Goal: Task Accomplishment & Management: Use online tool/utility

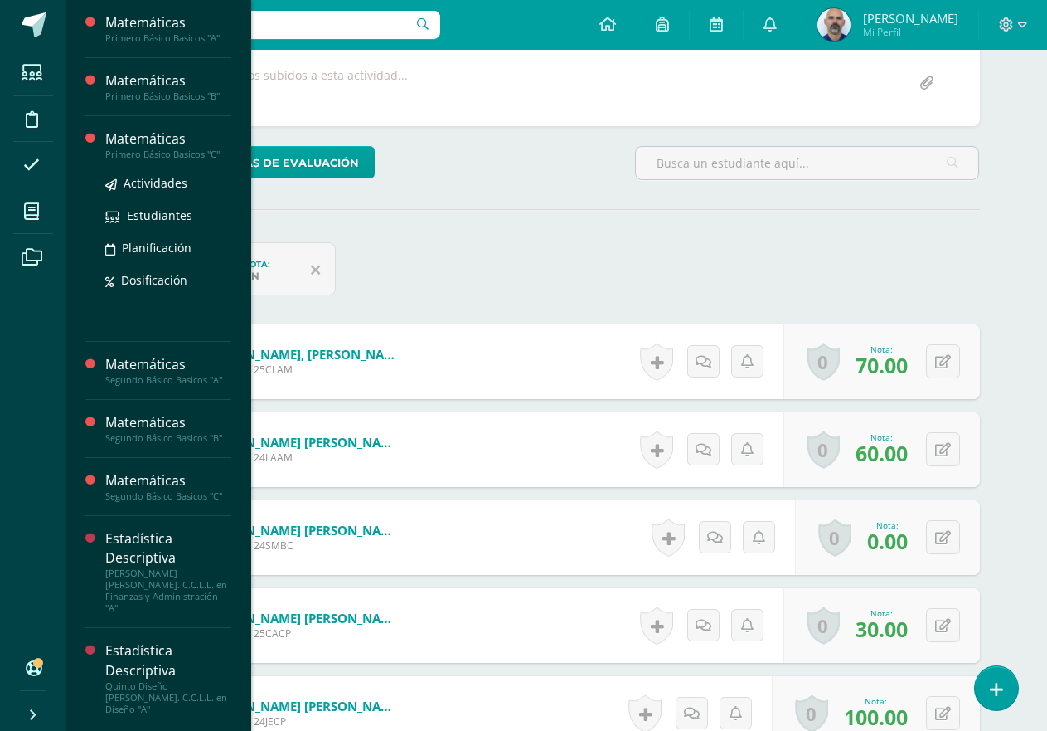
click at [154, 145] on div "Matemáticas" at bounding box center [168, 138] width 126 height 19
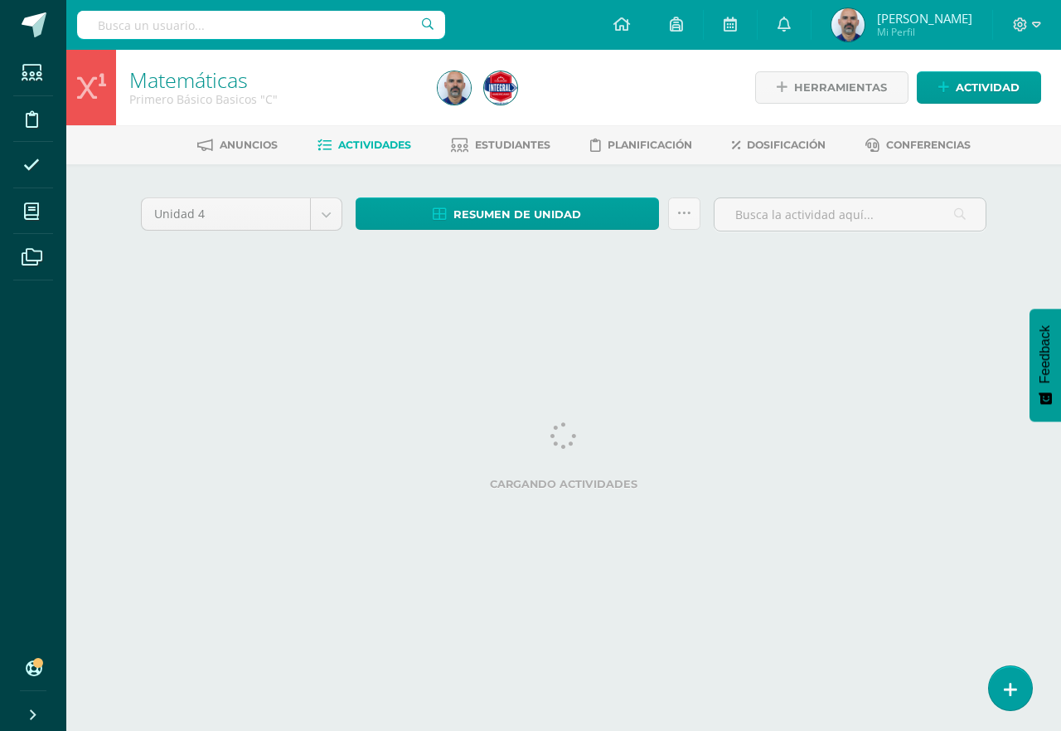
click at [1004, 687] on icon at bounding box center [1010, 689] width 13 height 17
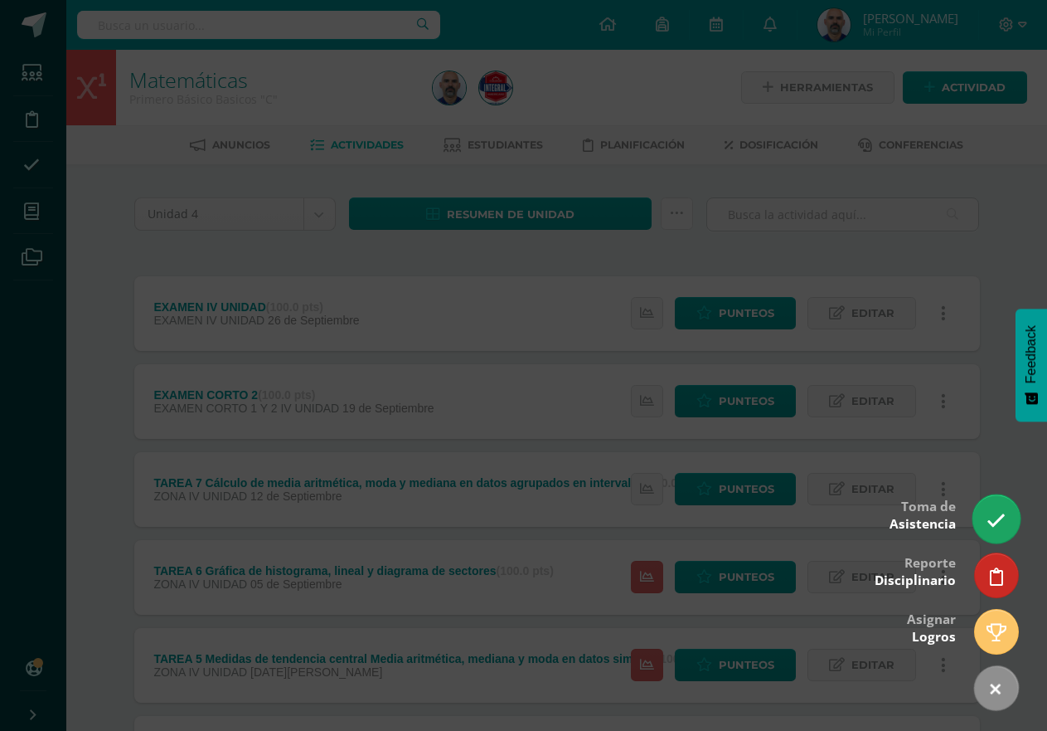
click at [1003, 517] on icon at bounding box center [996, 520] width 19 height 19
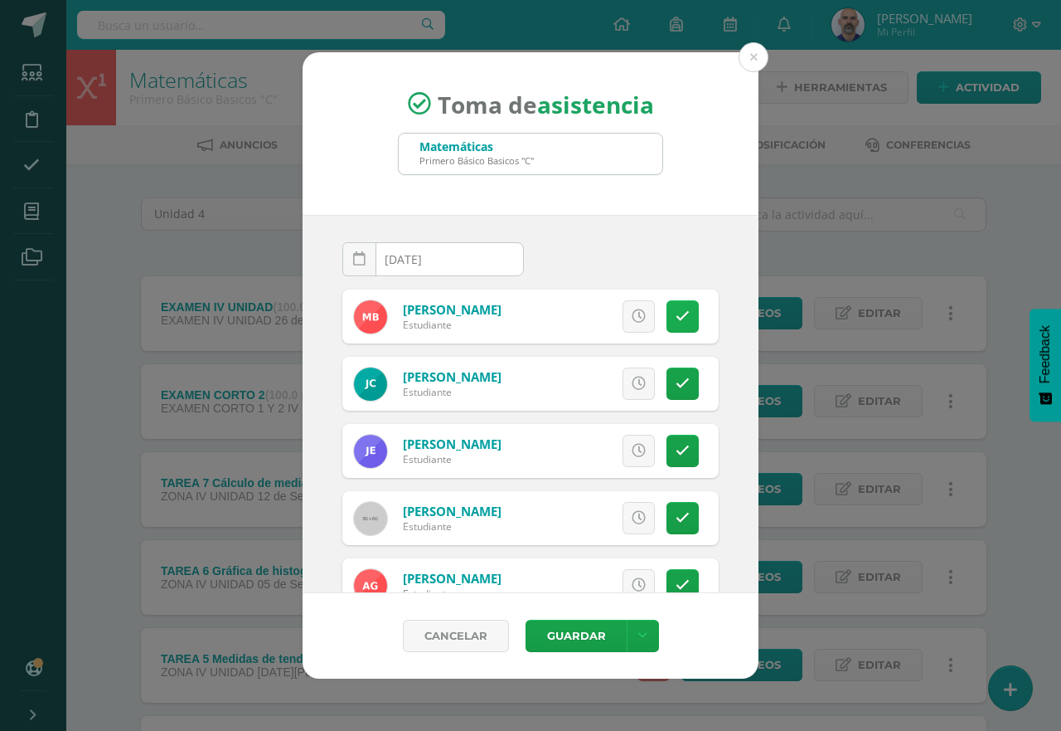
click at [669, 302] on link at bounding box center [683, 316] width 32 height 32
click at [676, 446] on icon at bounding box center [683, 451] width 14 height 14
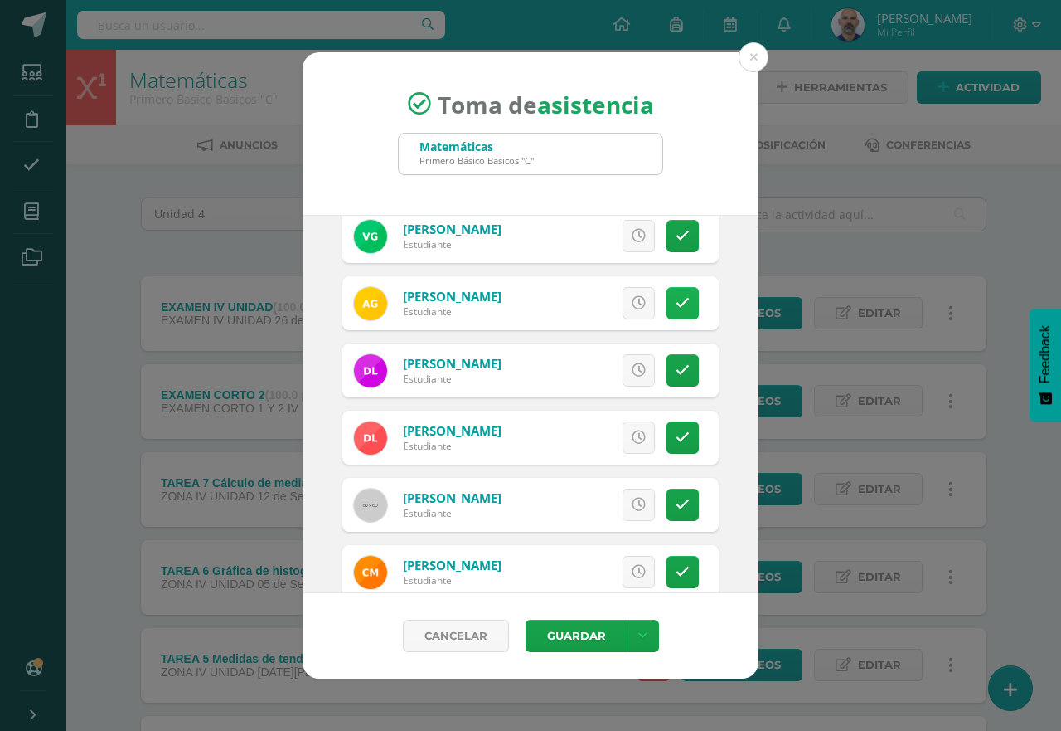
scroll to position [580, 0]
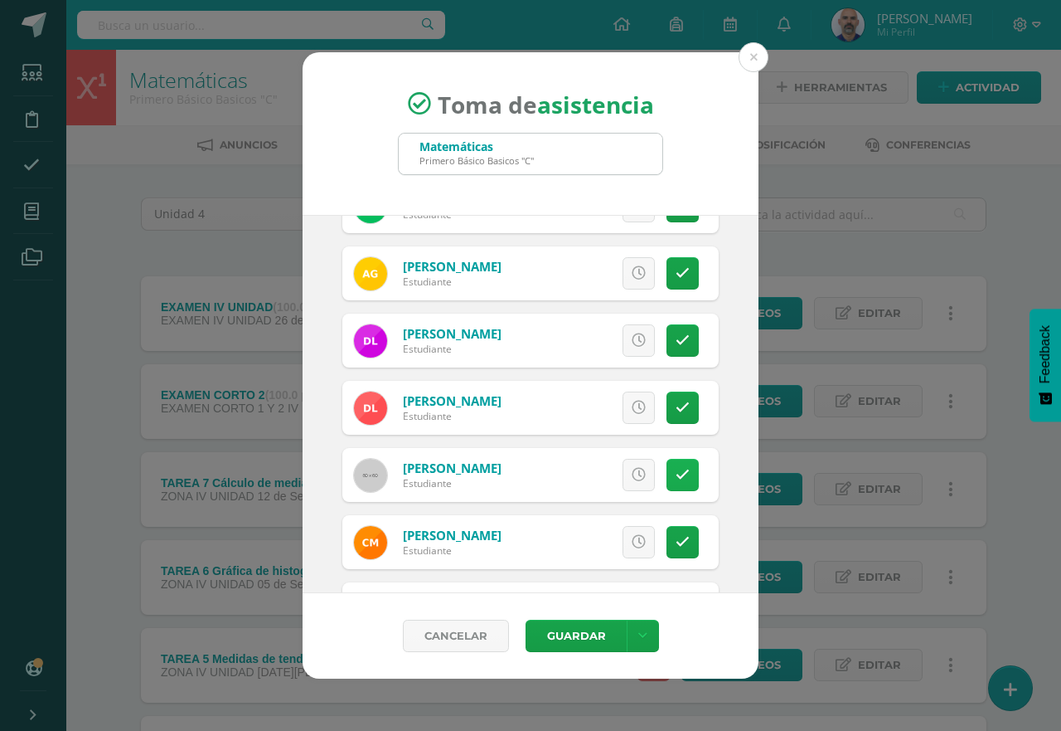
click at [676, 478] on icon at bounding box center [683, 475] width 14 height 14
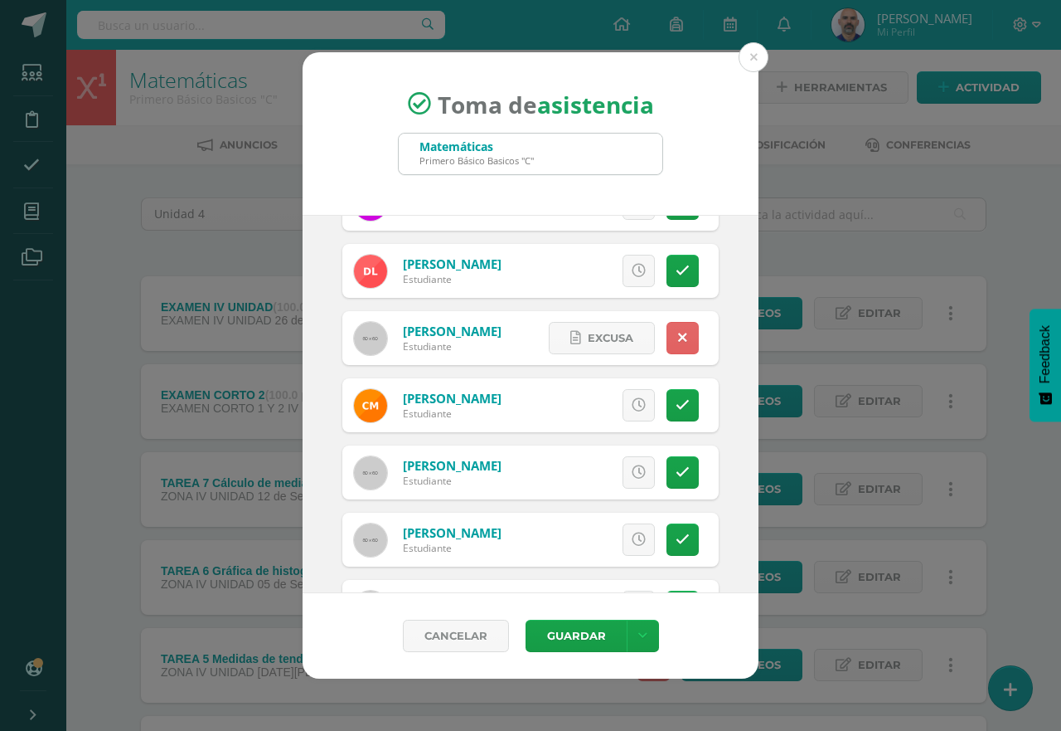
scroll to position [746, 0]
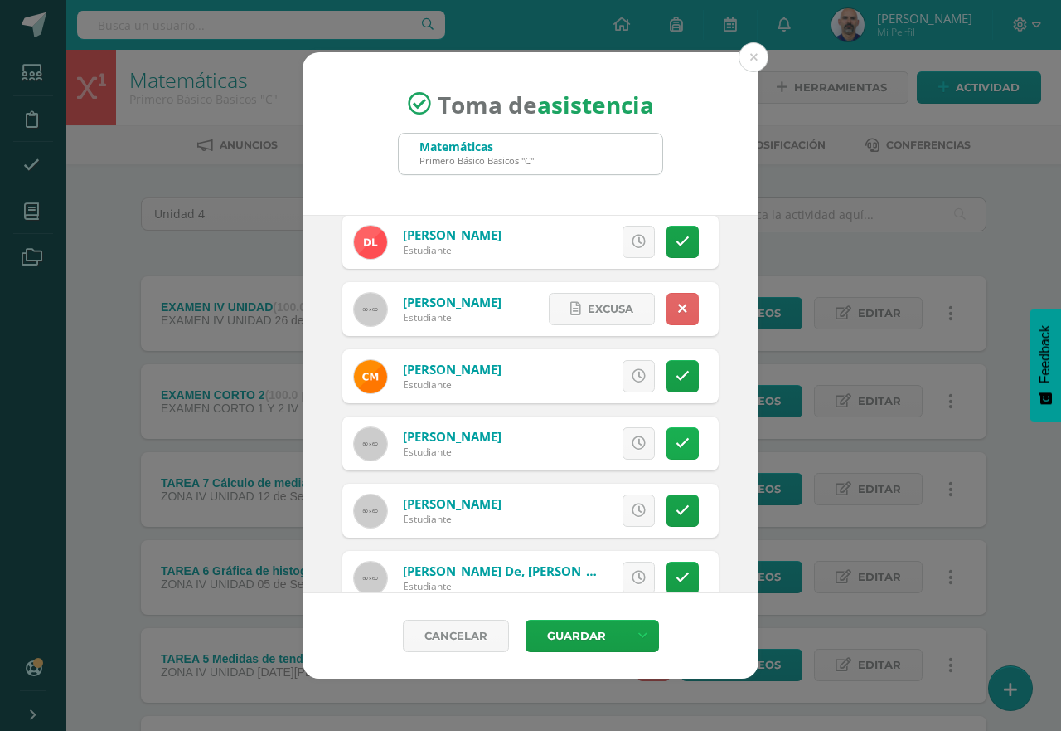
click at [667, 432] on link at bounding box center [683, 443] width 32 height 32
click at [667, 502] on link at bounding box center [683, 510] width 32 height 32
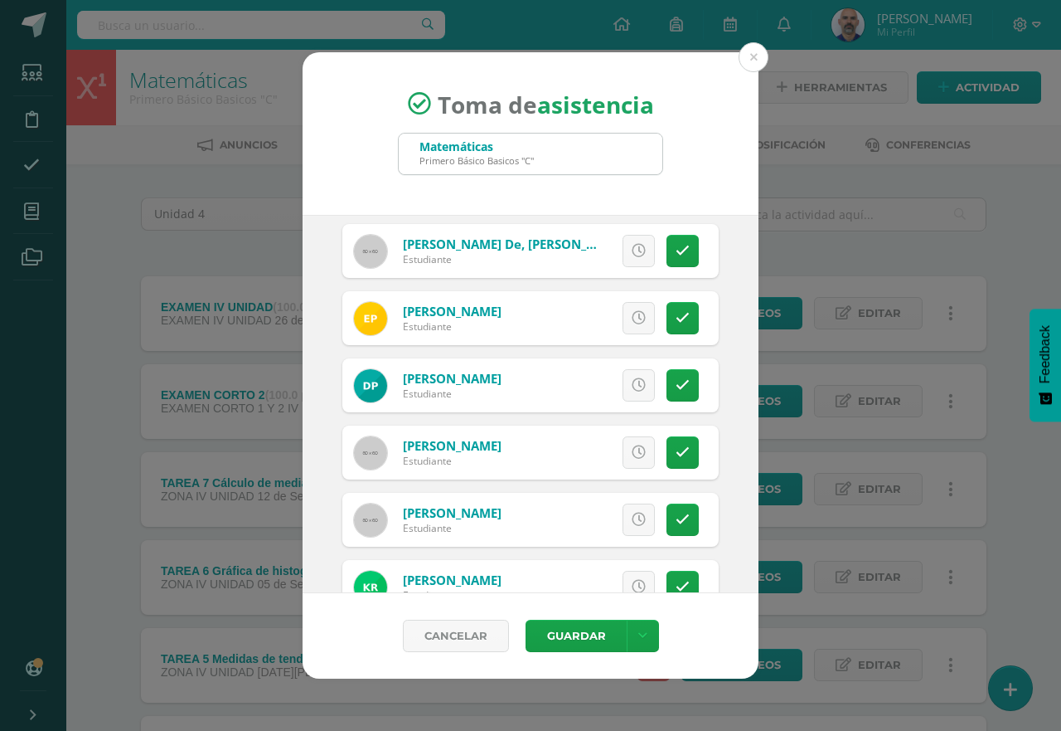
scroll to position [1078, 0]
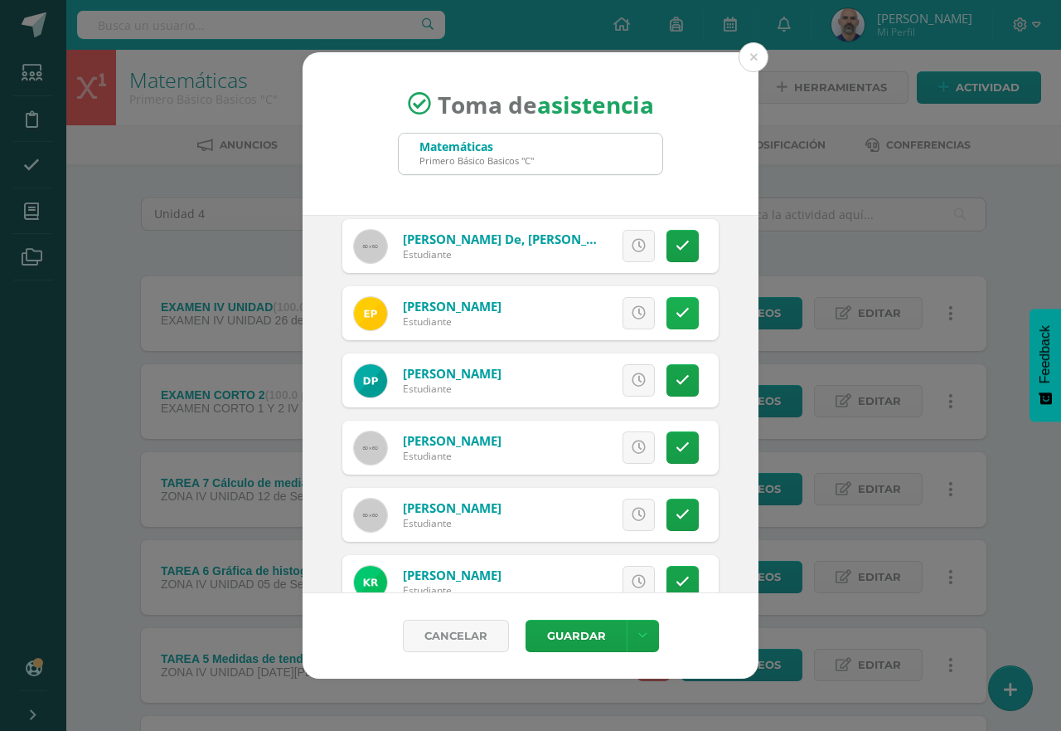
click at [677, 306] on link at bounding box center [683, 313] width 32 height 32
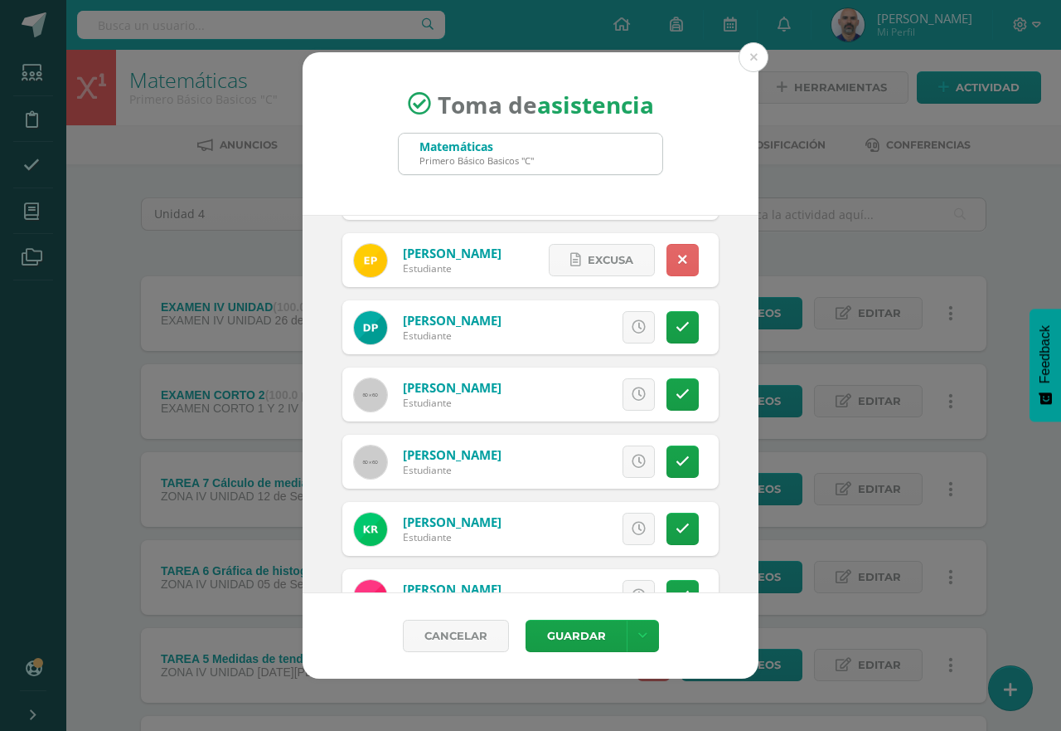
scroll to position [1161, 0]
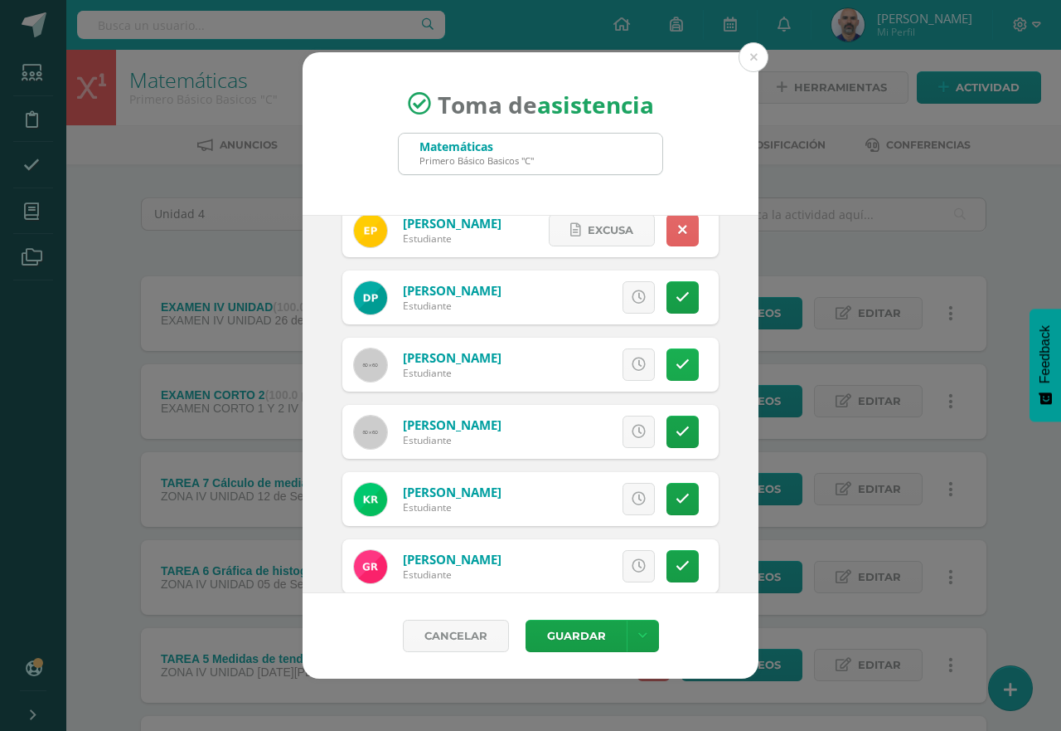
click at [667, 353] on link at bounding box center [683, 364] width 32 height 32
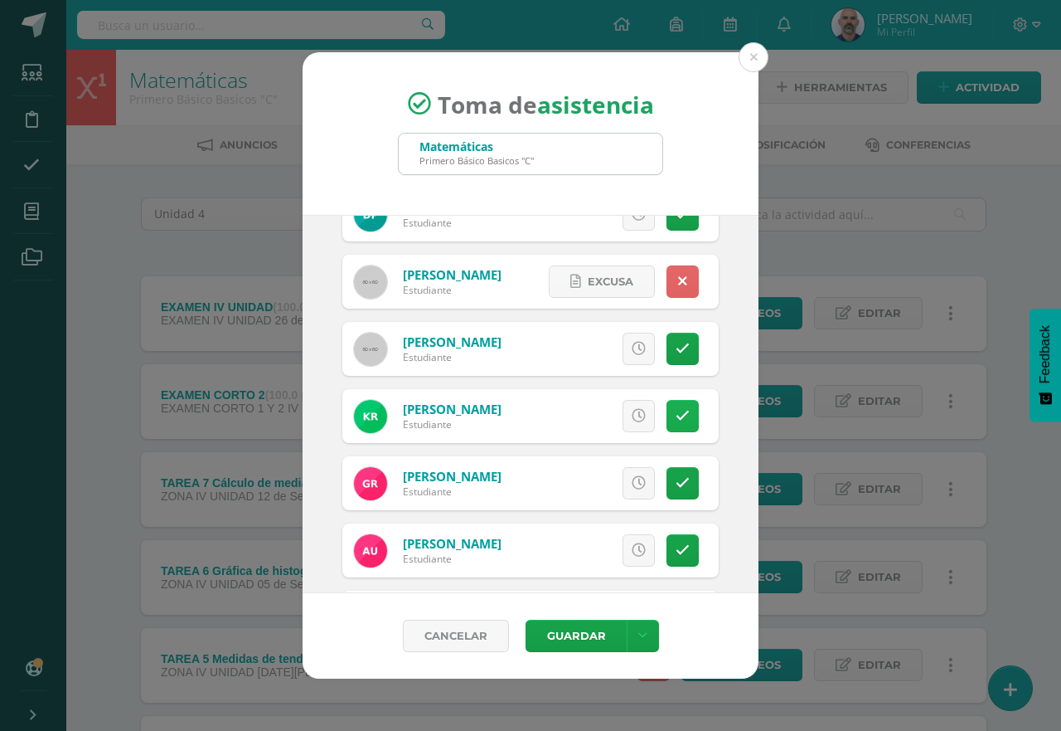
click at [676, 419] on icon at bounding box center [683, 416] width 14 height 14
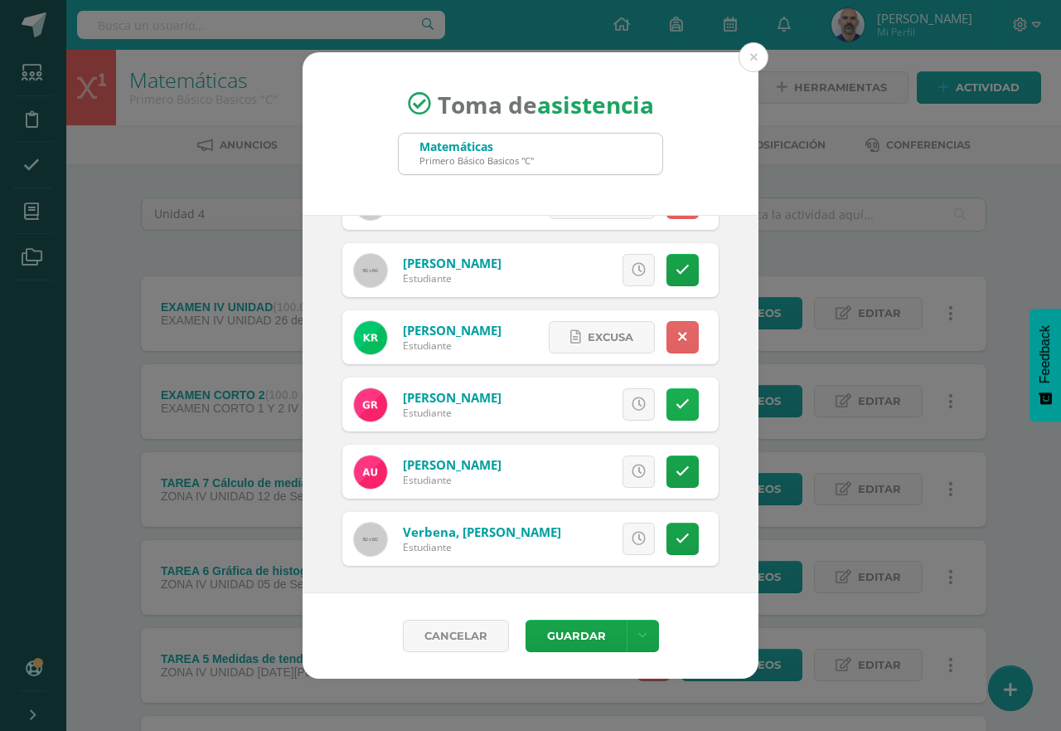
click at [671, 390] on link at bounding box center [683, 404] width 32 height 32
click at [676, 475] on icon at bounding box center [683, 471] width 14 height 14
click at [572, 653] on div "Cancelar Guardar Guardar sin notificar inasistencias" at bounding box center [531, 635] width 456 height 85
click at [570, 639] on button "Guardar" at bounding box center [576, 635] width 101 height 32
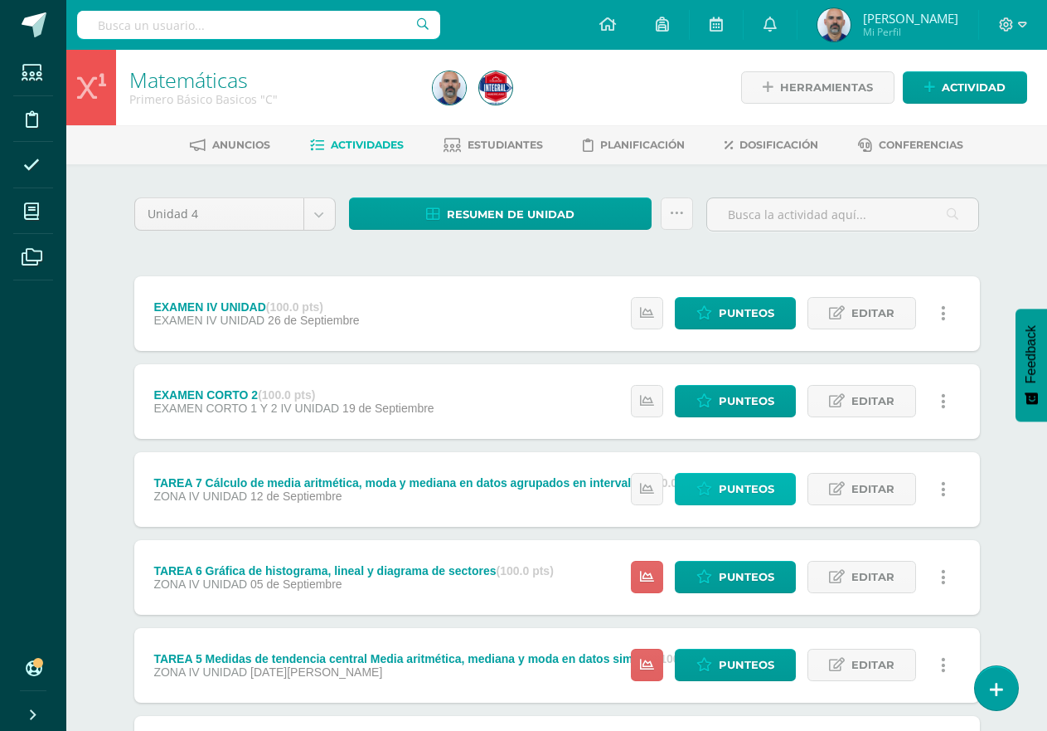
click at [717, 498] on link "Punteos" at bounding box center [735, 489] width 121 height 32
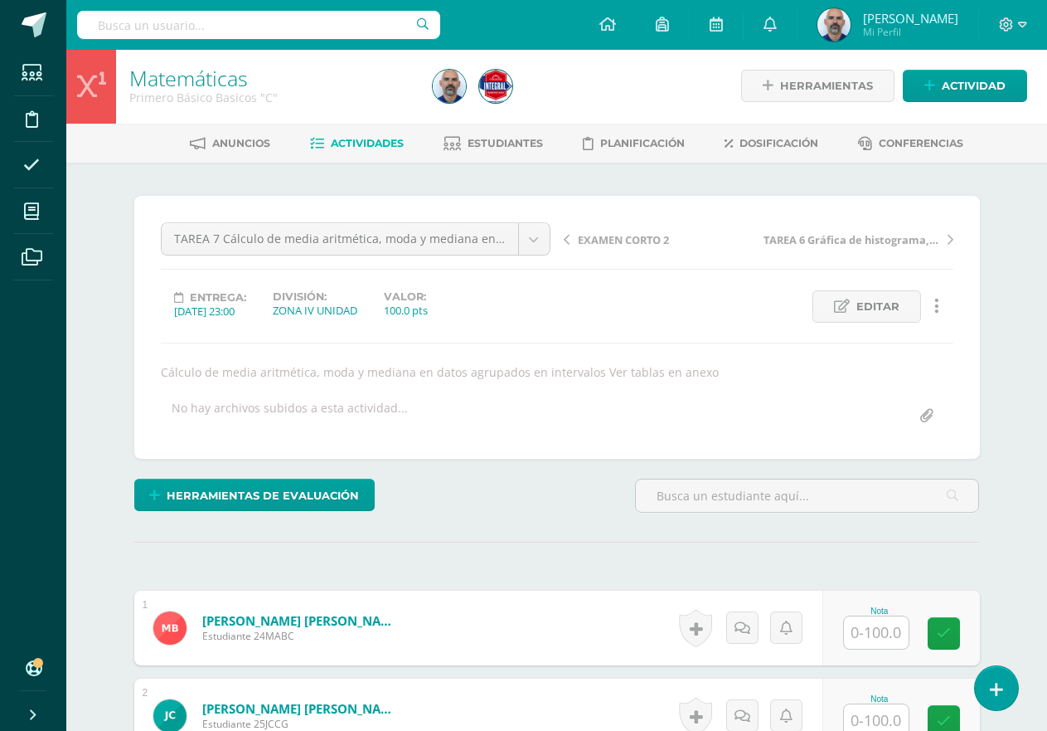
scroll to position [2, 0]
click at [32, 159] on icon at bounding box center [31, 165] width 17 height 17
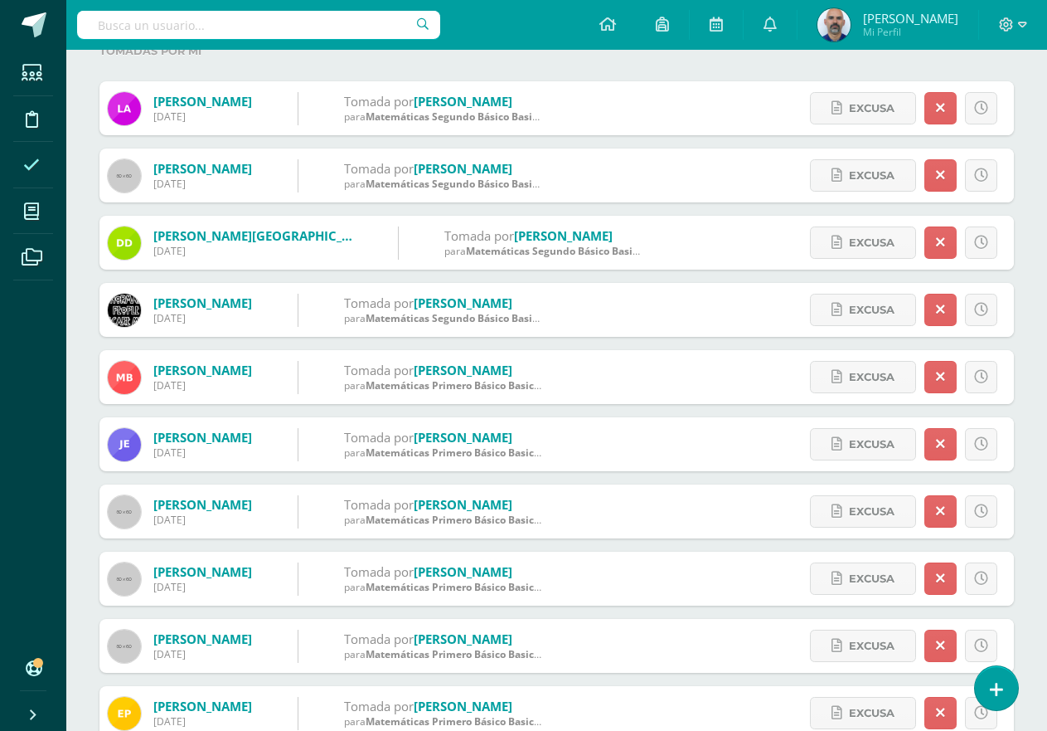
scroll to position [249, 0]
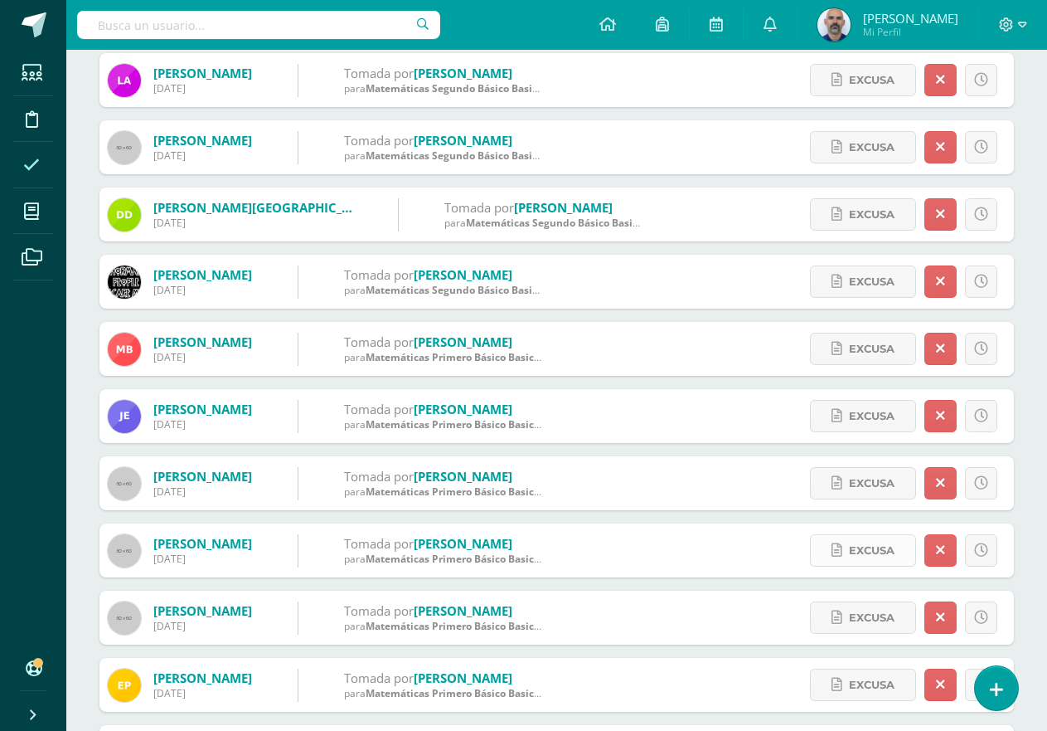
click at [894, 546] on span "Excusa" at bounding box center [872, 550] width 46 height 31
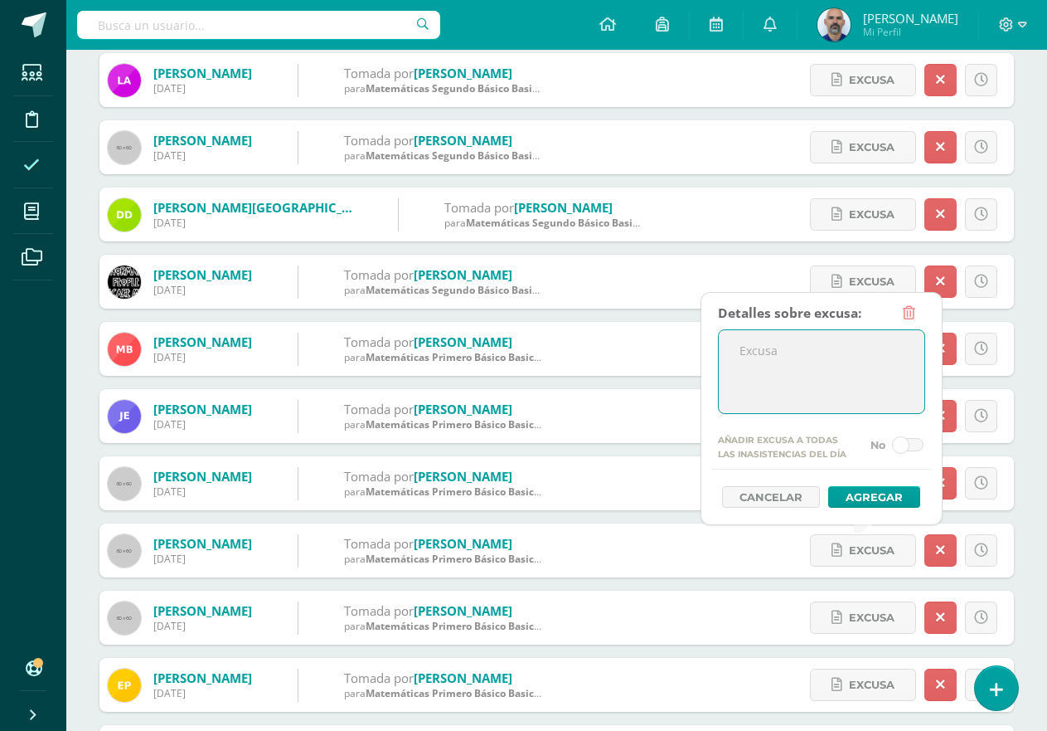
click at [828, 368] on textarea at bounding box center [822, 371] width 206 height 83
type textarea "Ingreso tarde"
click at [884, 493] on button "Agregar" at bounding box center [874, 497] width 92 height 22
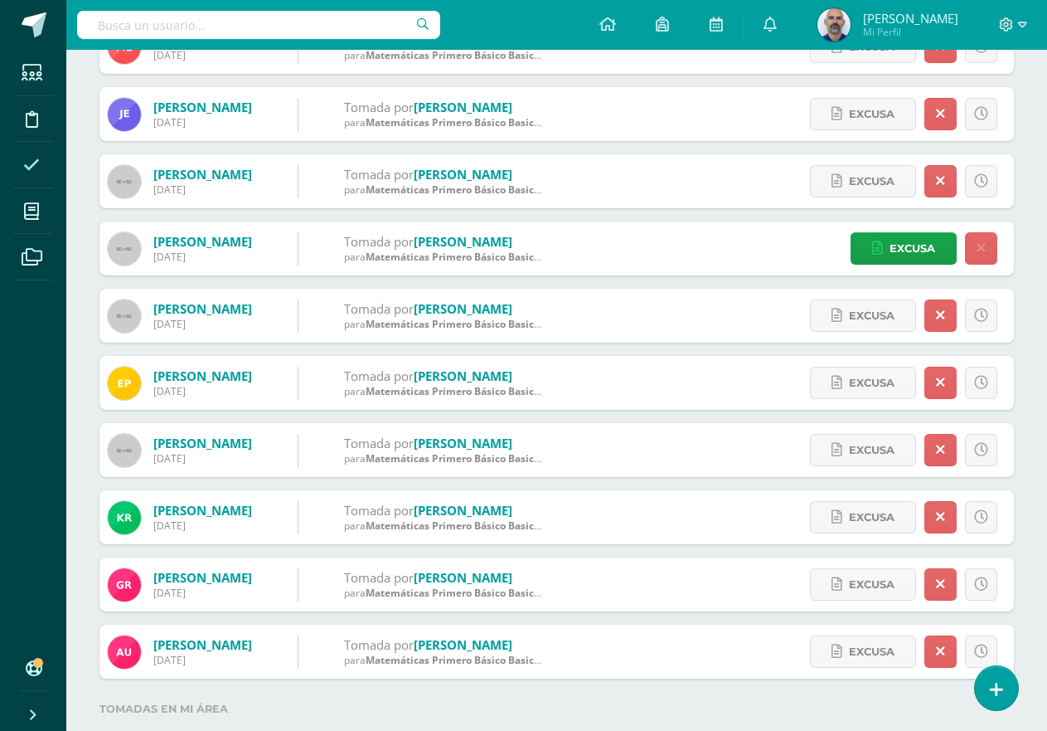
scroll to position [580, 0]
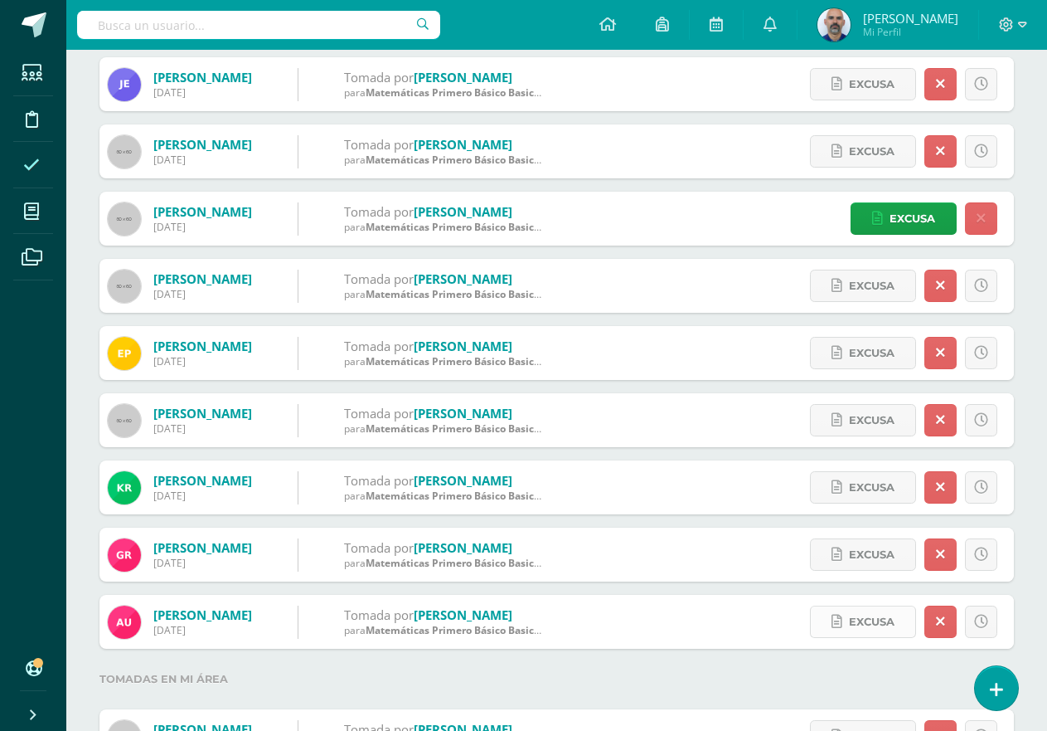
click at [881, 620] on span "Excusa" at bounding box center [872, 621] width 46 height 31
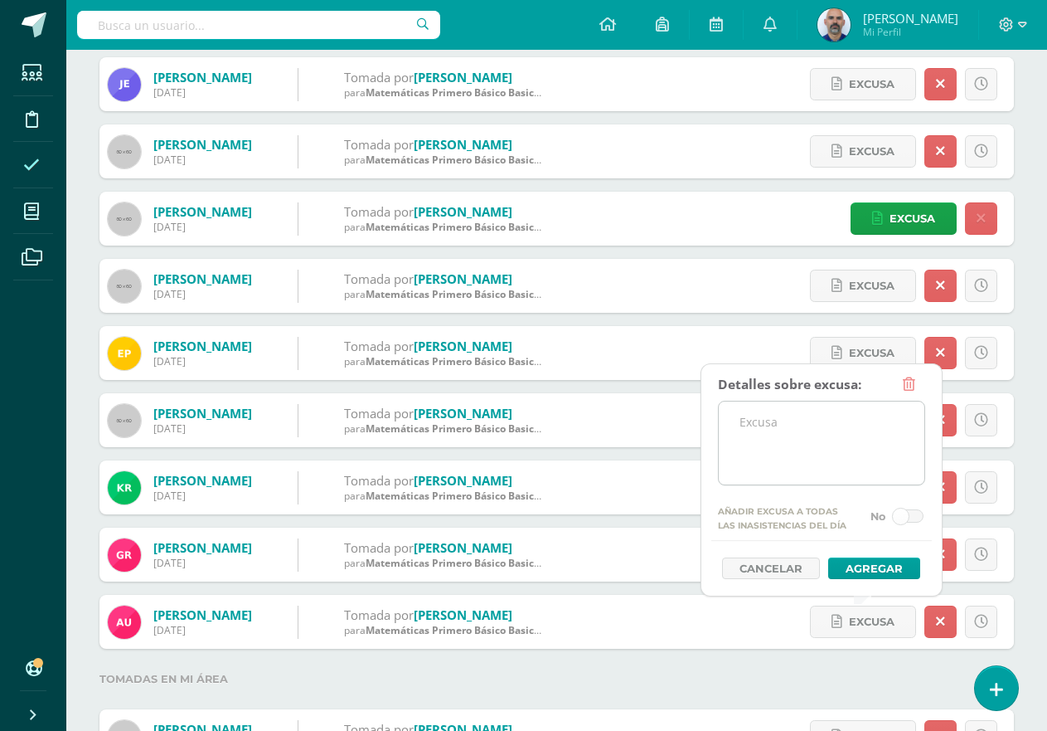
click at [818, 430] on textarea at bounding box center [822, 442] width 206 height 83
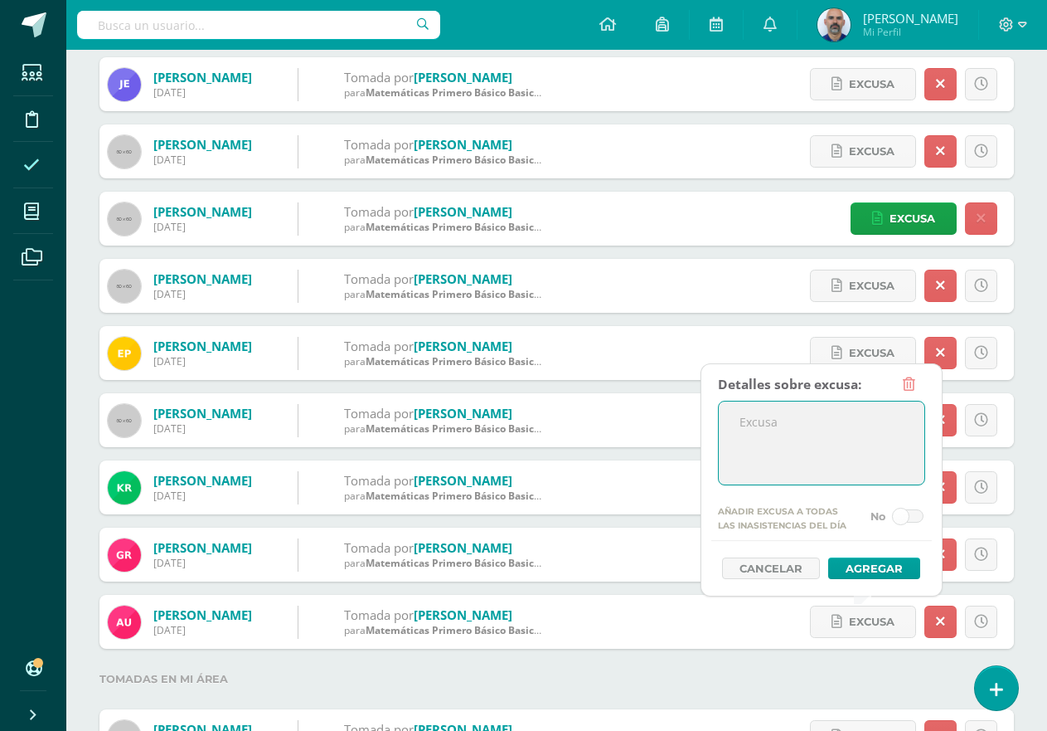
paste textarea "Ingreso tarde"
type textarea "Ingreso tarde"
click at [846, 560] on button "Agregar" at bounding box center [874, 568] width 92 height 22
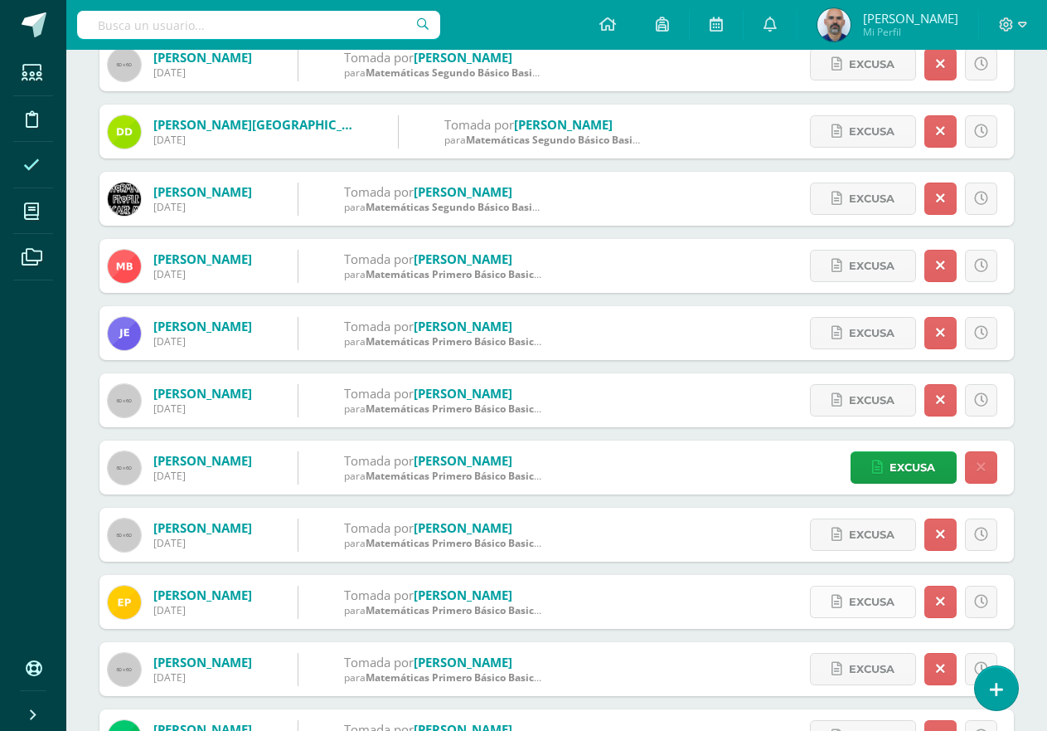
click at [876, 601] on span "Excusa" at bounding box center [872, 601] width 46 height 31
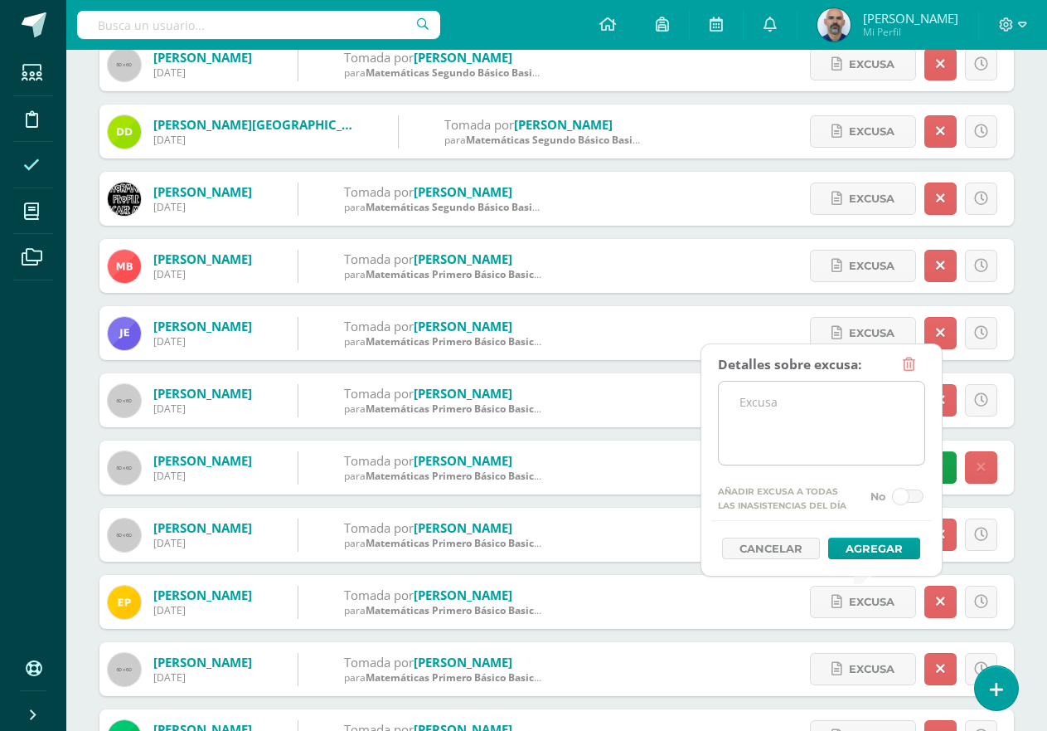
click at [807, 436] on textarea at bounding box center [822, 422] width 206 height 83
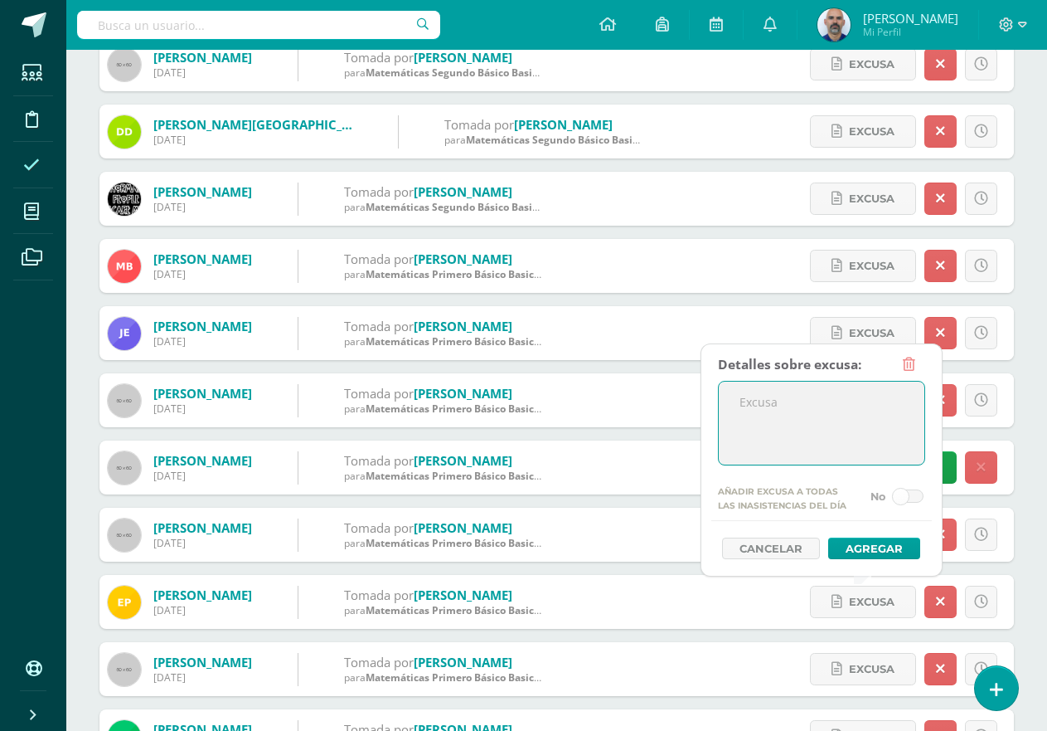
paste textarea "Ingreso tarde"
type textarea "Ingreso tarde"
click at [872, 550] on button "Agregar" at bounding box center [874, 548] width 92 height 22
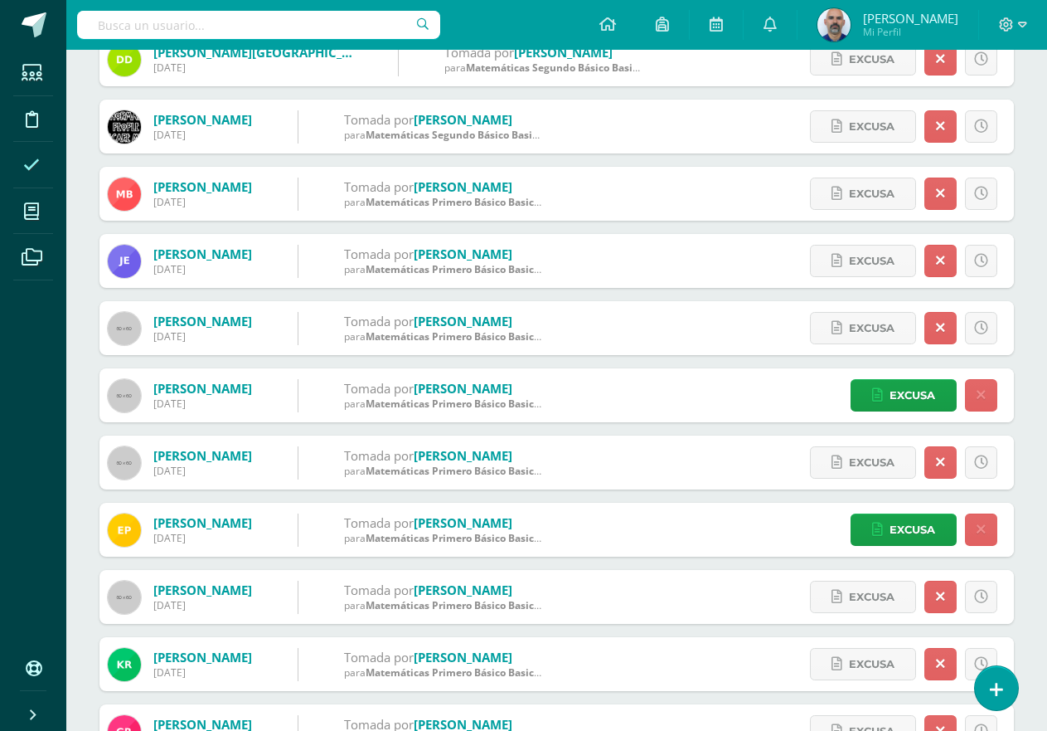
scroll to position [415, 0]
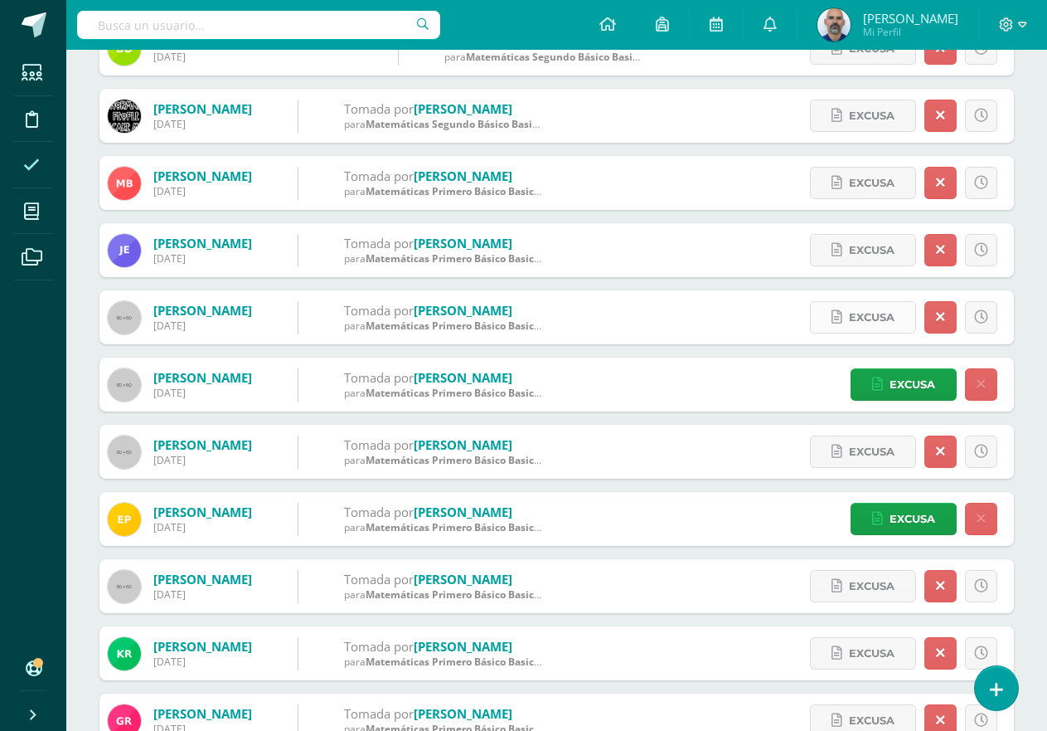
click at [890, 323] on span "Excusa" at bounding box center [872, 317] width 46 height 31
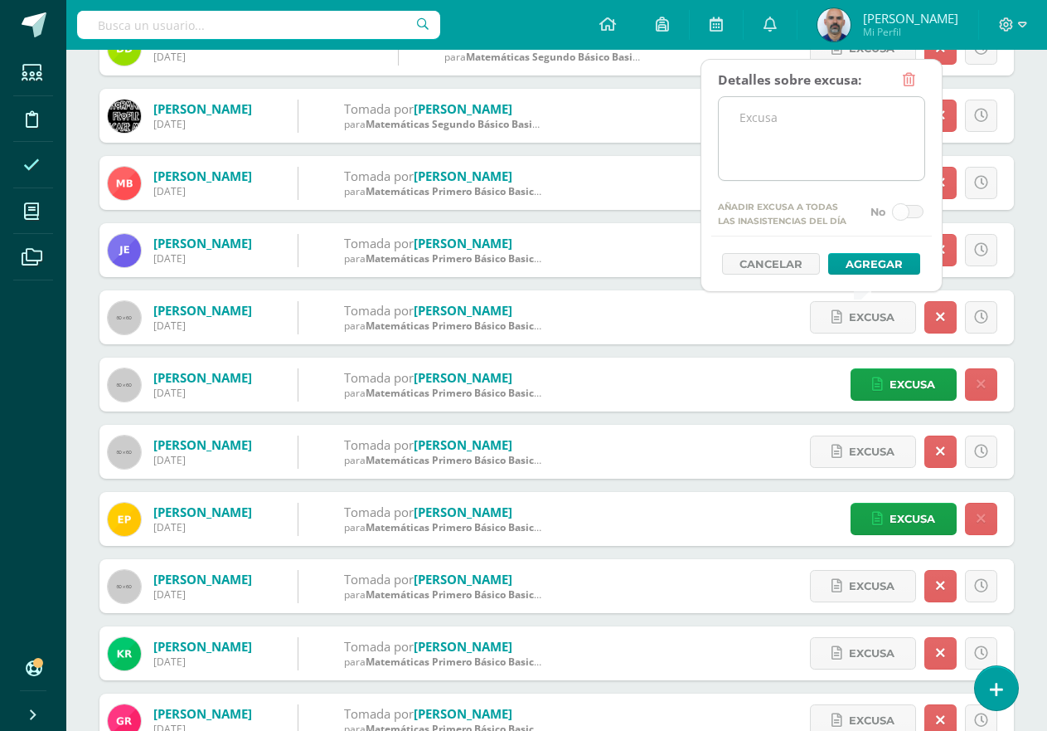
click at [807, 118] on textarea at bounding box center [822, 138] width 206 height 83
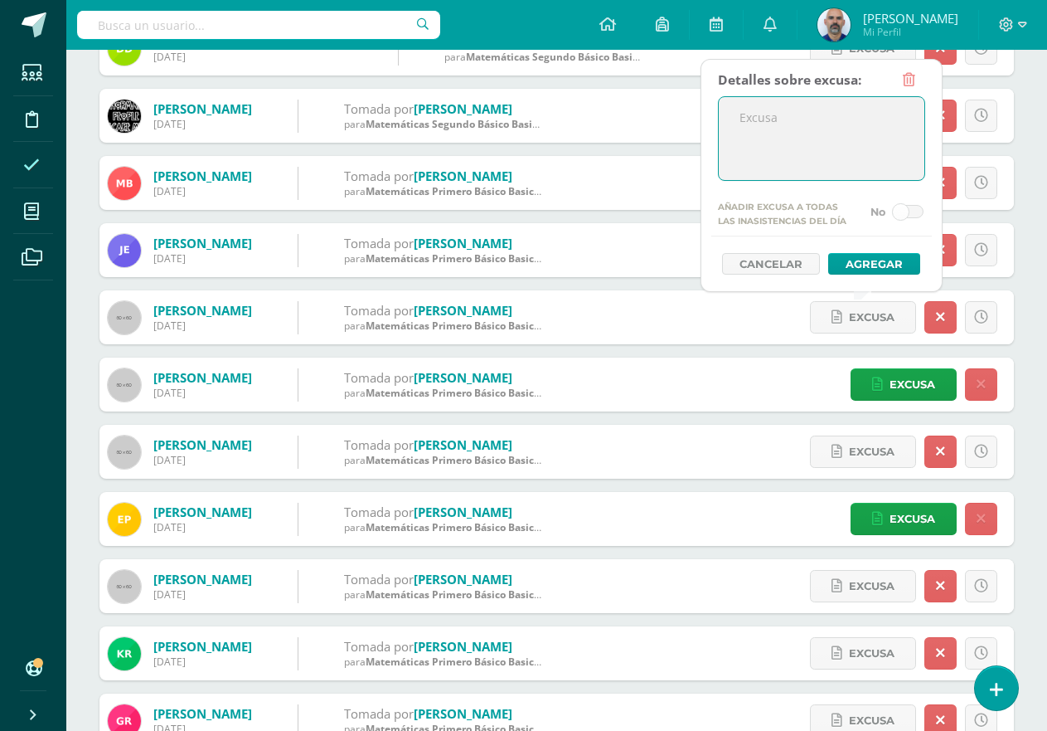
paste textarea "Ingreso tarde"
type textarea "Ingreso tarde"
click at [862, 271] on button "Agregar" at bounding box center [874, 264] width 92 height 22
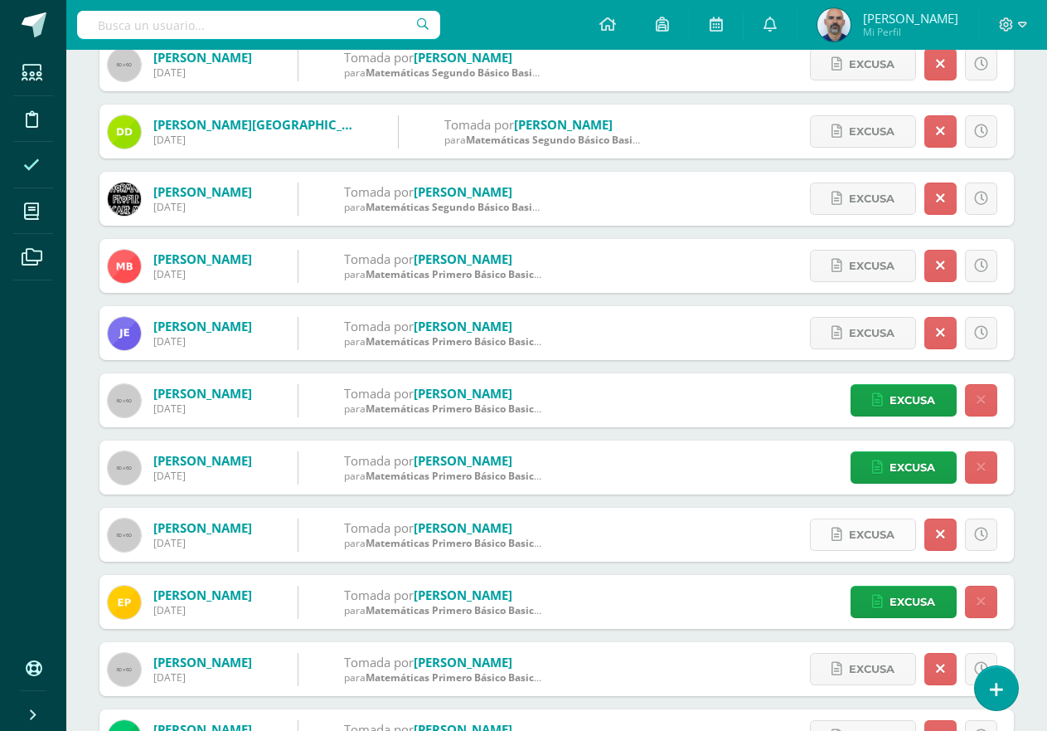
click at [868, 536] on span "Excusa" at bounding box center [872, 534] width 46 height 31
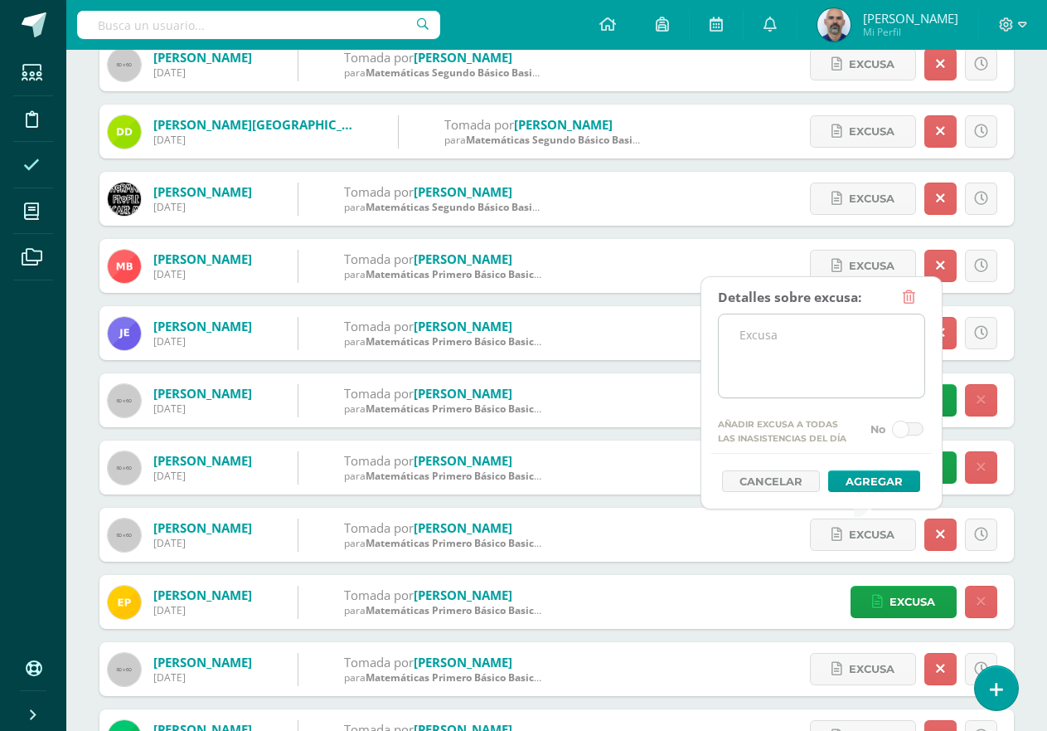
click at [783, 360] on textarea at bounding box center [822, 355] width 206 height 83
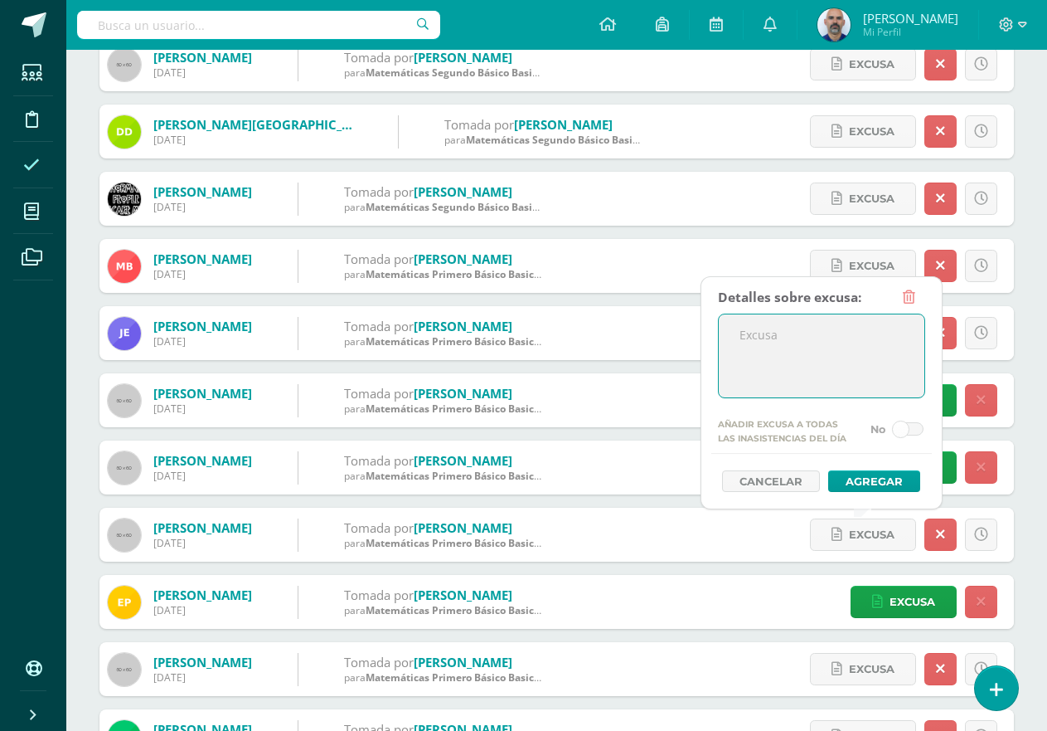
paste textarea "Ingreso tarde"
type textarea "Ingreso tarde"
click at [868, 480] on button "Agregar" at bounding box center [874, 481] width 92 height 22
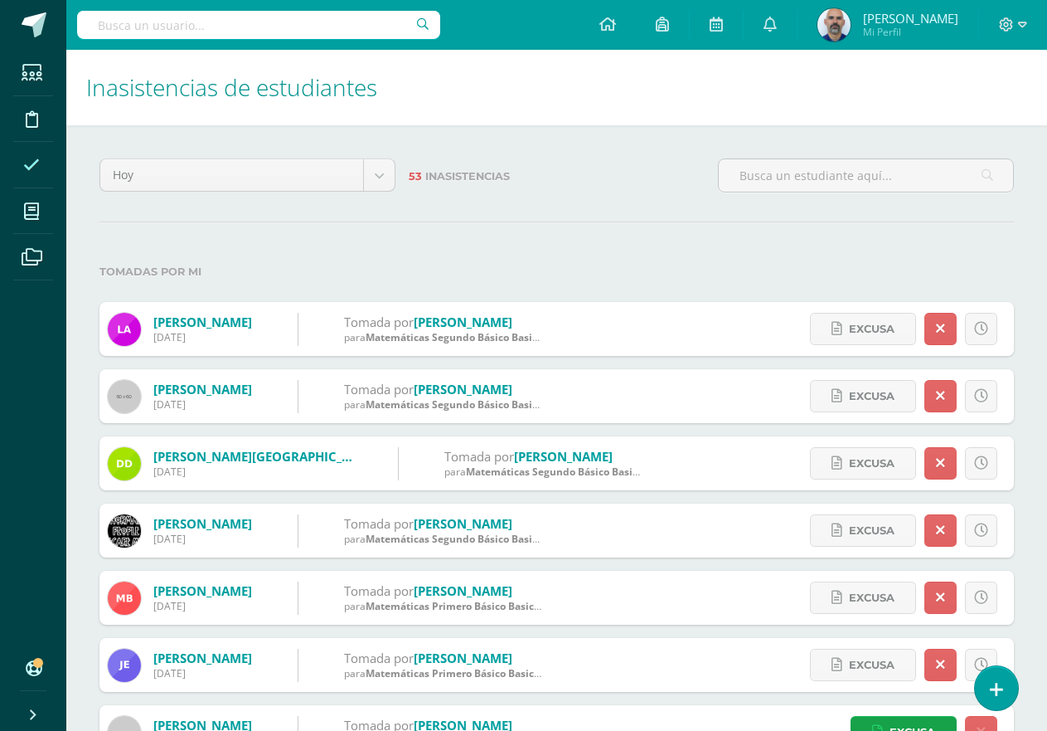
drag, startPoint x: 0, startPoint y: 375, endPoint x: 320, endPoint y: 245, distance: 345.6
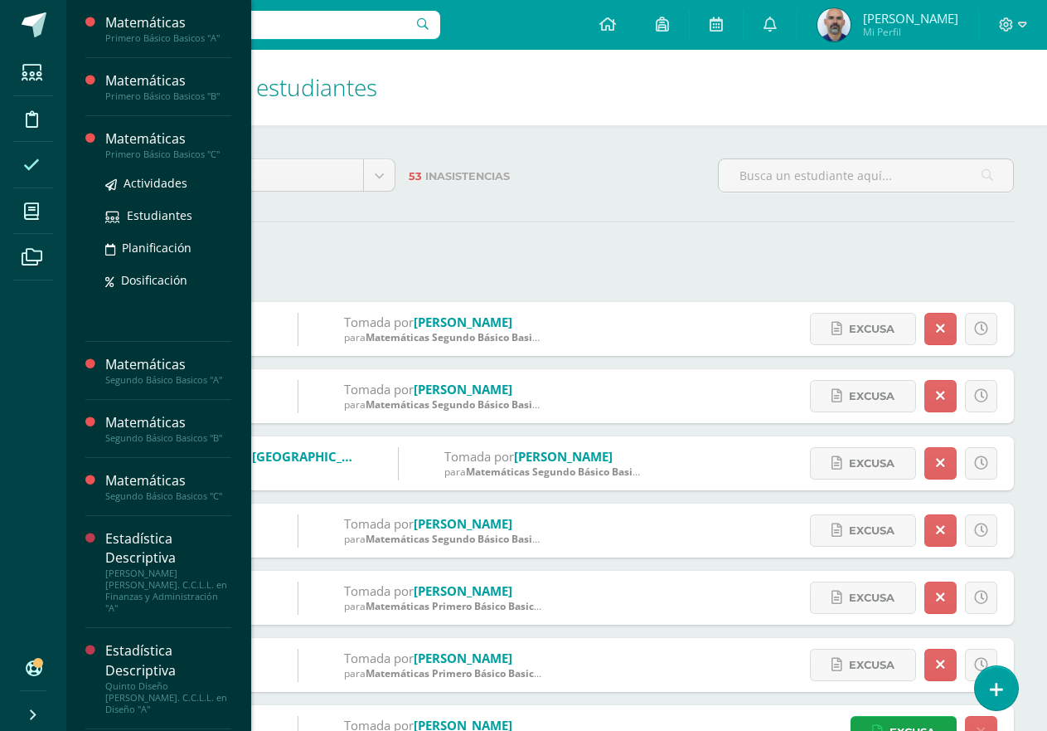
click at [138, 146] on div "Matemáticas" at bounding box center [168, 138] width 126 height 19
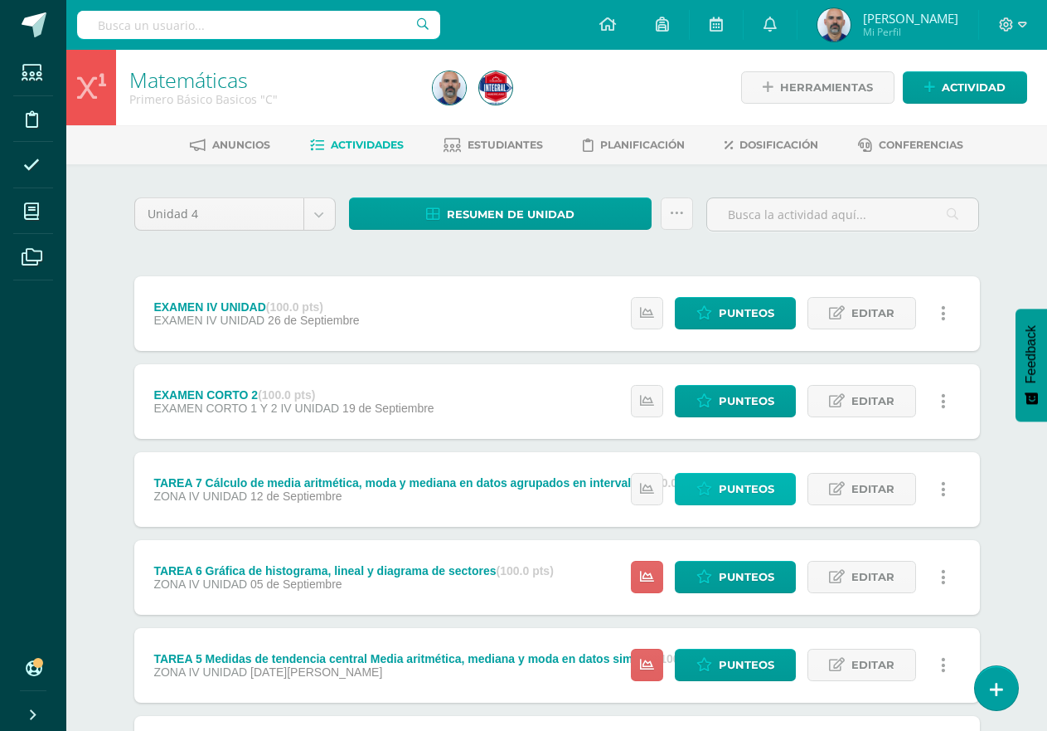
click at [772, 493] on span "Punteos" at bounding box center [747, 488] width 56 height 31
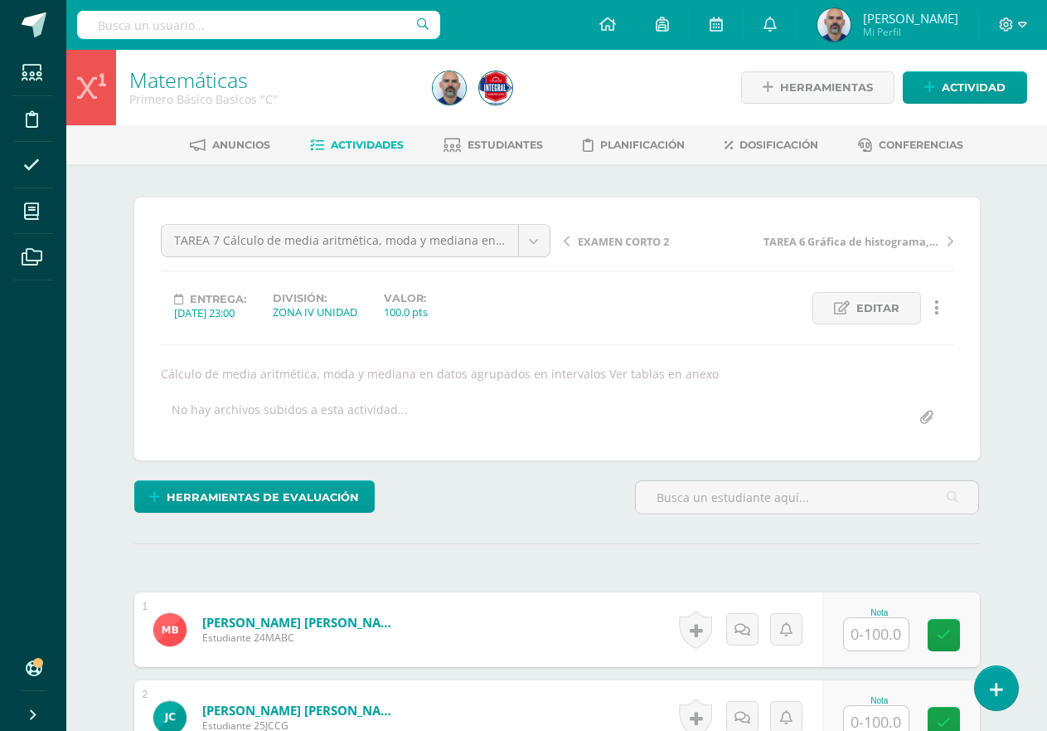
scroll to position [1, 0]
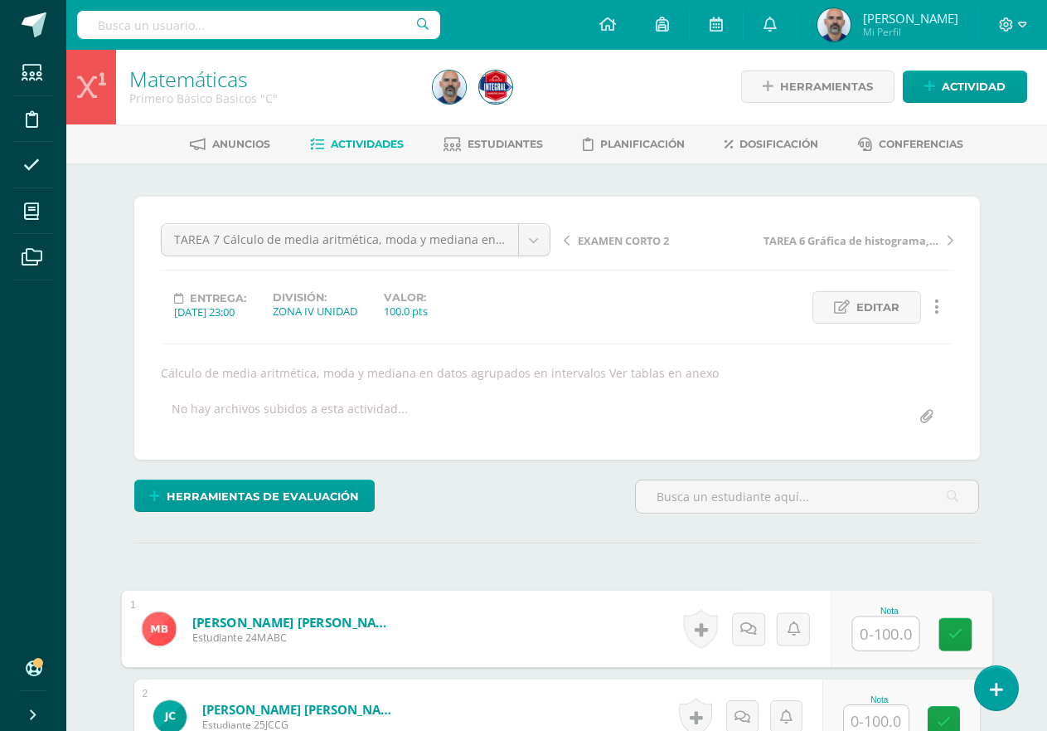
click at [868, 636] on input "text" at bounding box center [885, 633] width 66 height 33
type input "0"
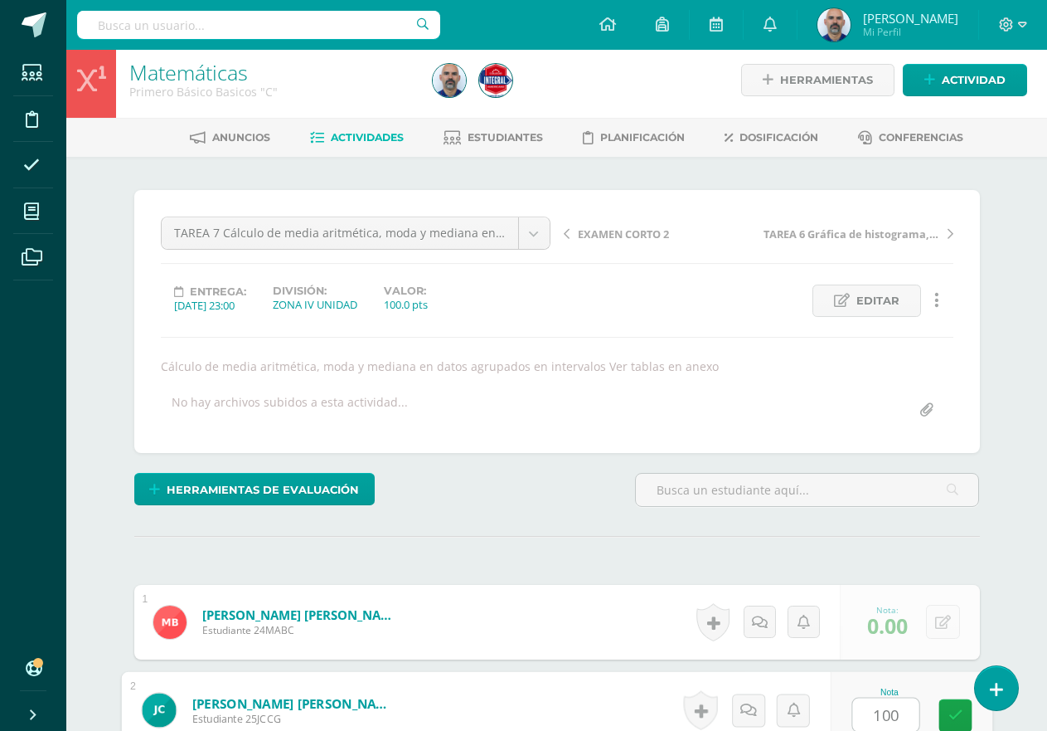
type input "100"
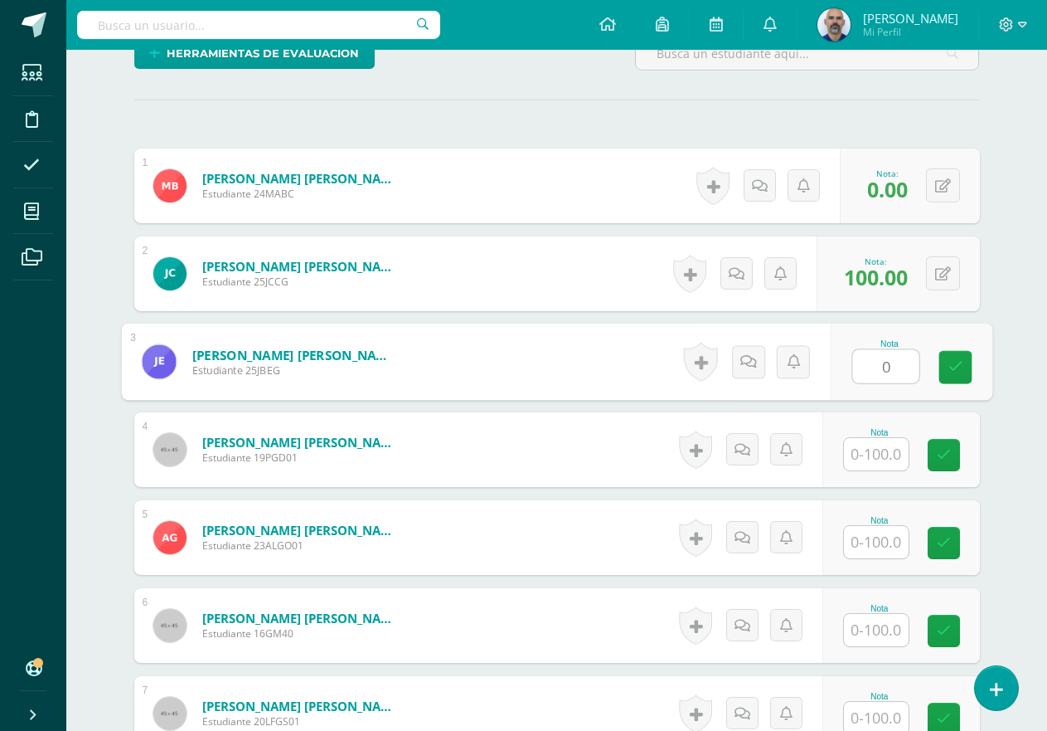
type input "0"
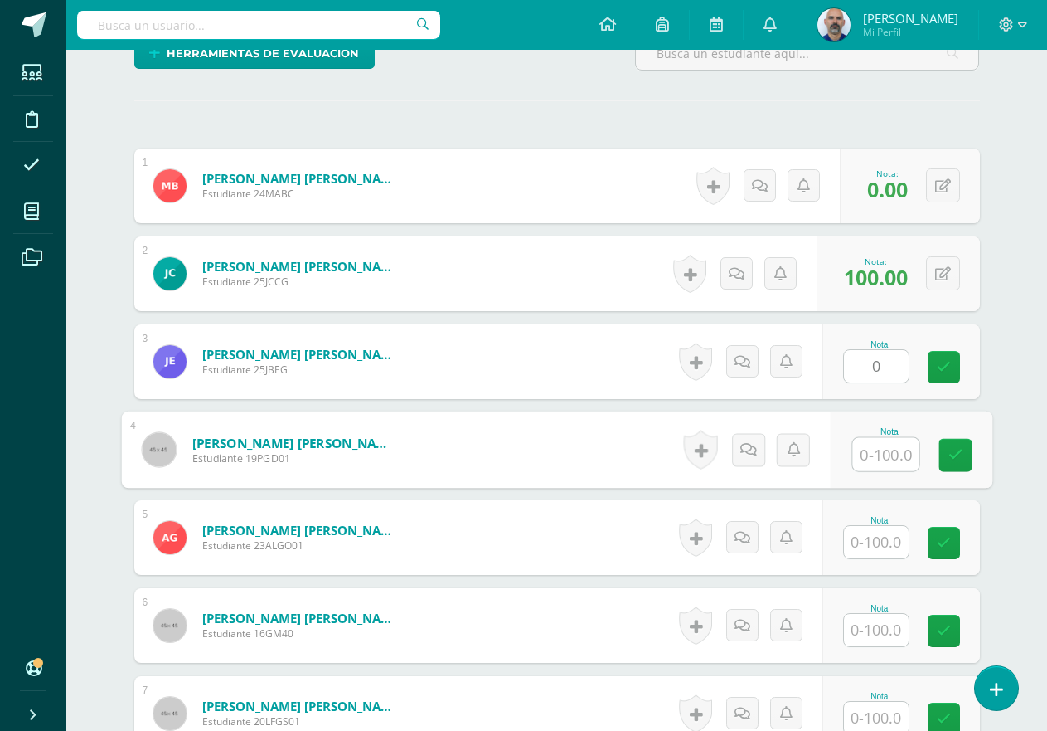
scroll to position [444, 0]
type input "0"
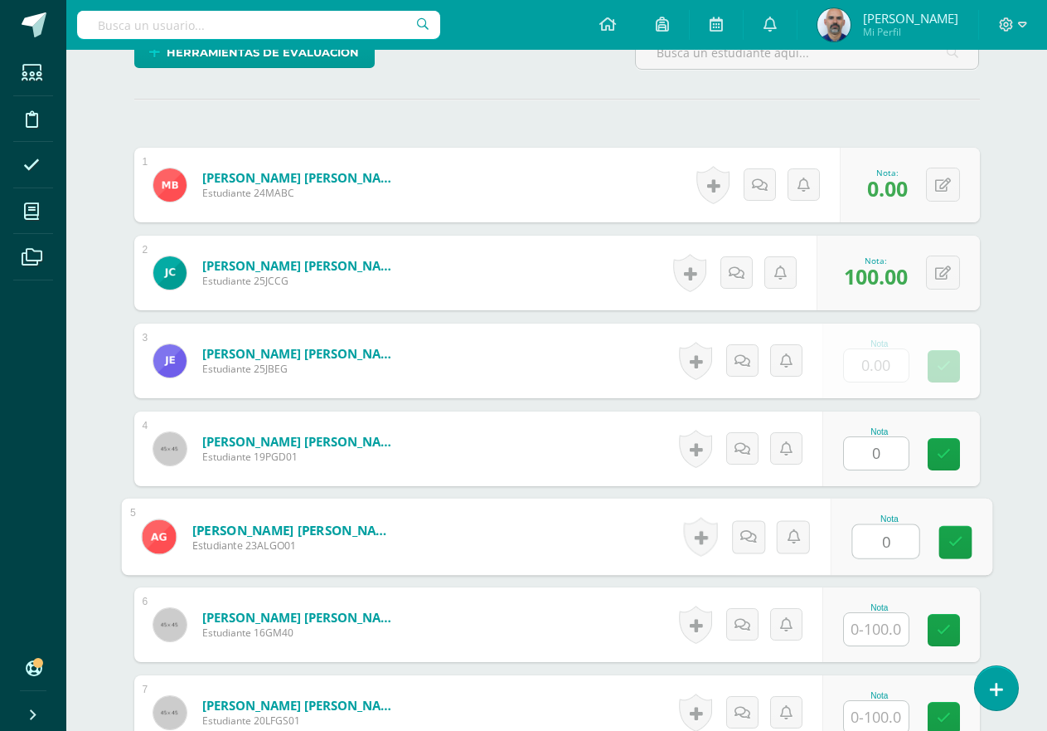
type input "0"
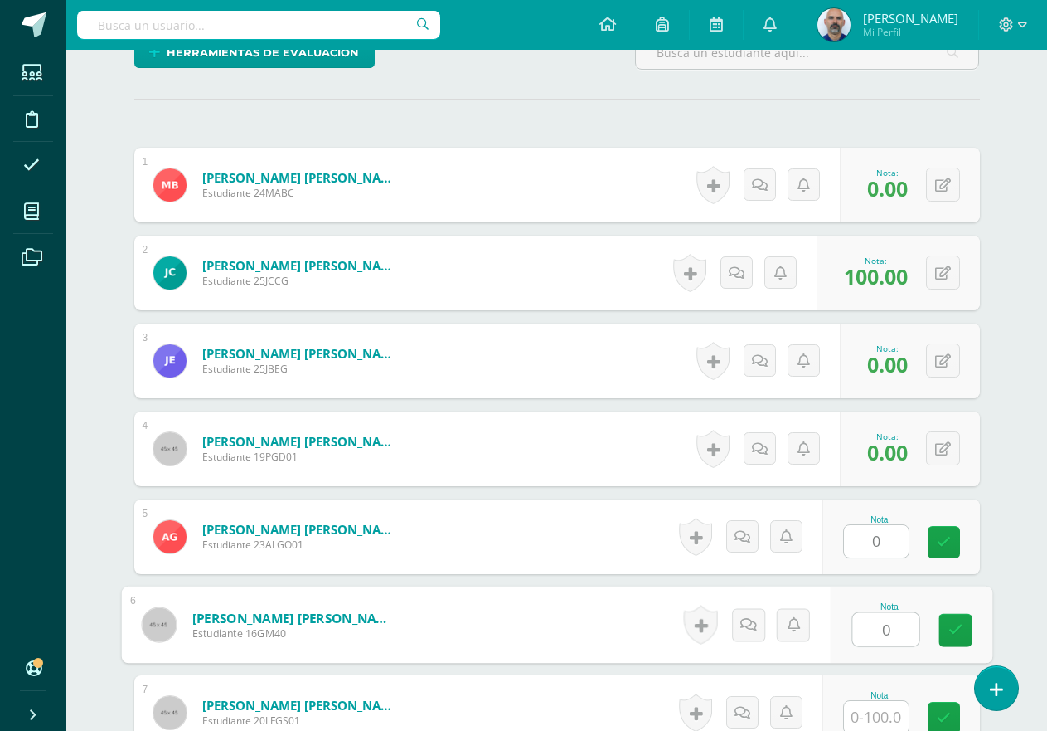
type input "0"
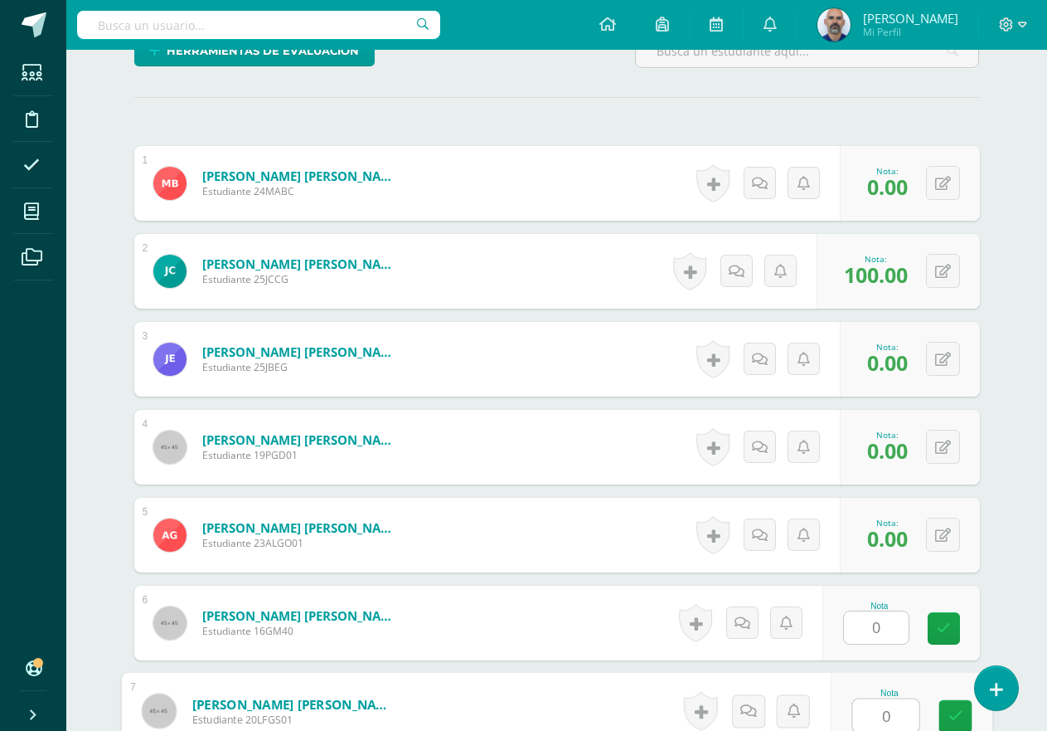
type input "0"
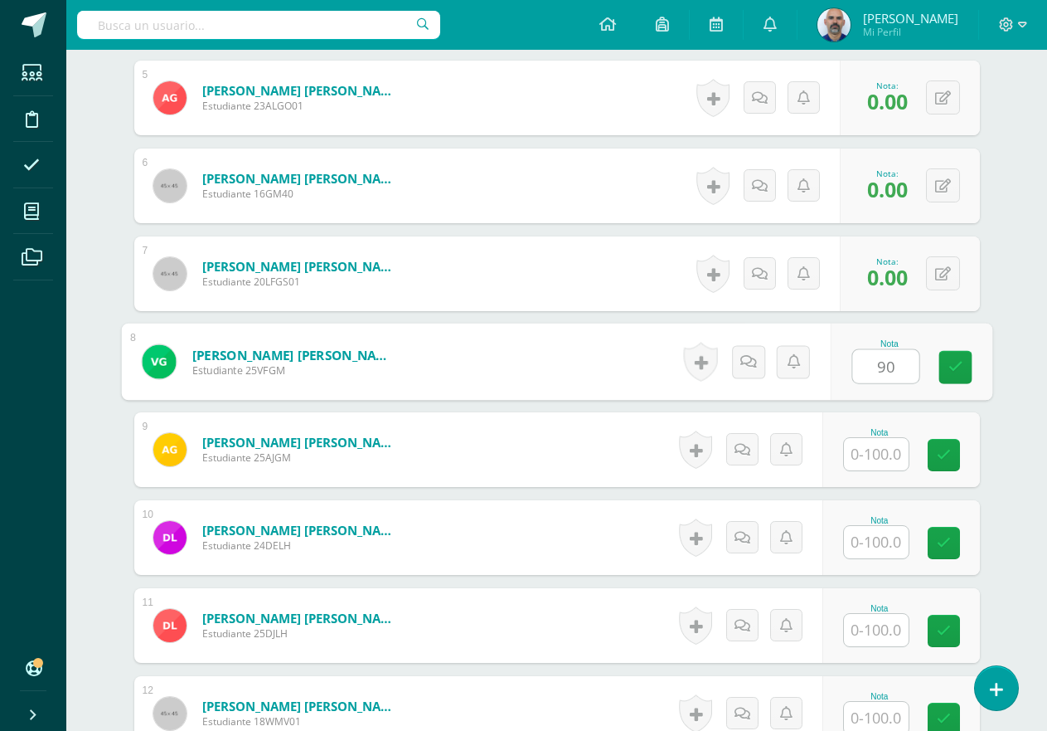
type input "90"
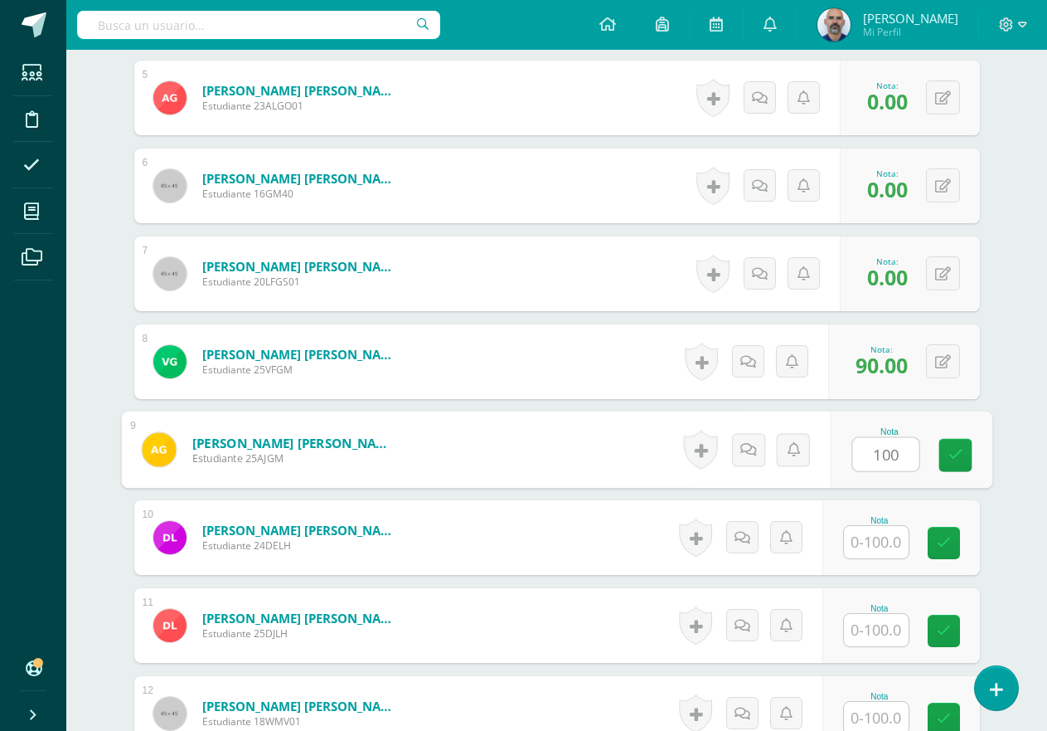
type input "100"
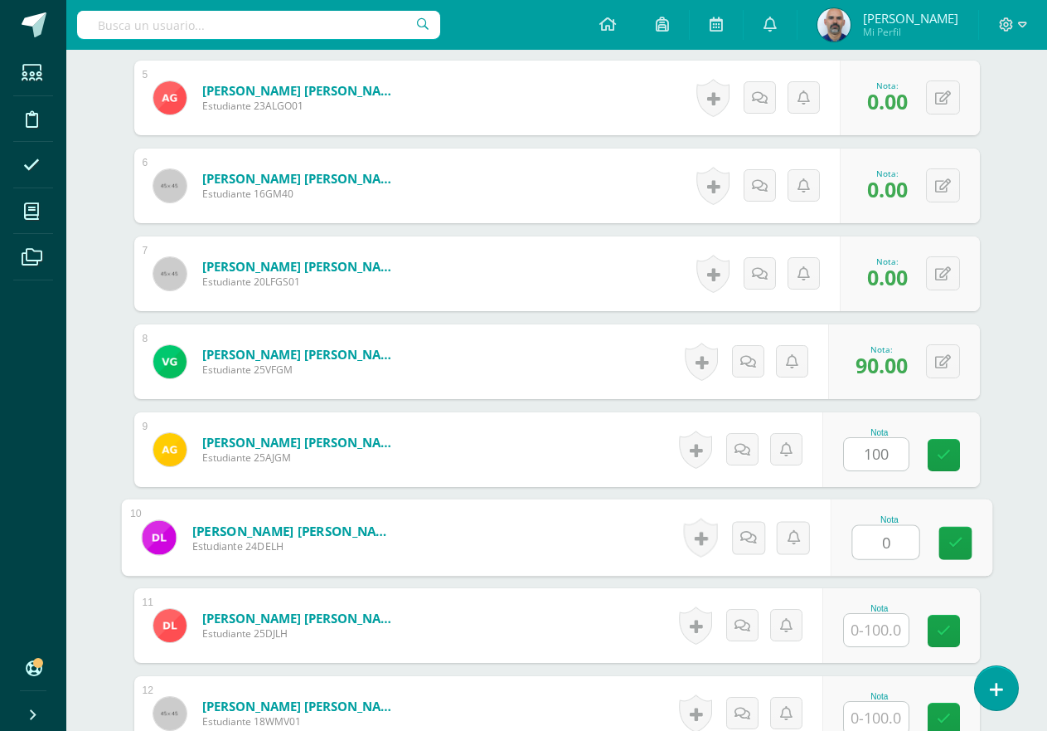
type input "0"
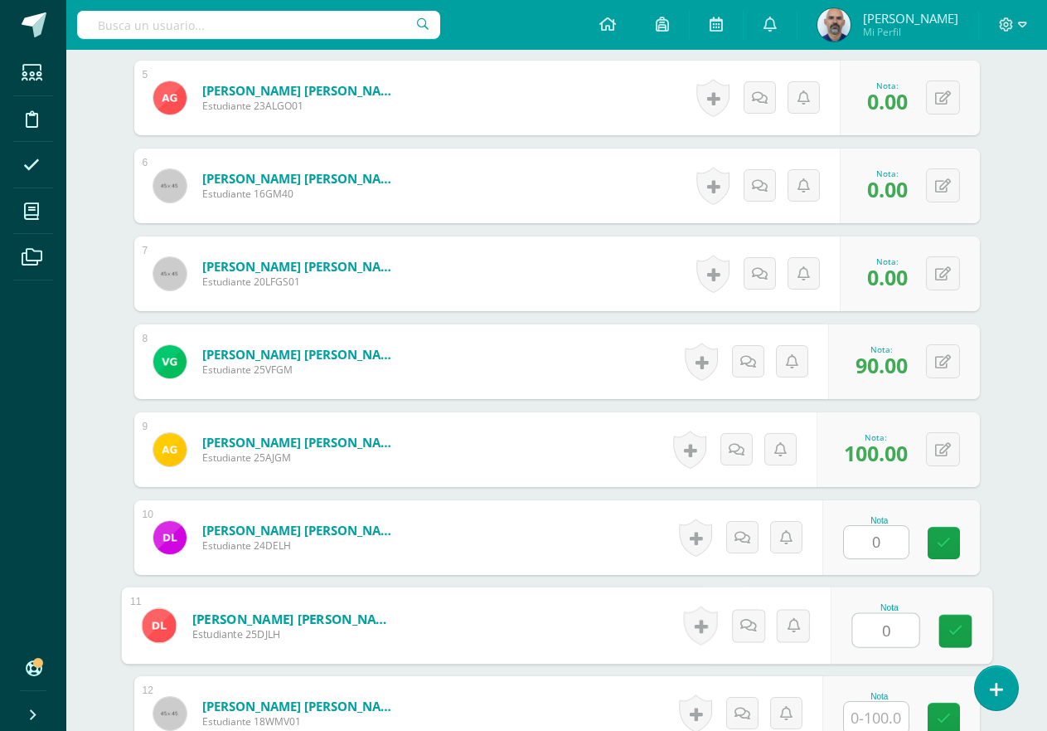
type input "0"
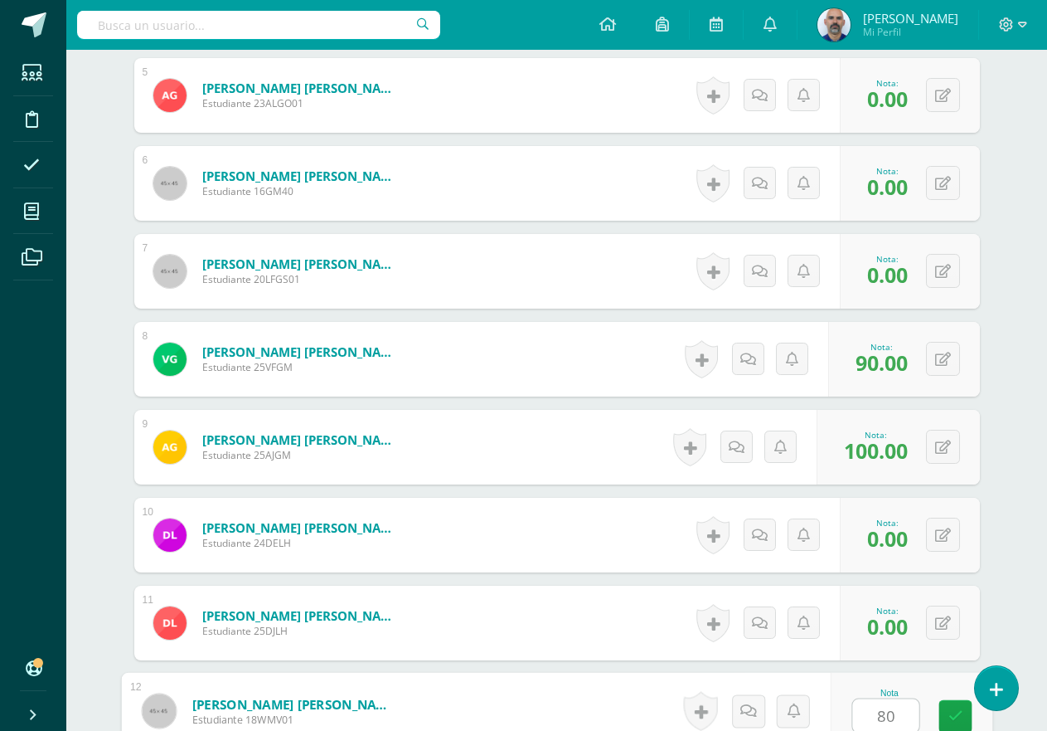
type input "80"
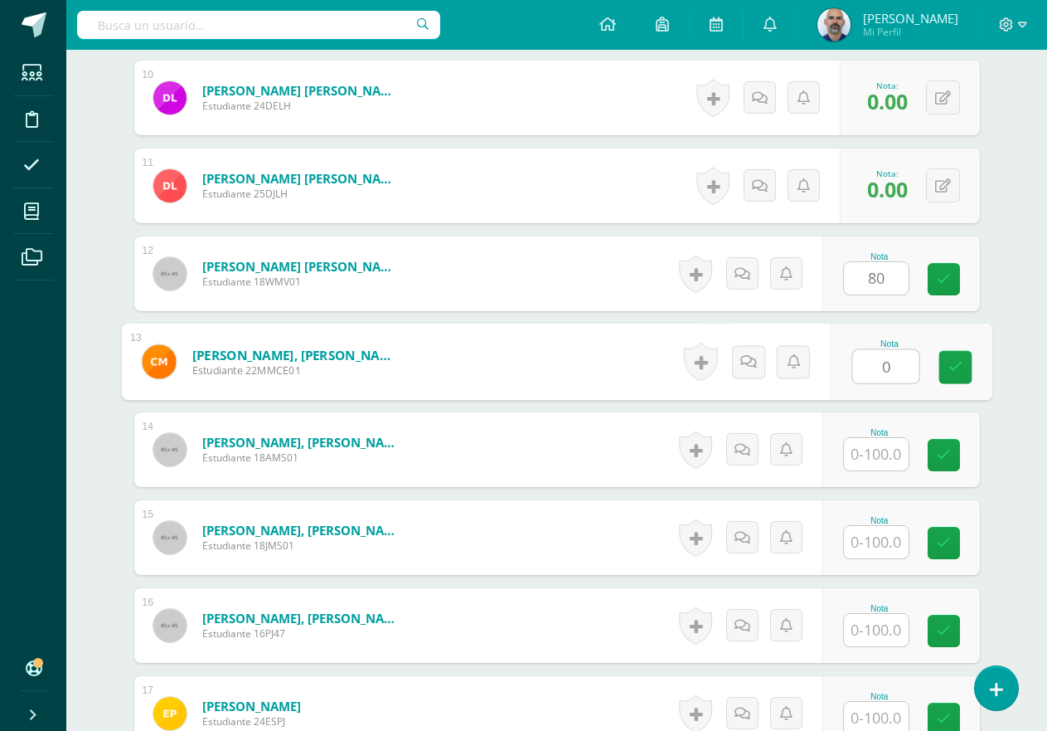
type input "0"
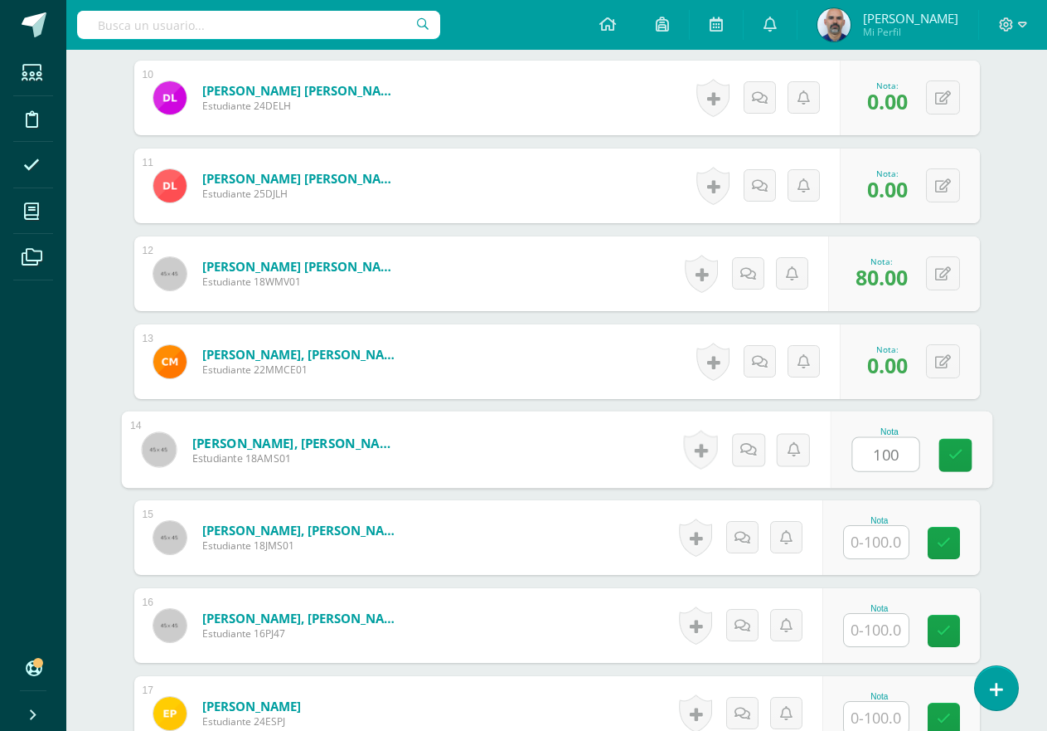
type input "100"
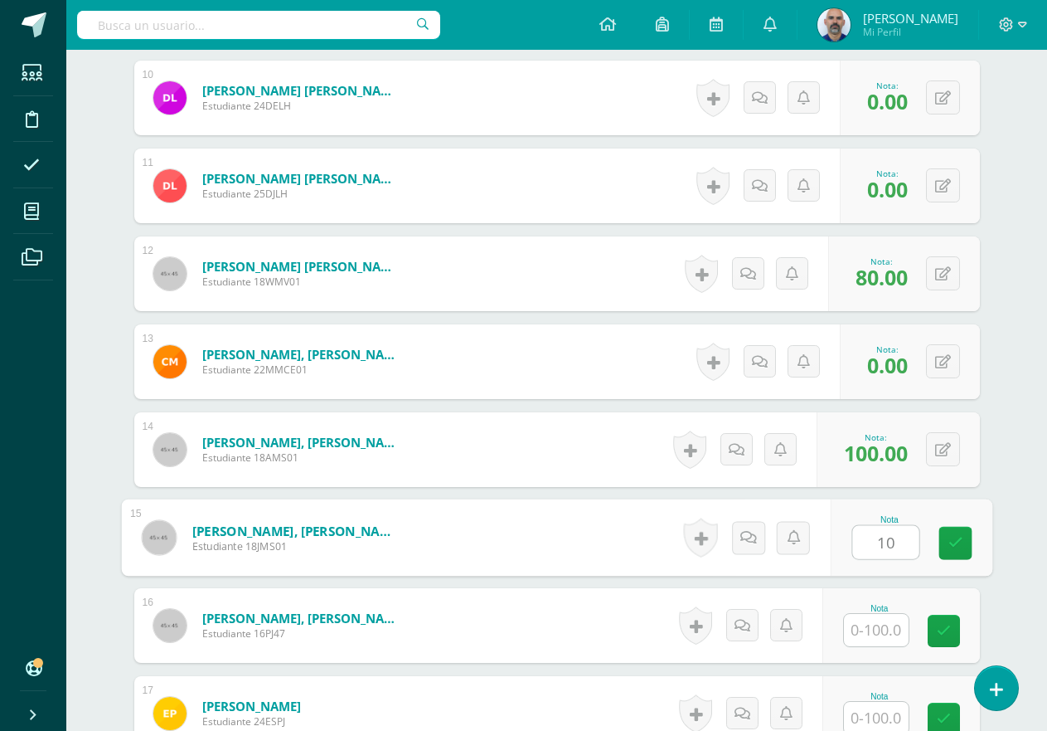
type input "10"
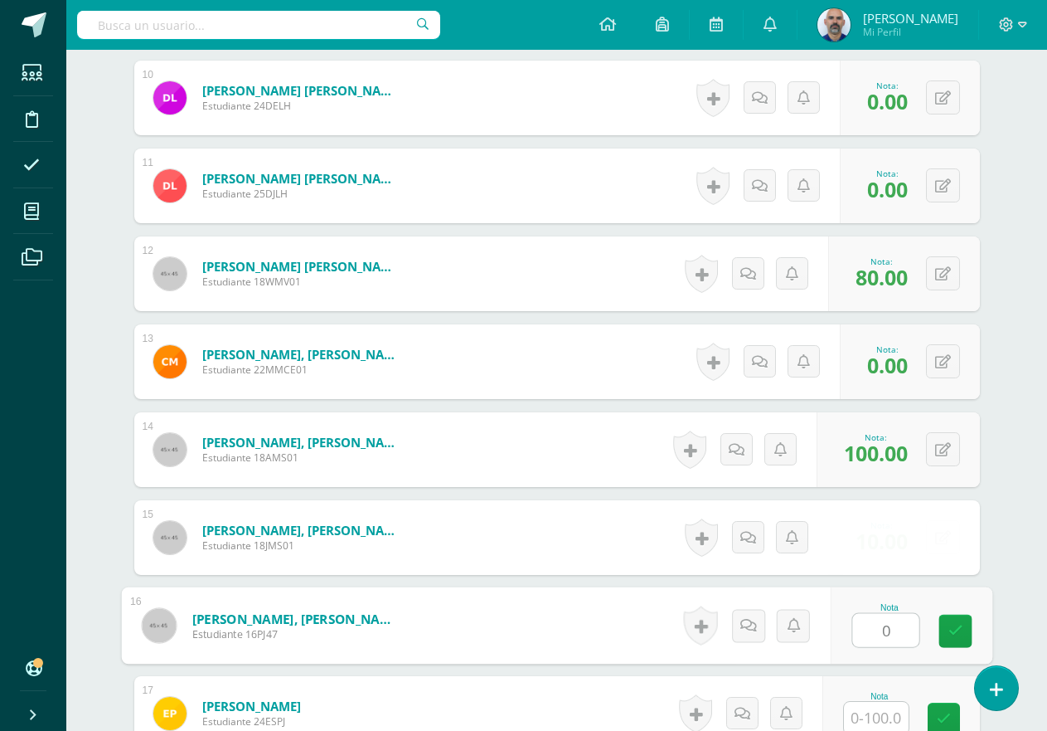
type input "0"
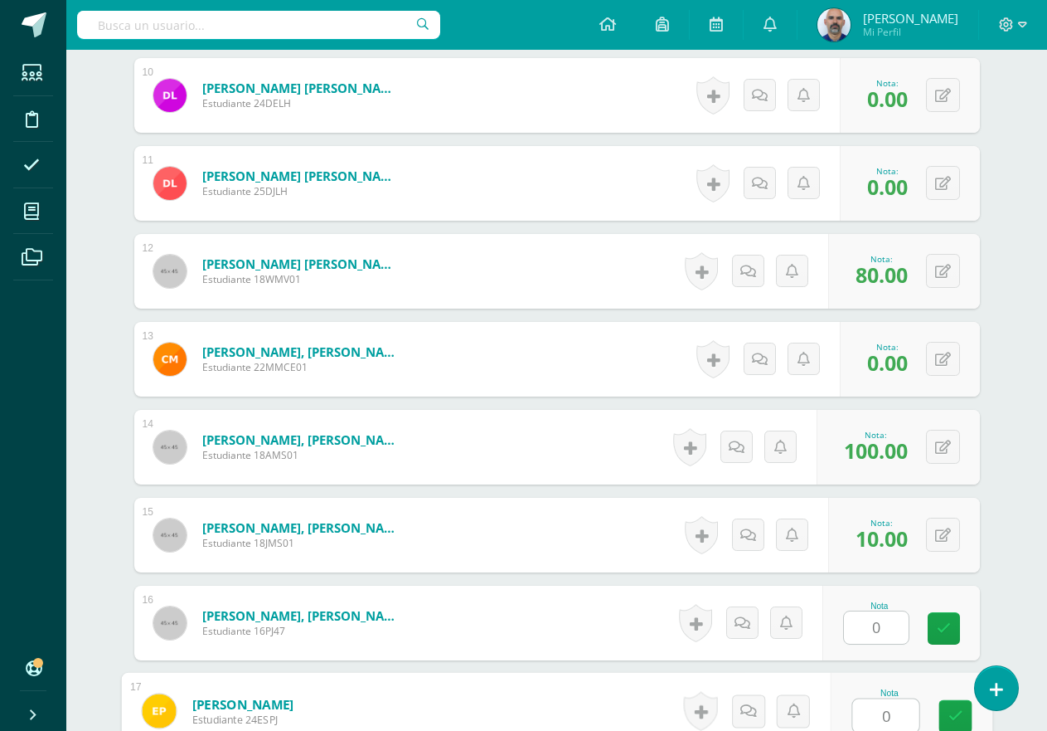
type input "0"
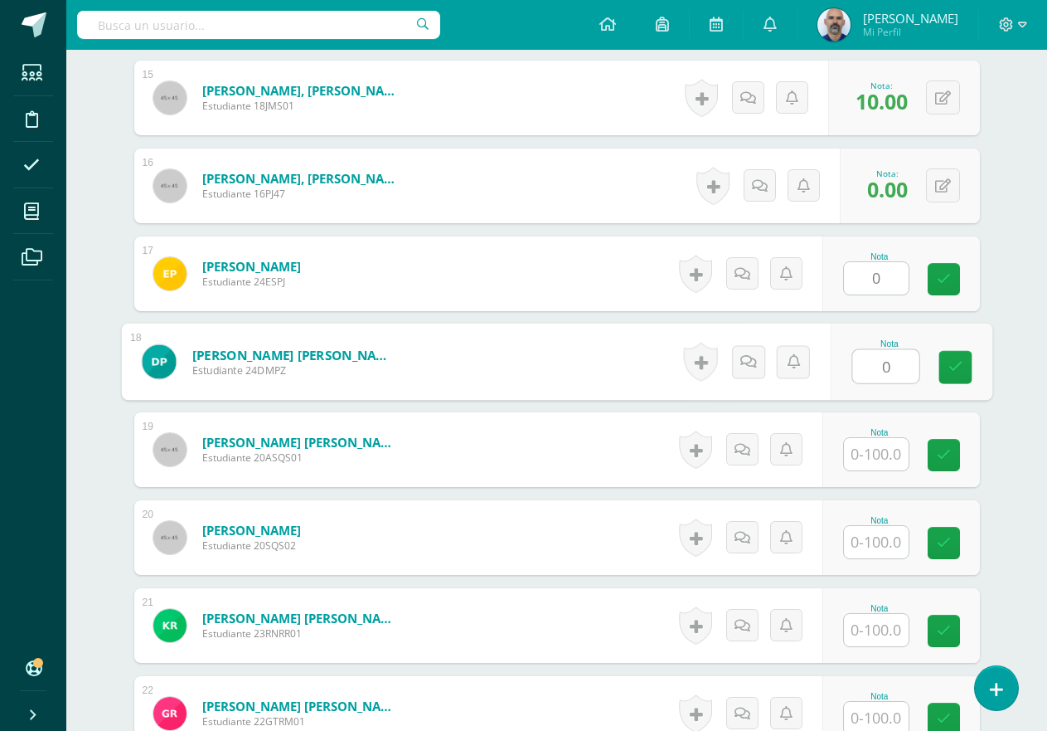
type input "0"
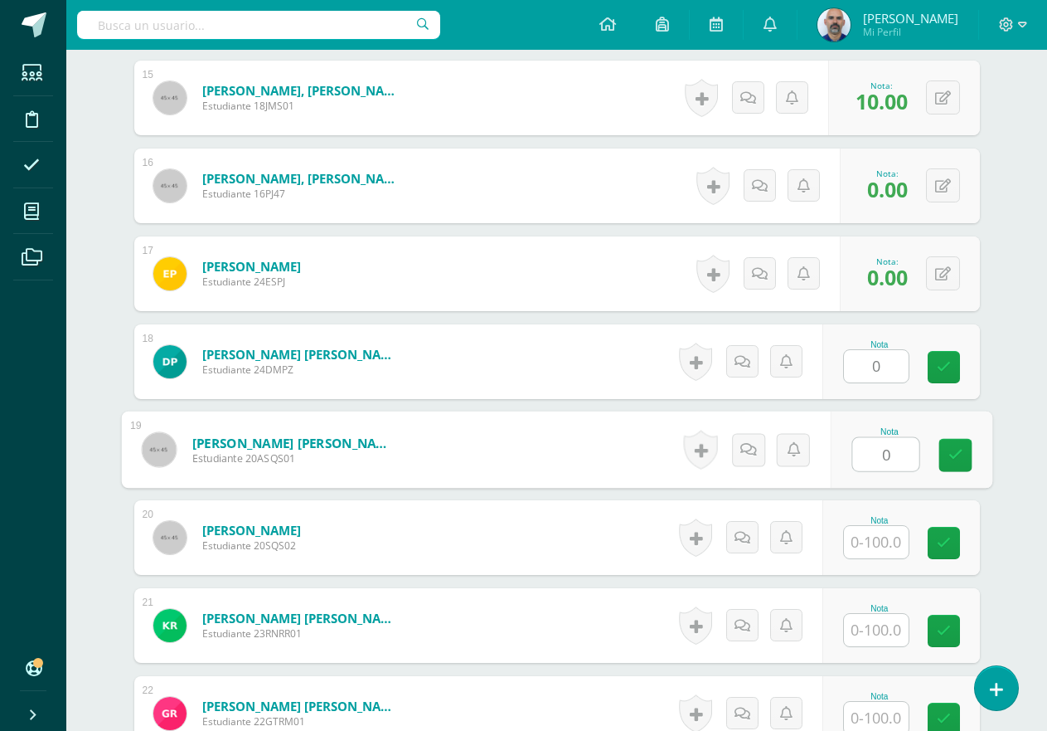
type input "0"
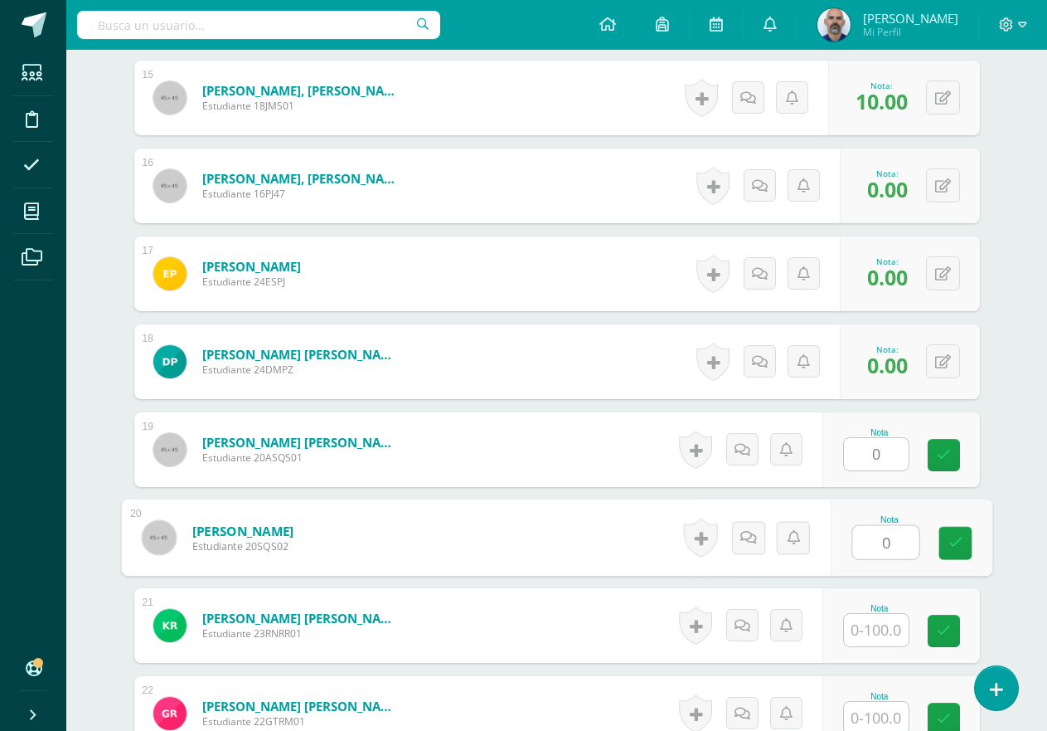
type input "0"
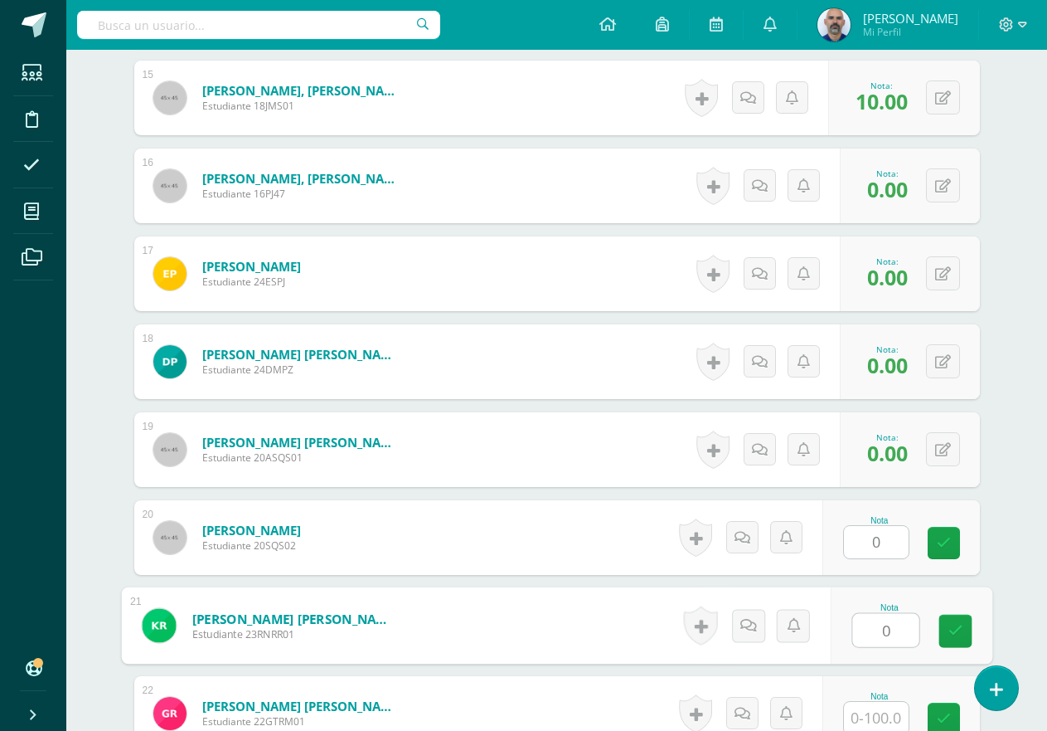
type input "0"
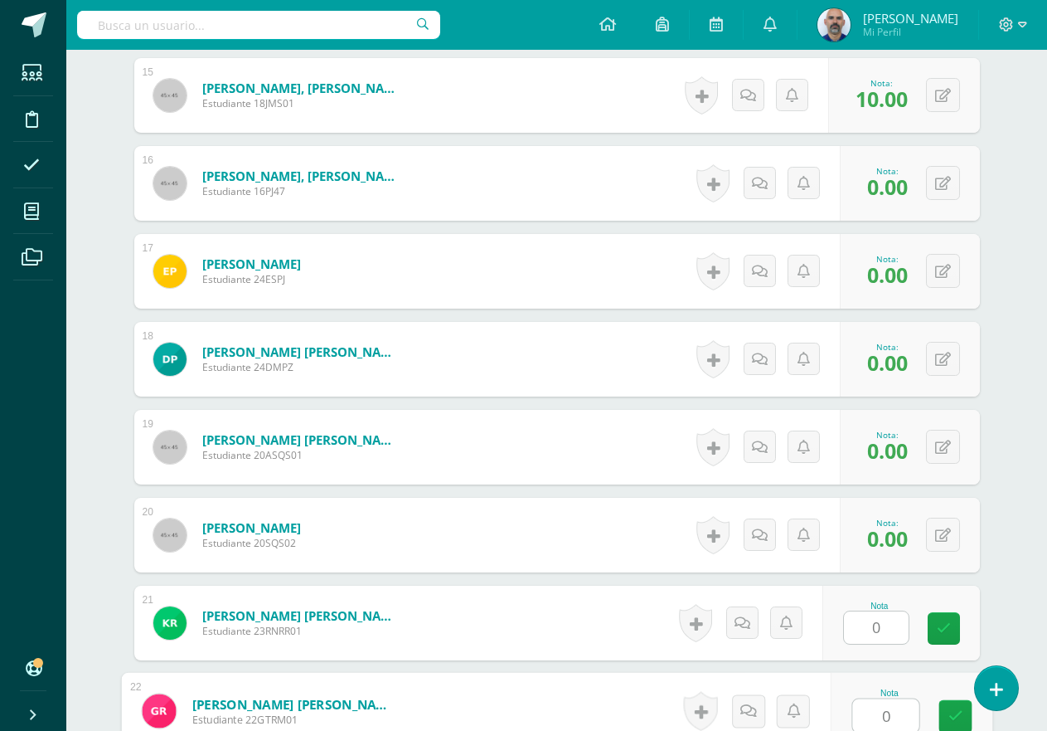
type input "0"
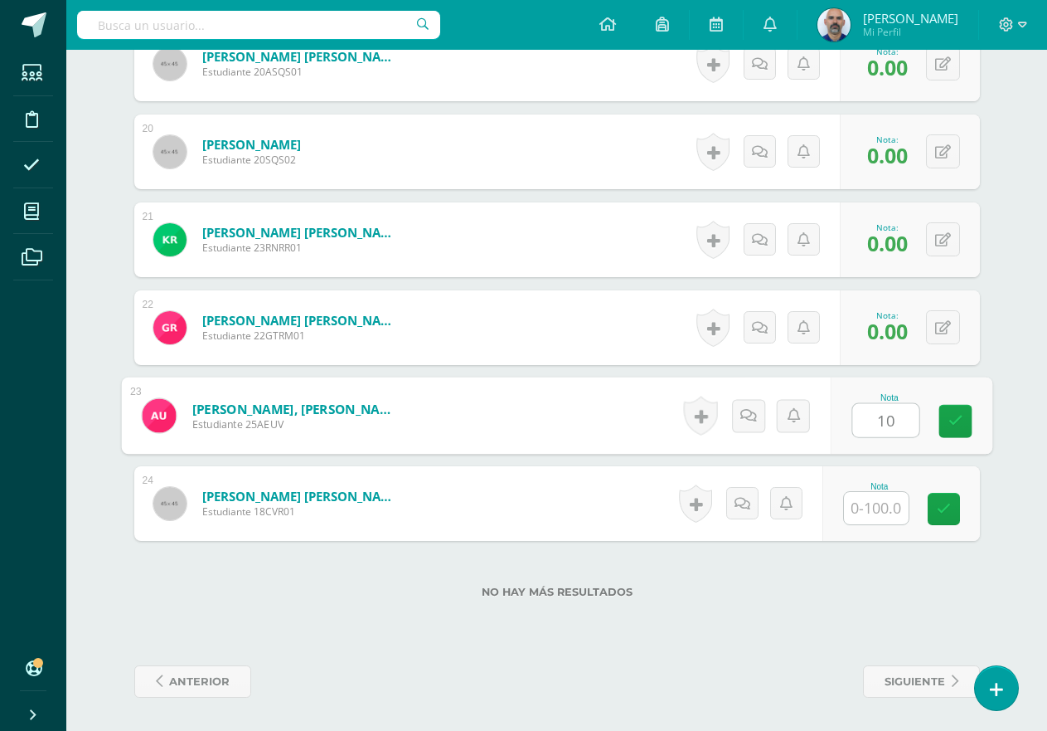
type input "10"
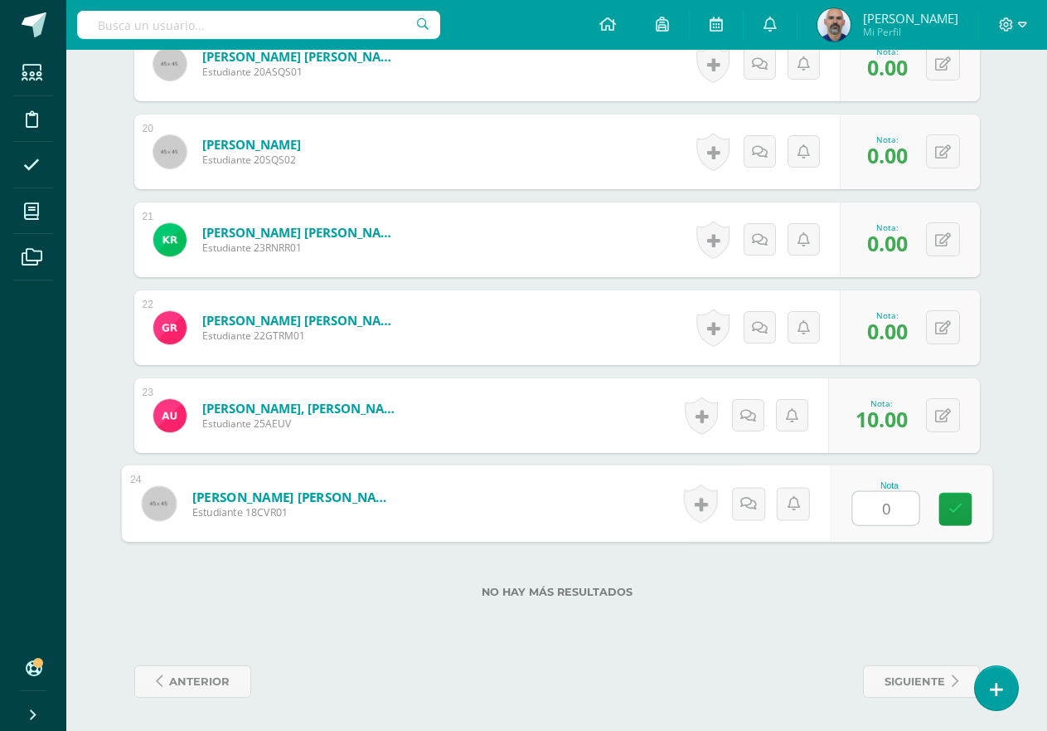
type input "0"
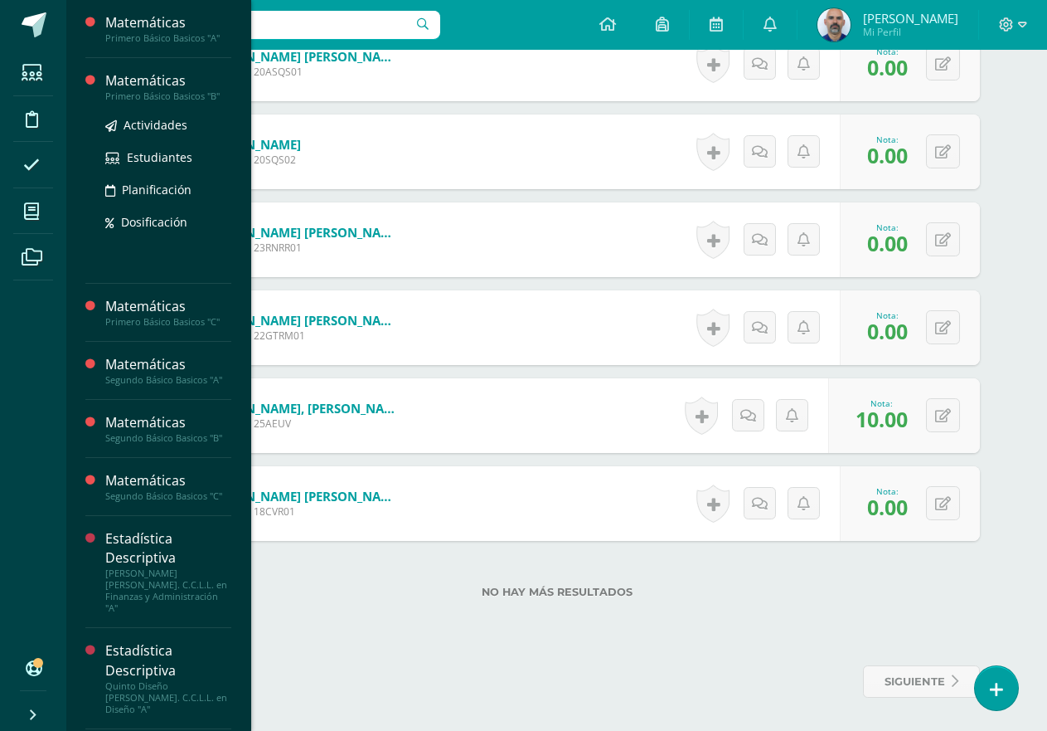
click at [150, 77] on div "Matemáticas" at bounding box center [168, 80] width 126 height 19
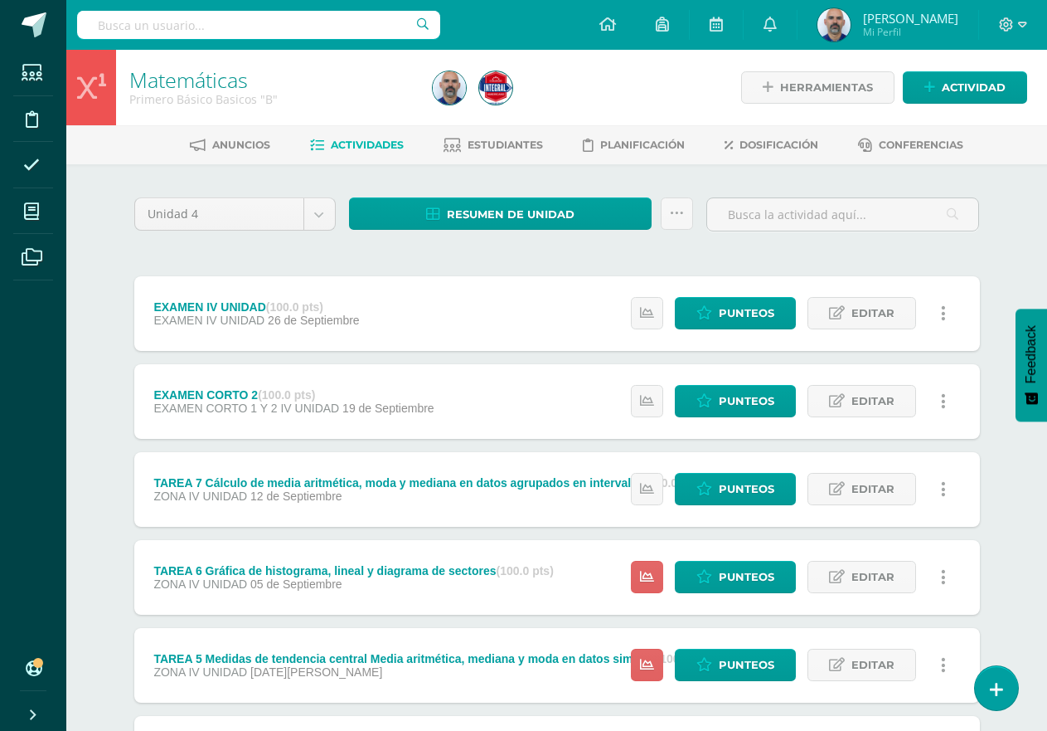
click at [1043, 516] on div "Matemáticas Primero Básico Basicos "B" Herramientas Detalle de asistencias Acti…" at bounding box center [556, 648] width 981 height 1197
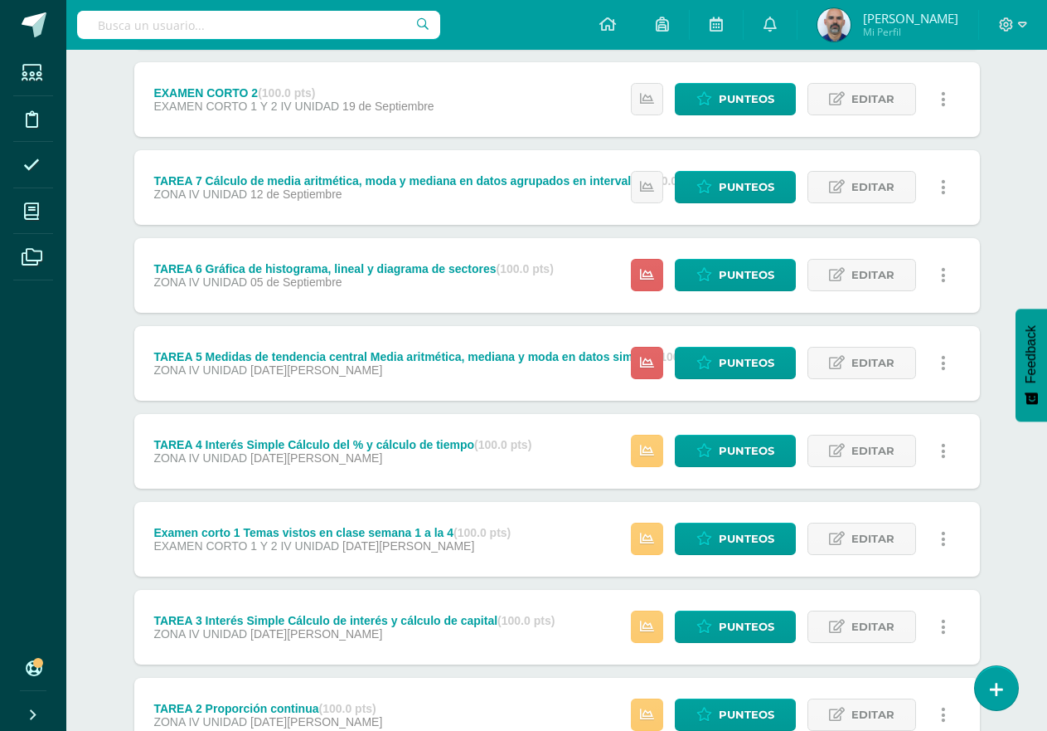
scroll to position [332, 0]
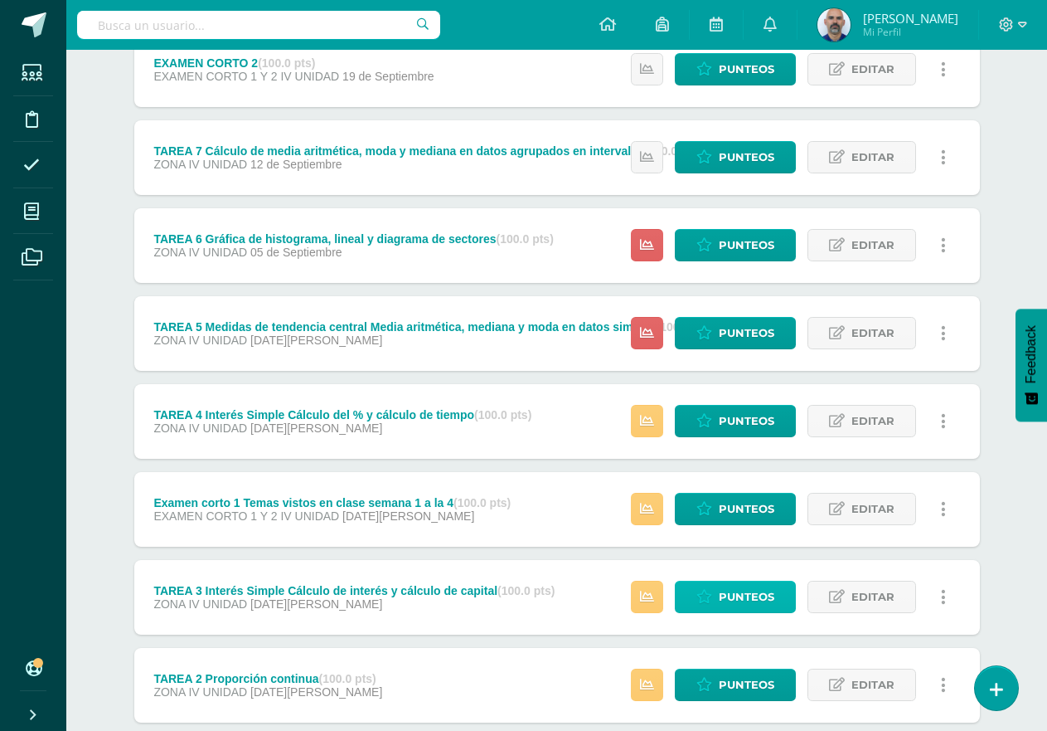
click at [702, 593] on icon at bounding box center [705, 597] width 16 height 14
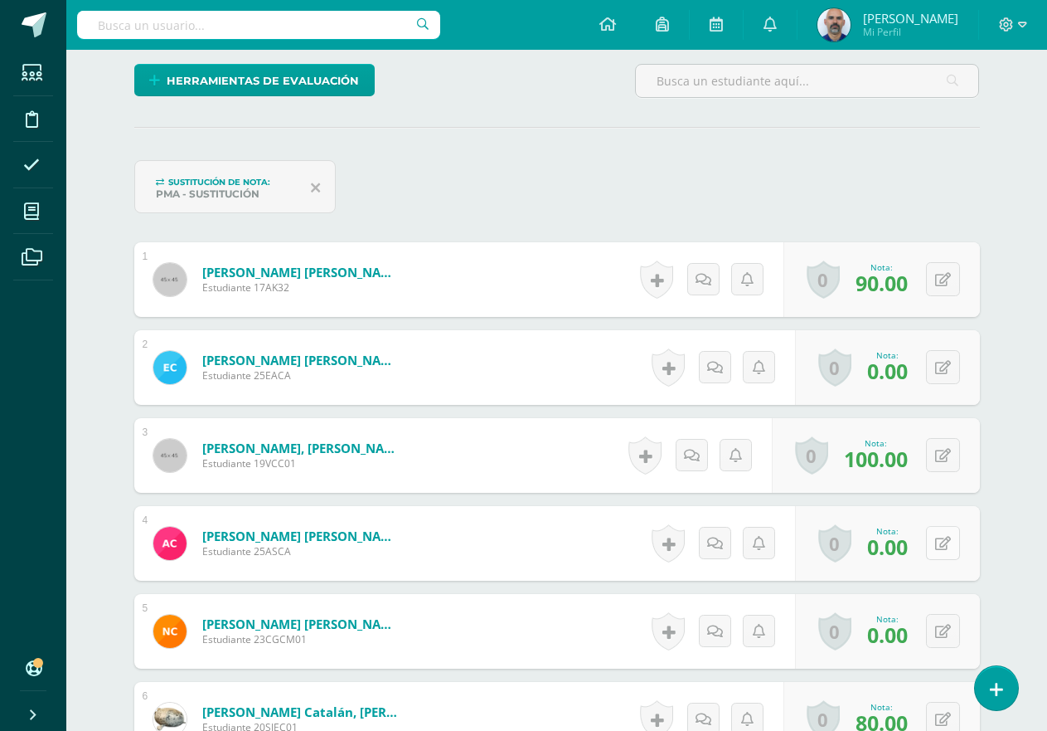
scroll to position [417, 0]
click at [950, 367] on button at bounding box center [943, 366] width 34 height 34
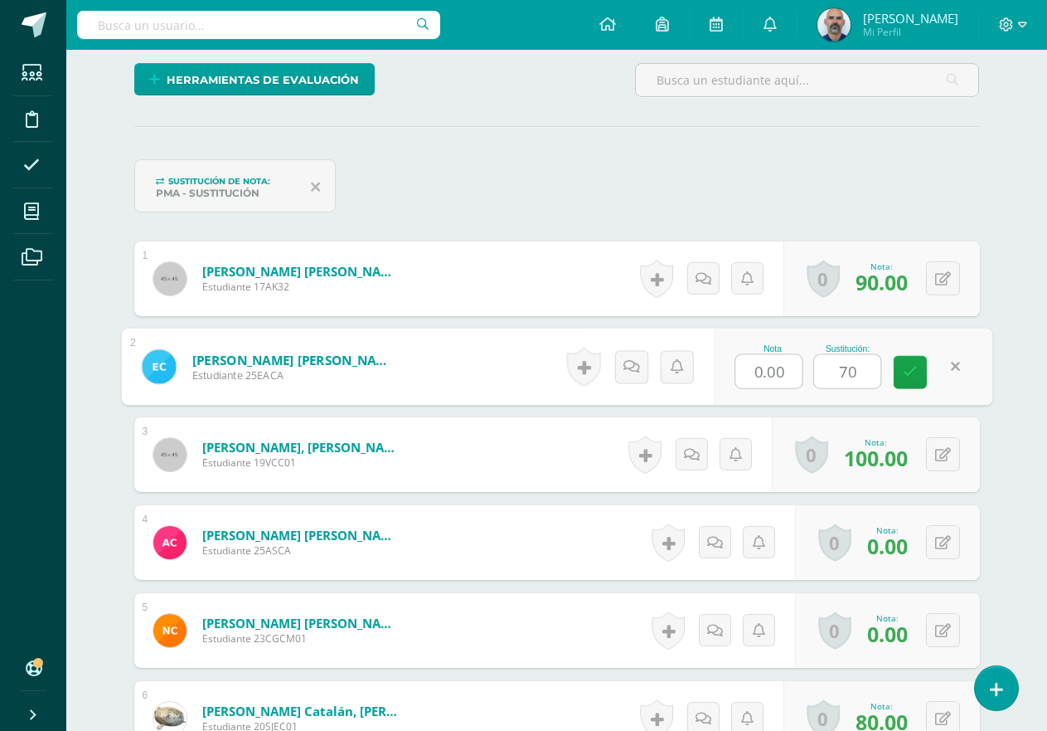
type input "70"
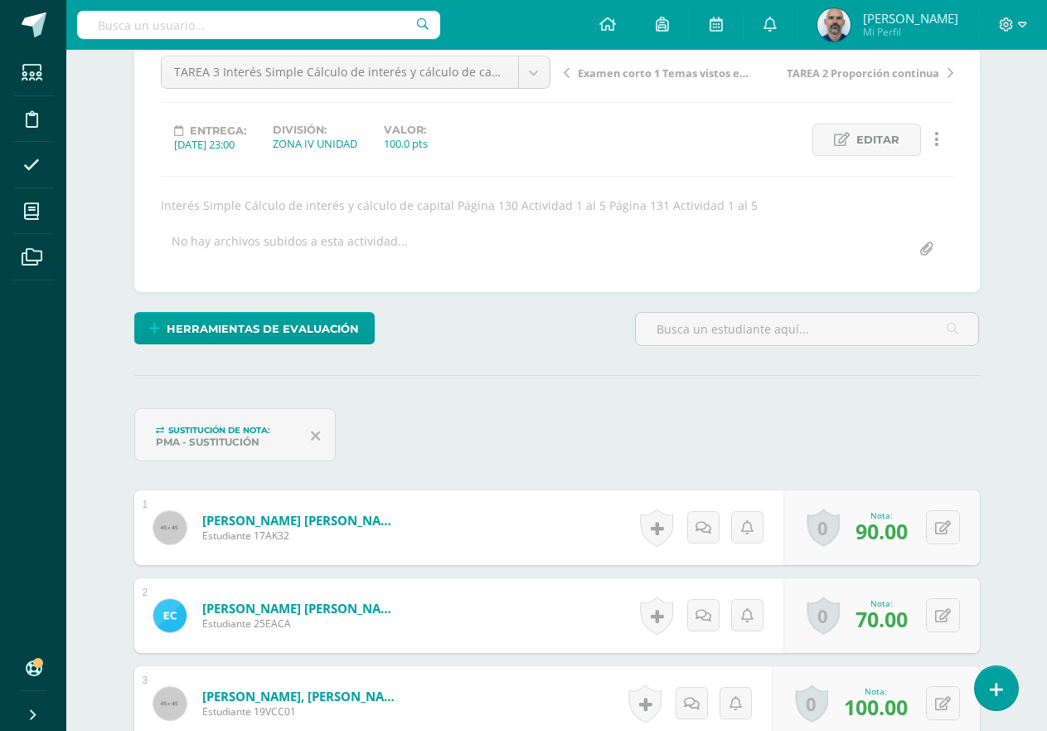
scroll to position [2, 0]
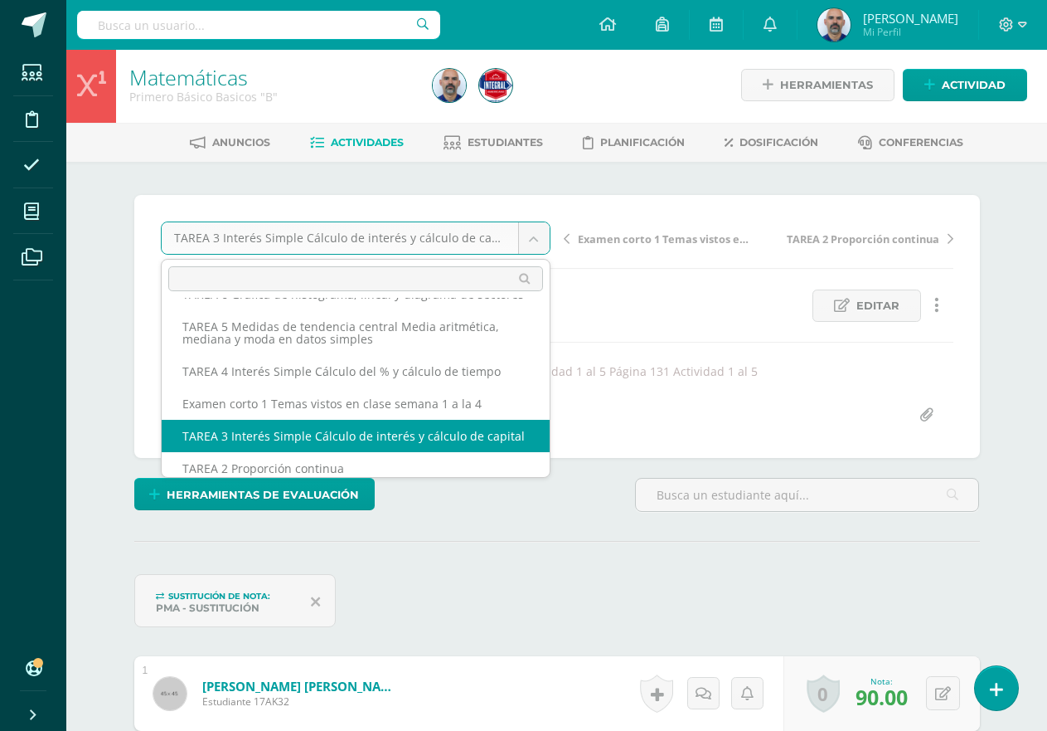
scroll to position [116, 0]
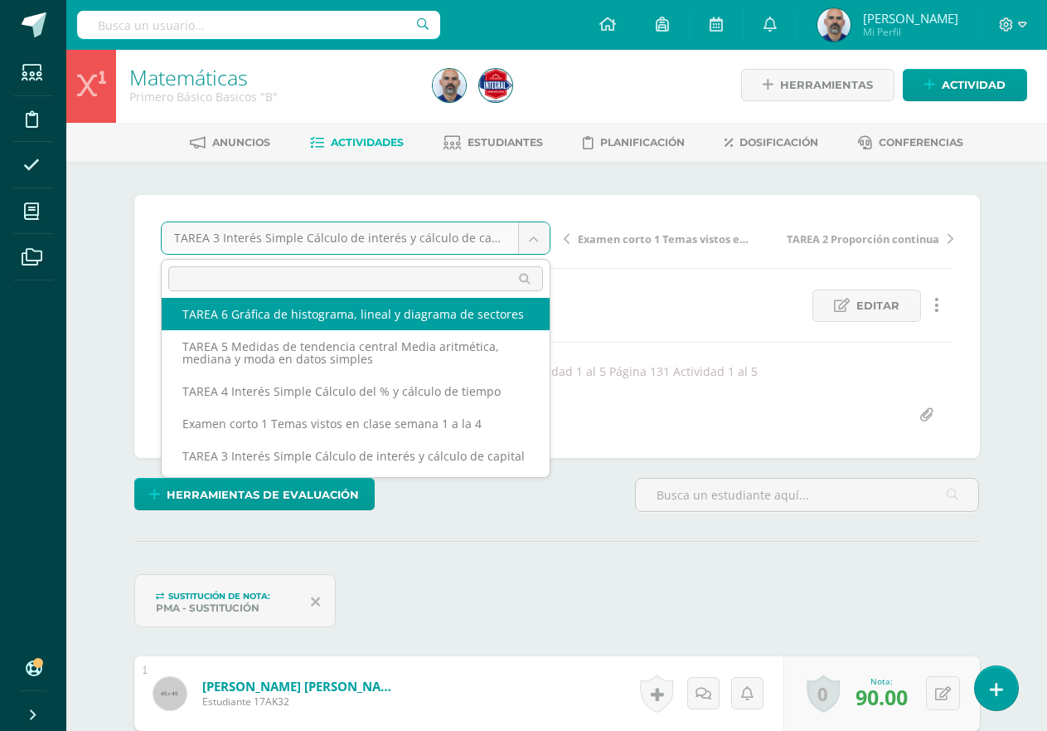
select select "/dashboard/teacher/grade-activity/192811/"
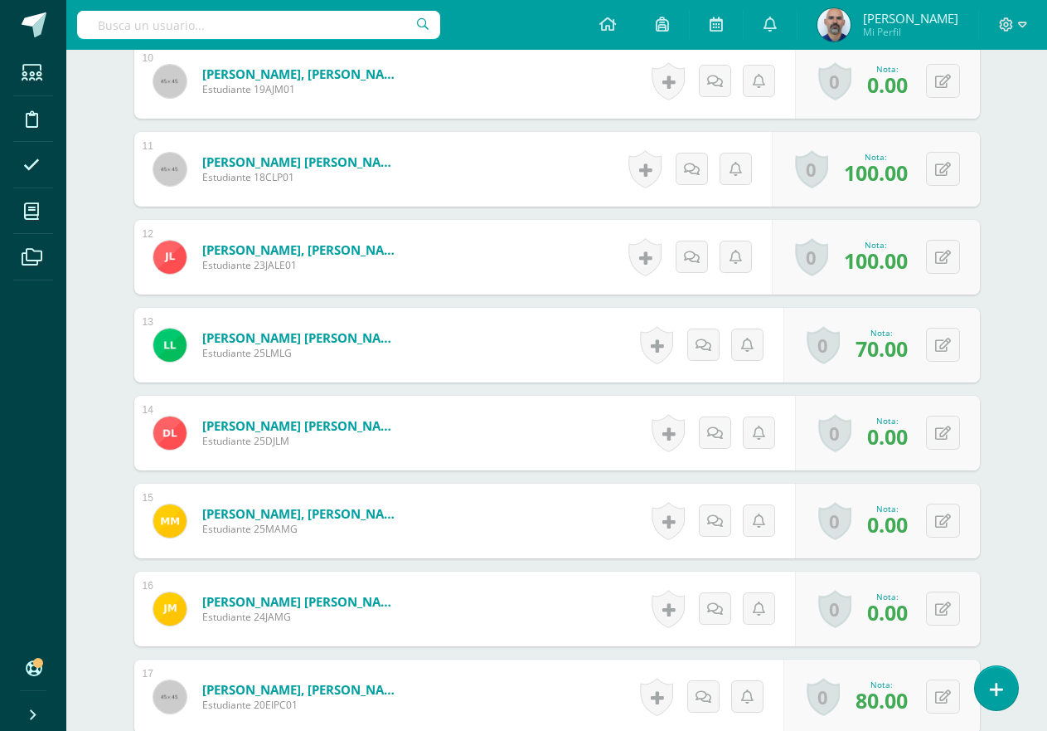
scroll to position [1412, 0]
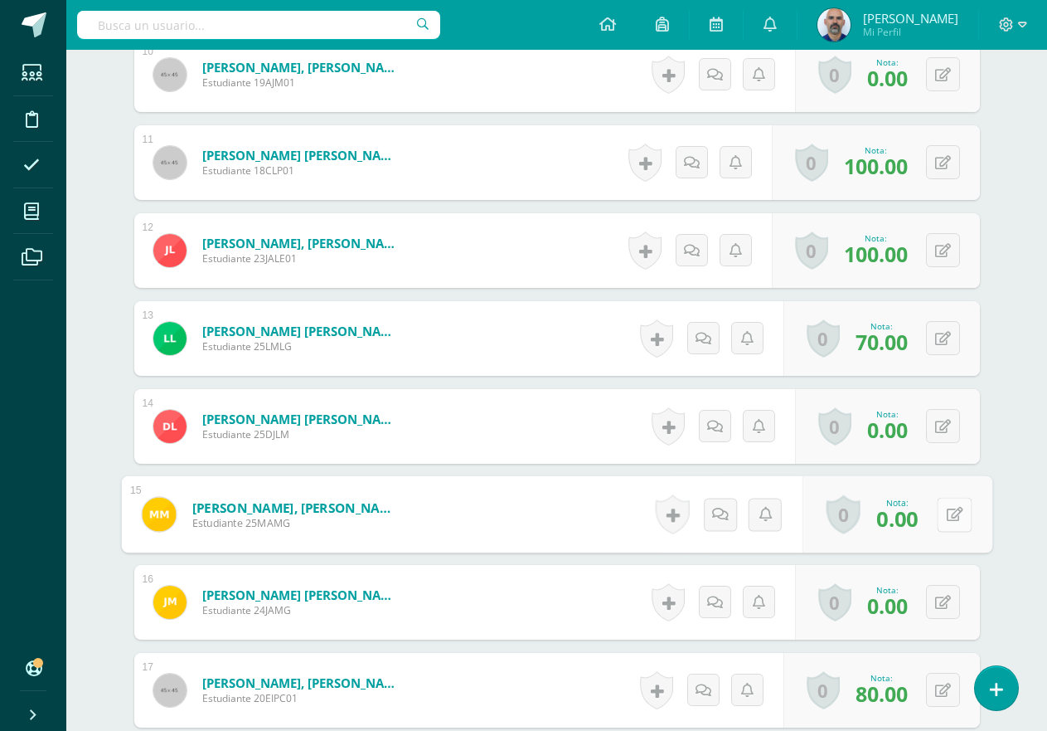
click at [937, 506] on button at bounding box center [954, 514] width 35 height 35
type input "60"
click at [1002, 537] on div "¿Estás seguro que quieres eliminar esta actividad? Esto borrará la actividad y …" at bounding box center [557, 10] width 912 height 2517
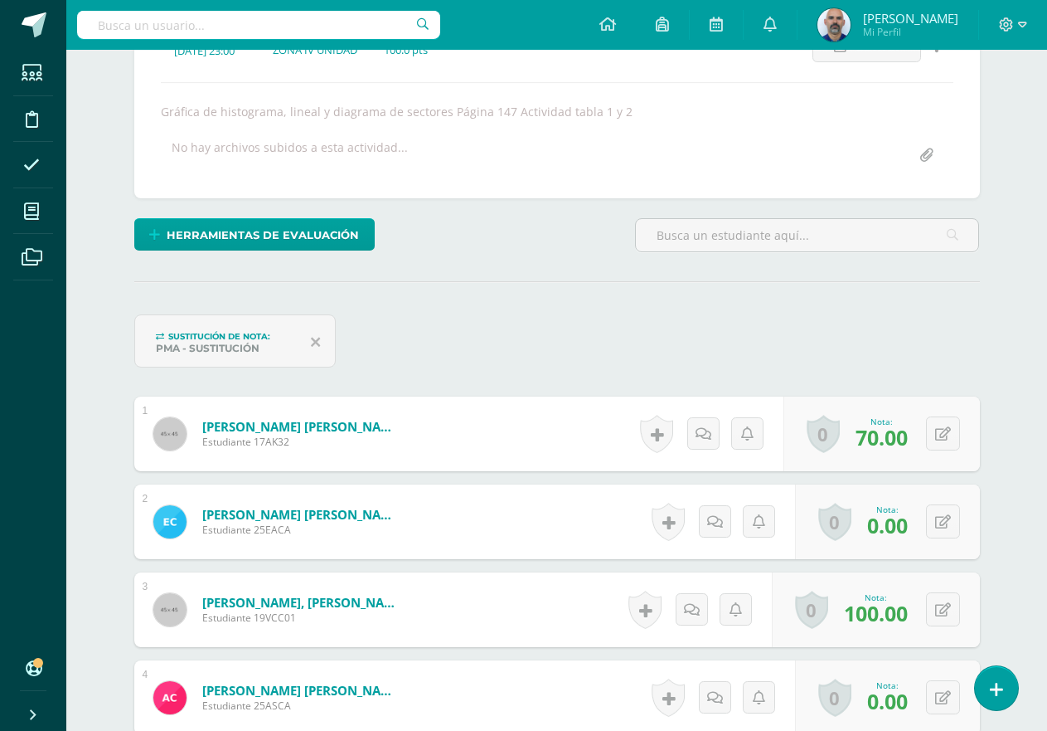
scroll to position [168, 0]
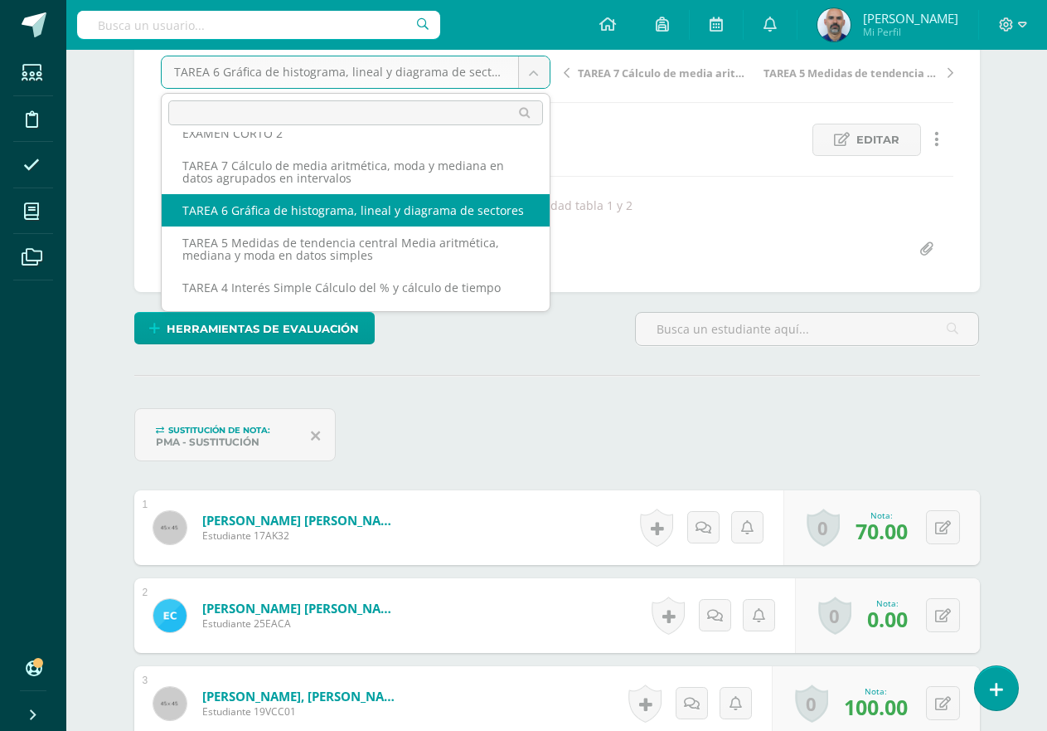
scroll to position [83, 0]
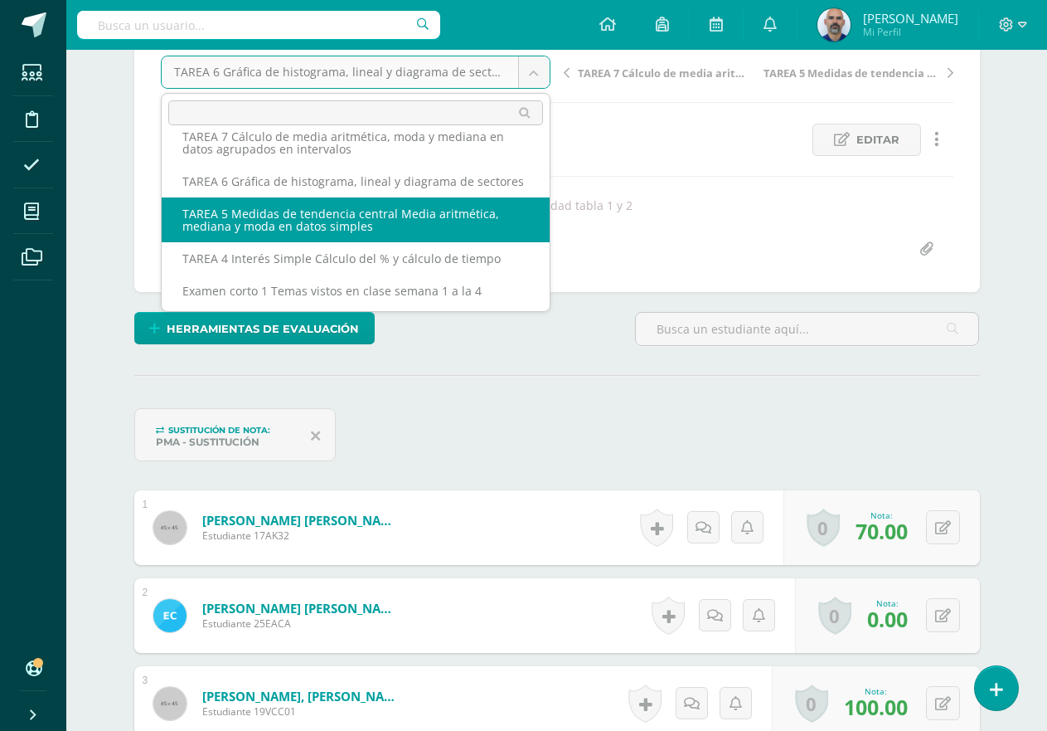
select select "/dashboard/teacher/grade-activity/192808/"
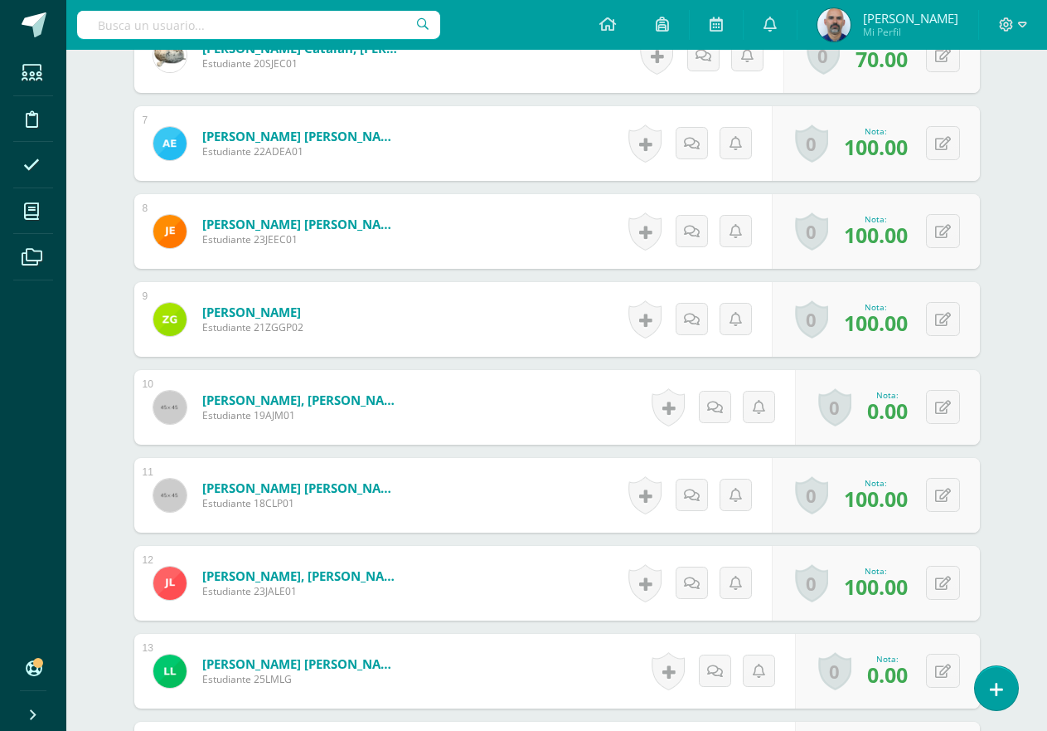
scroll to position [1081, 0]
click at [946, 676] on icon at bounding box center [954, 670] width 17 height 14
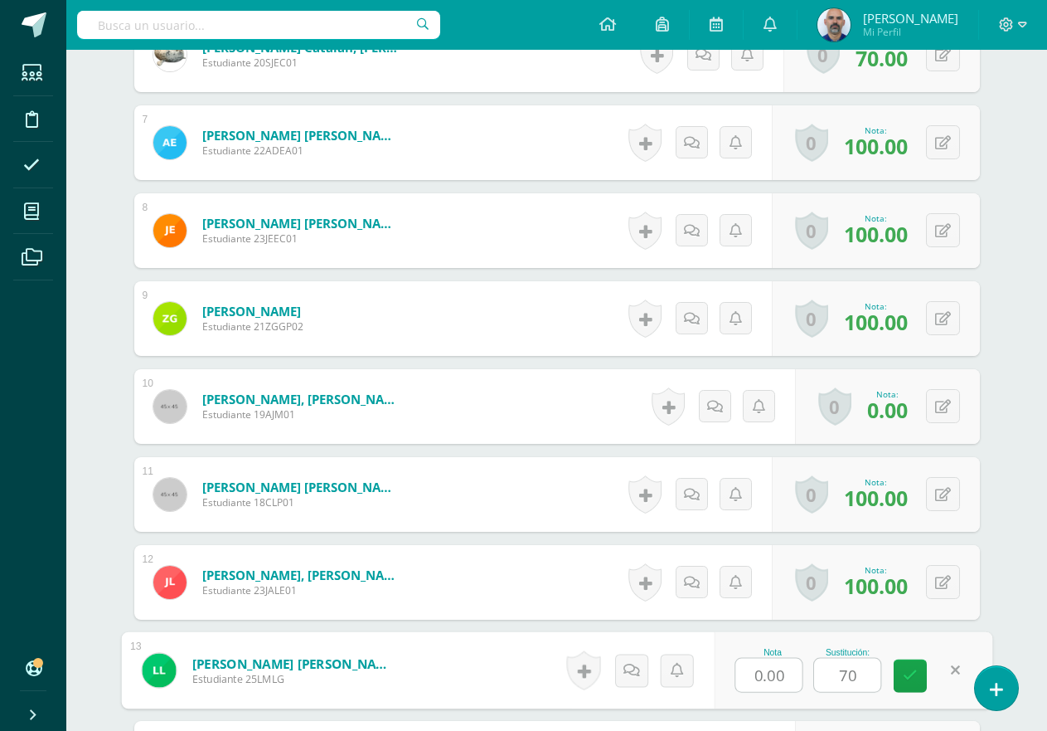
type input "70"
click at [1032, 614] on div "Matemáticas Primero Básico Basicos "B" Herramientas Detalle de asistencias Acti…" at bounding box center [556, 284] width 981 height 2631
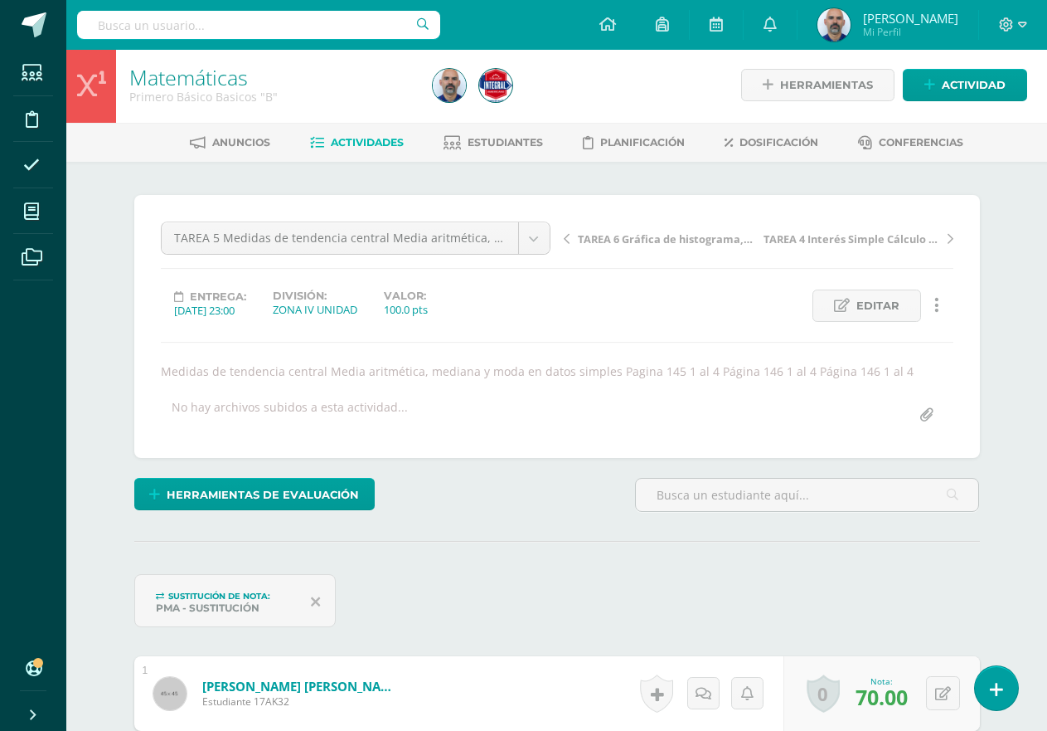
scroll to position [0, 0]
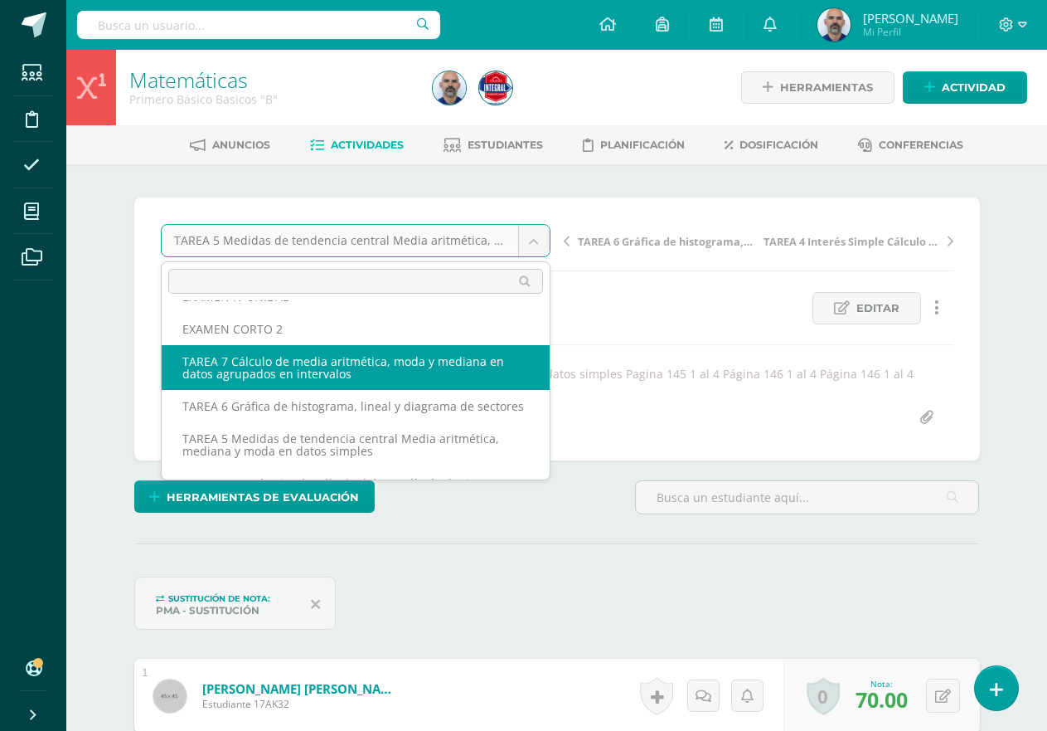
select select "/dashboard/teacher/grade-activity/192814/"
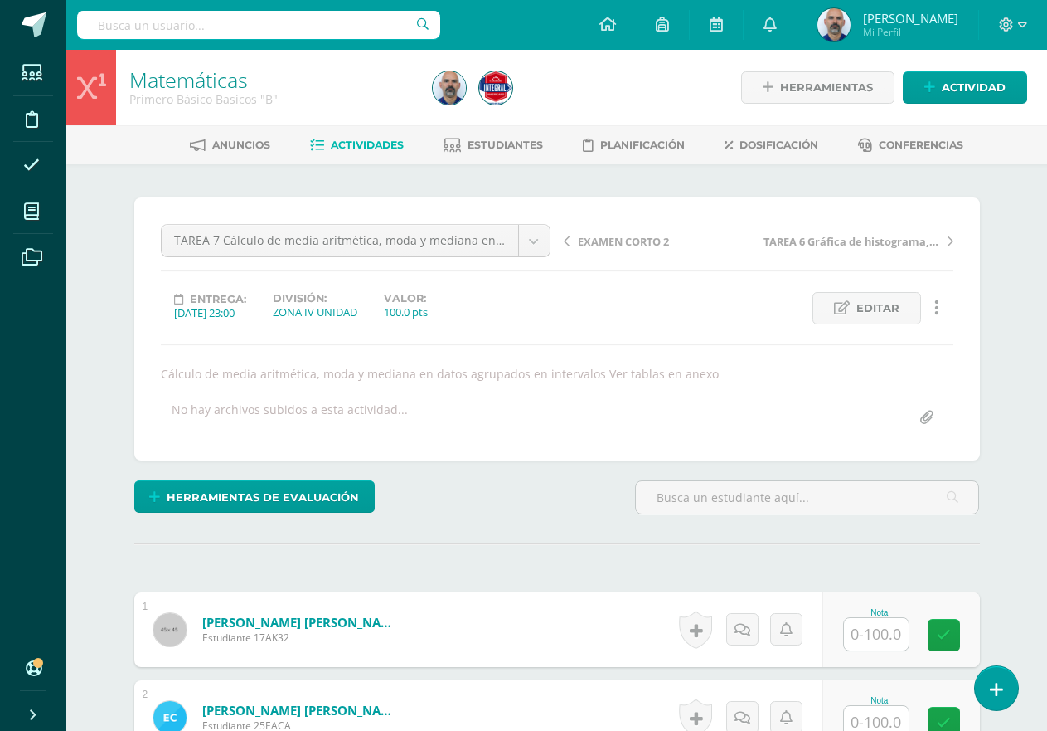
scroll to position [1, 0]
click at [862, 645] on input "text" at bounding box center [876, 633] width 65 height 32
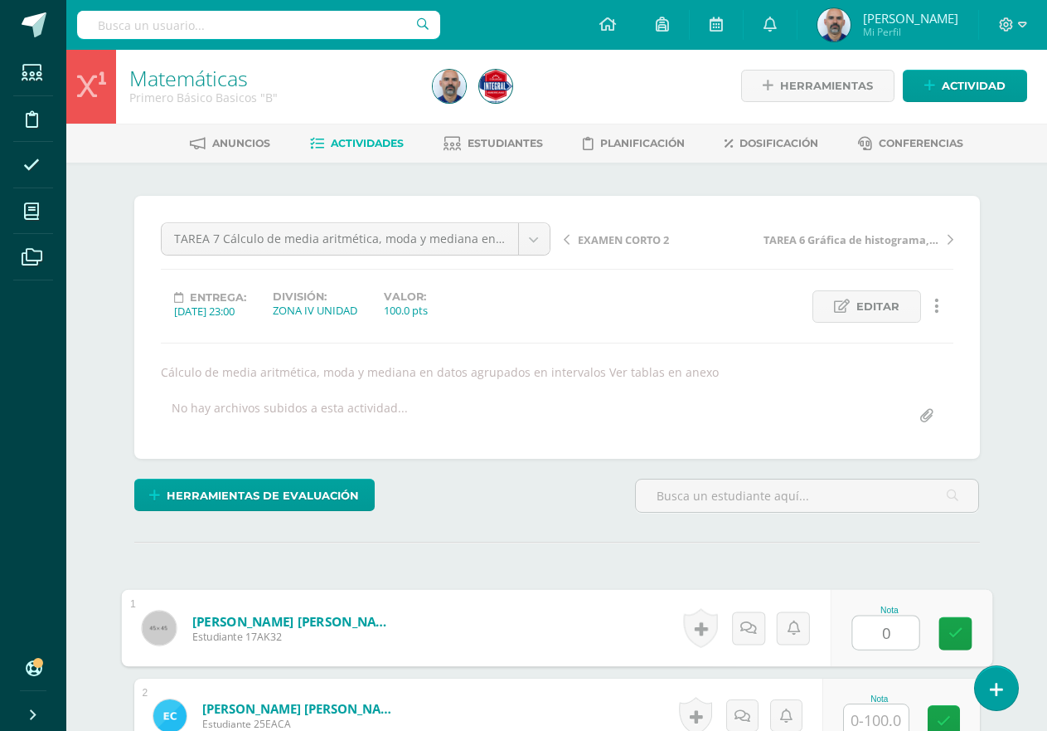
type input "0"
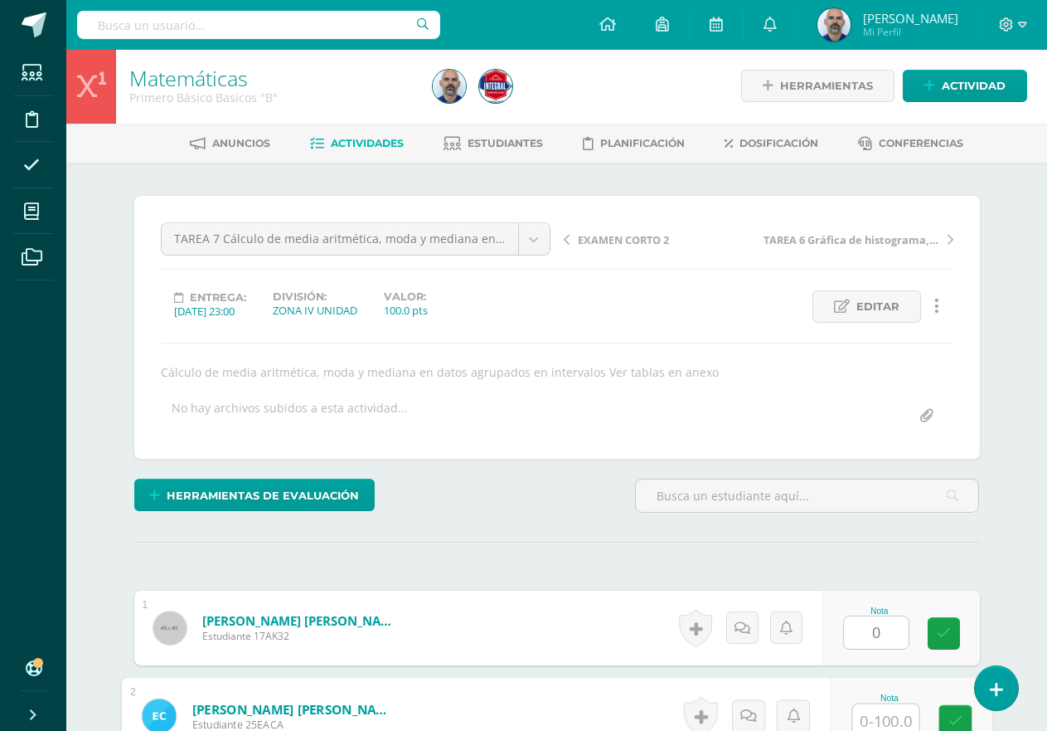
scroll to position [7, 0]
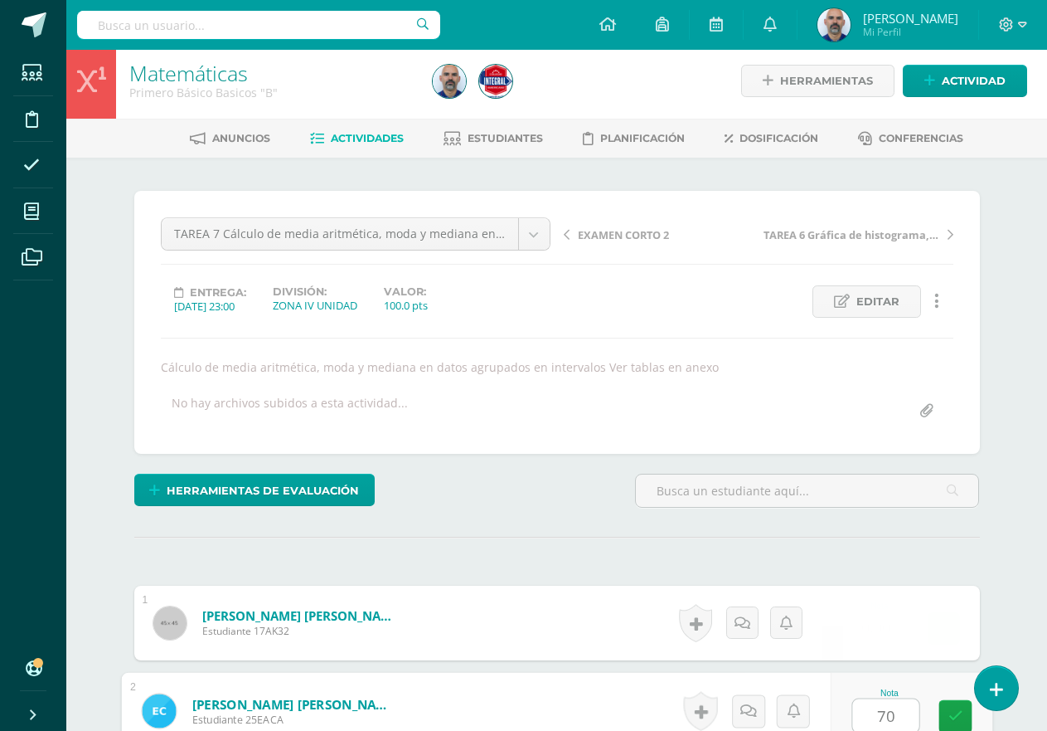
type input "70"
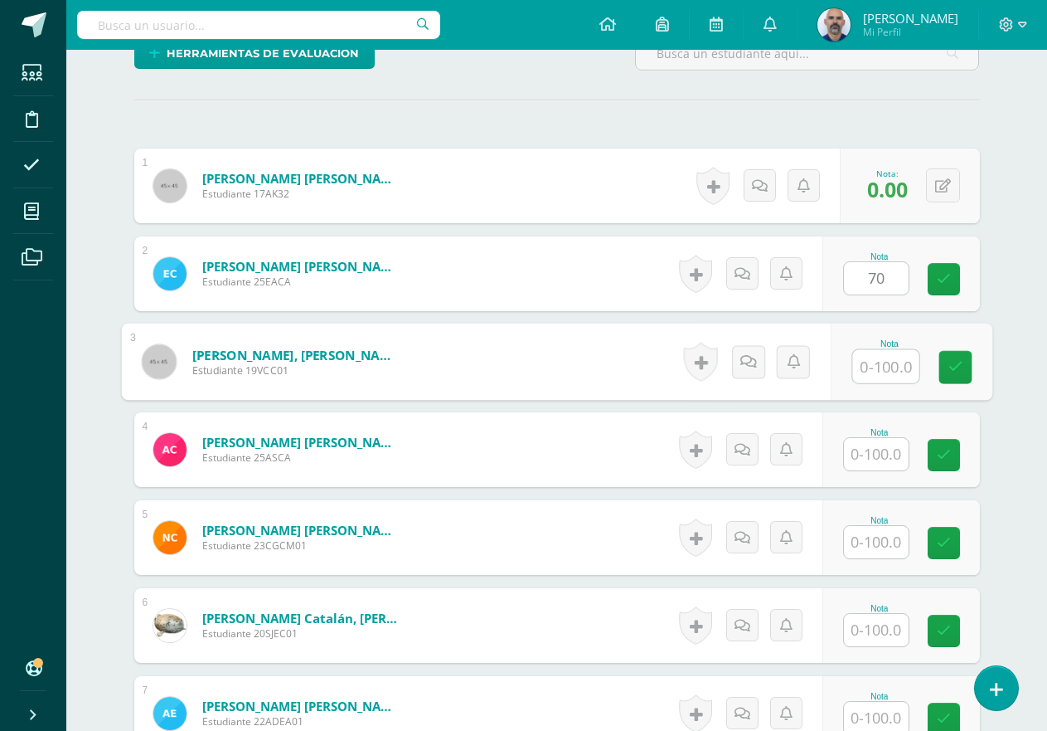
scroll to position [444, 0]
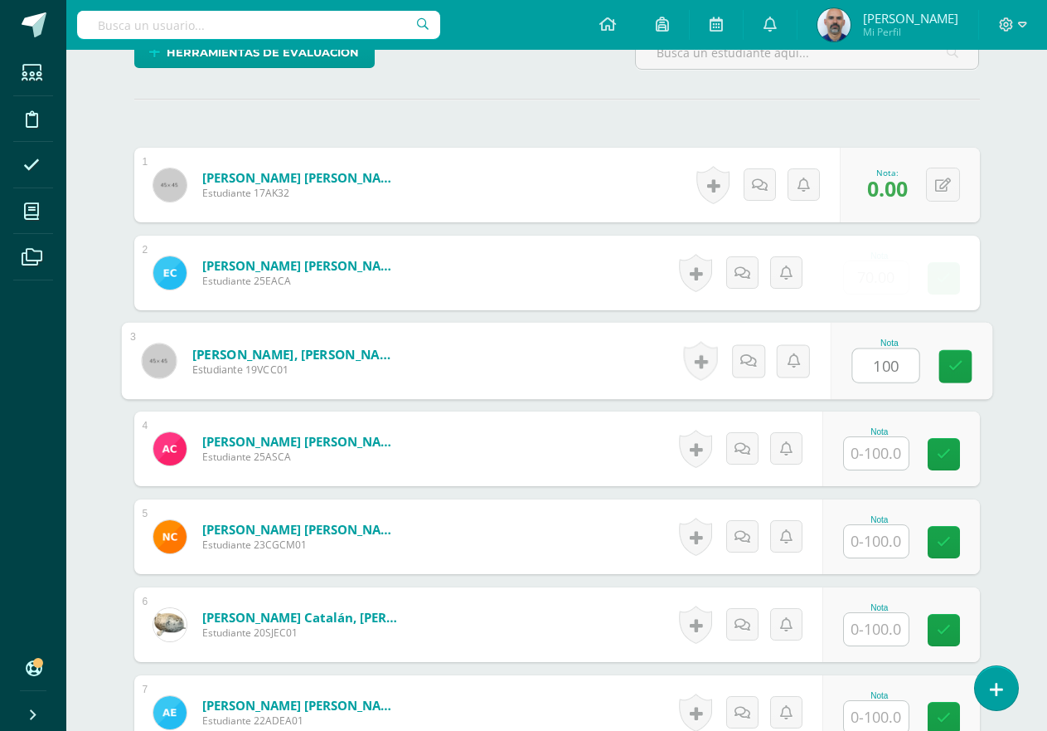
type input "100"
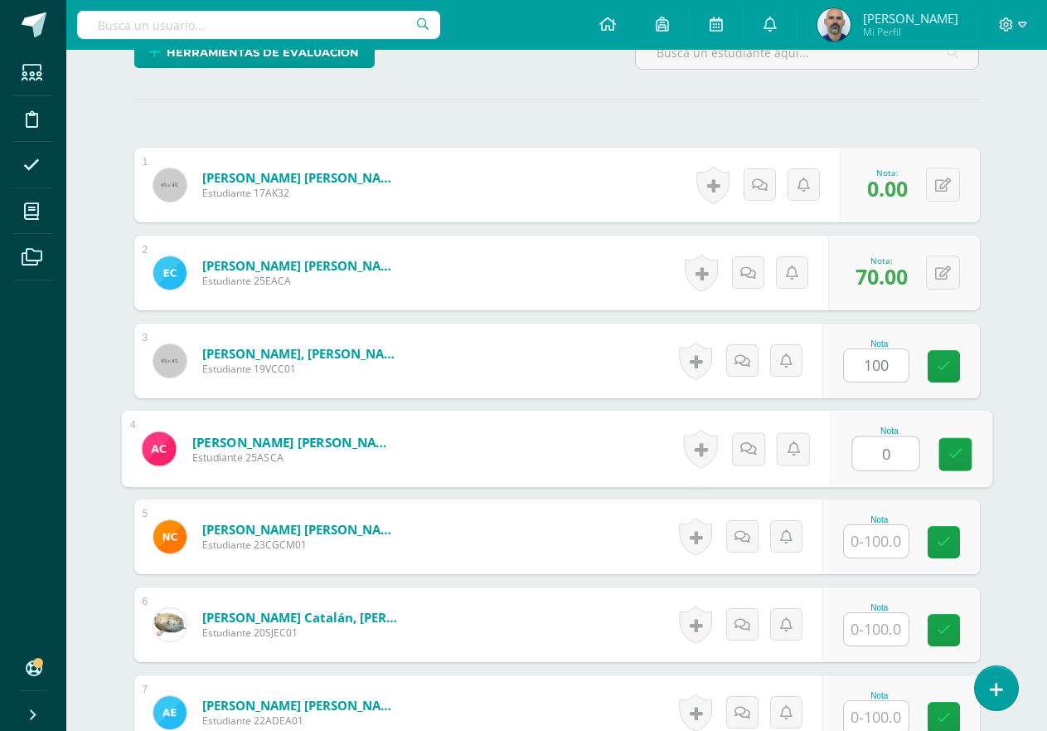
type input "0"
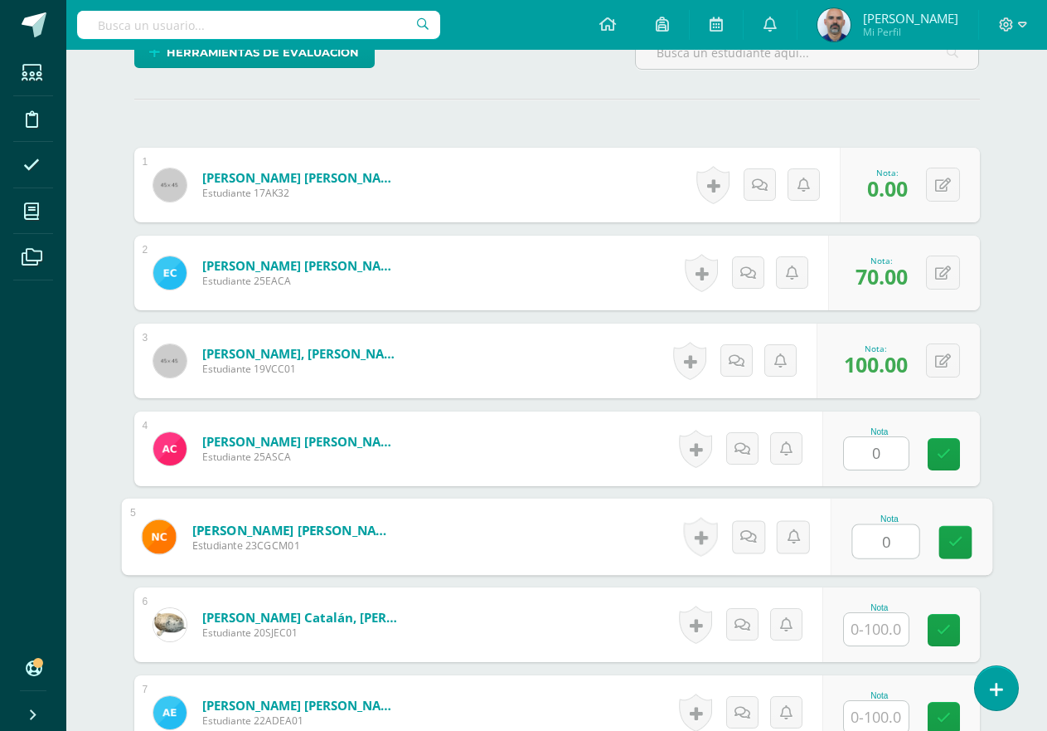
type input "0"
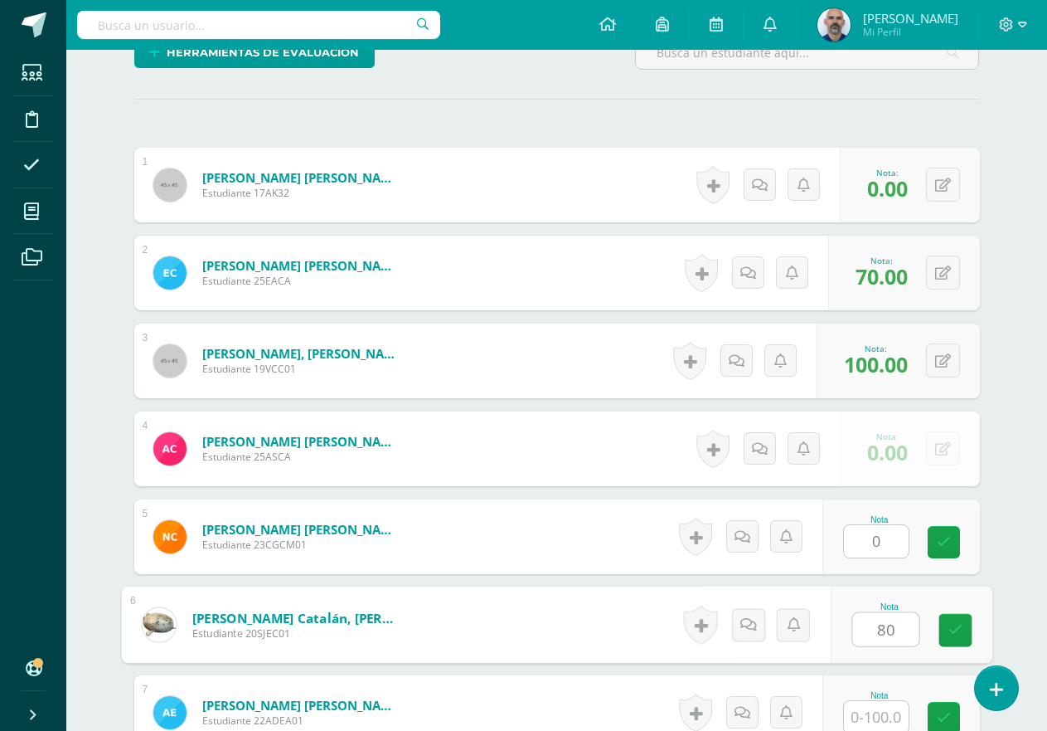
type input "80"
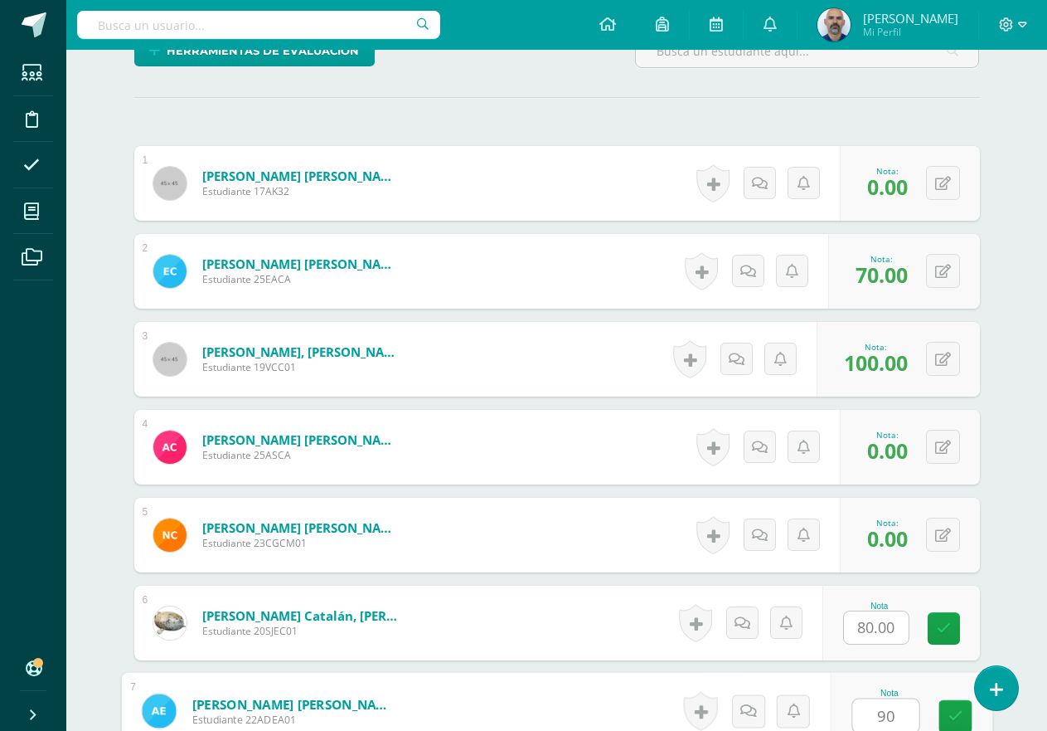
type input "90"
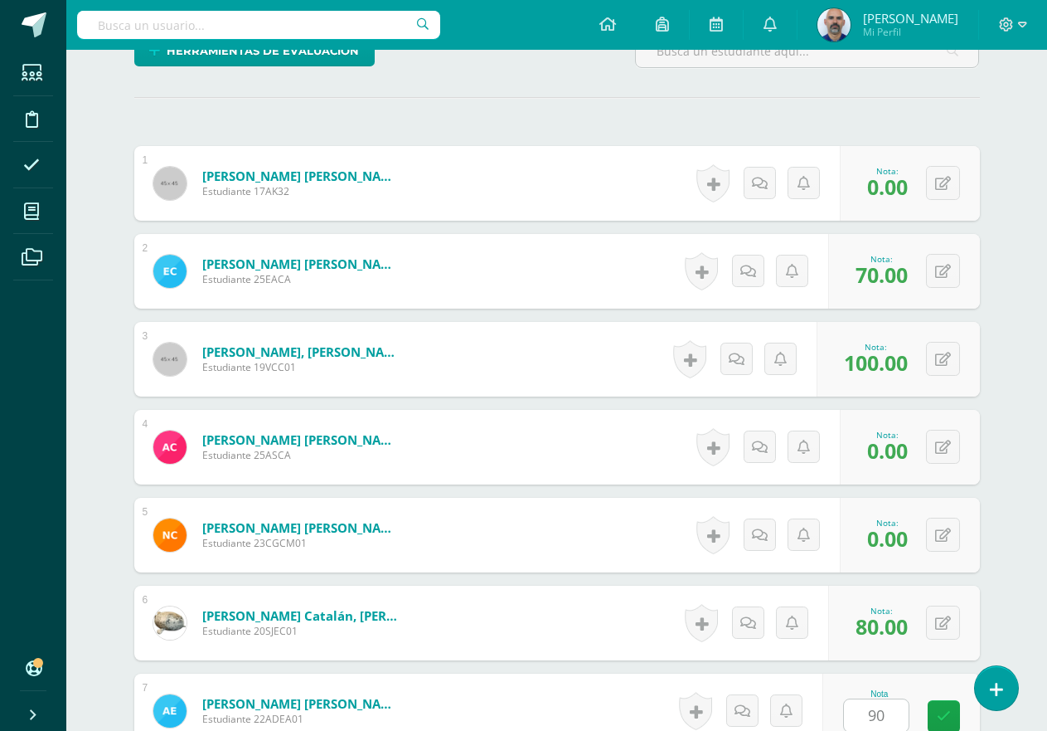
scroll to position [883, 0]
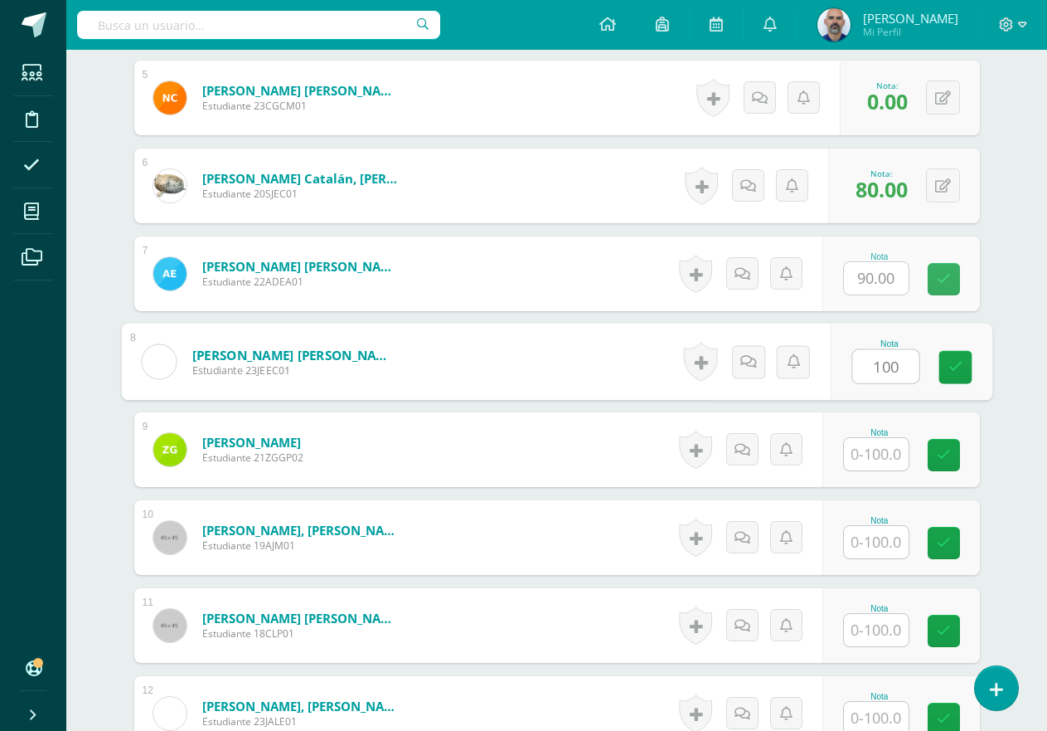
type input "100"
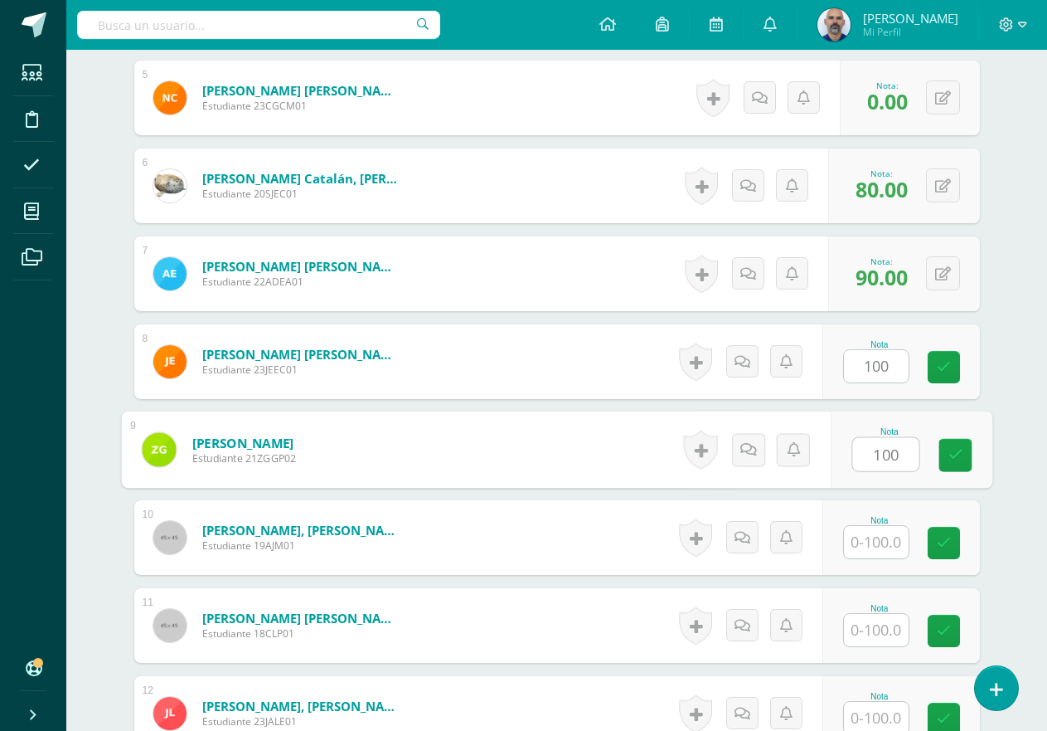
type input "100"
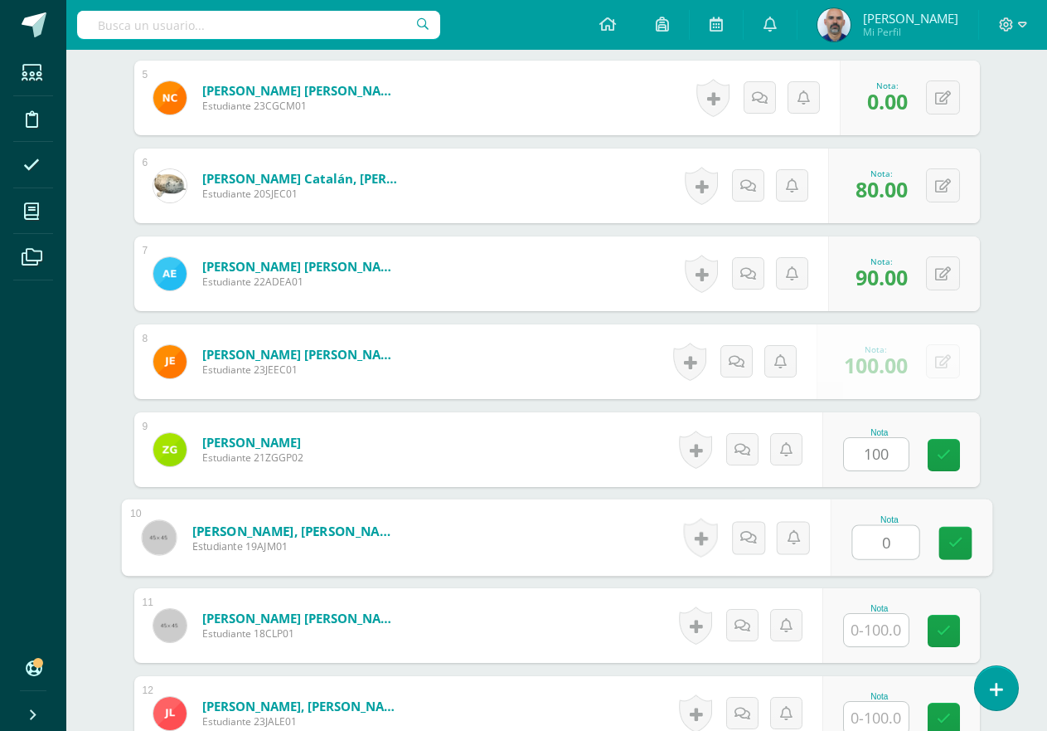
type input "0"
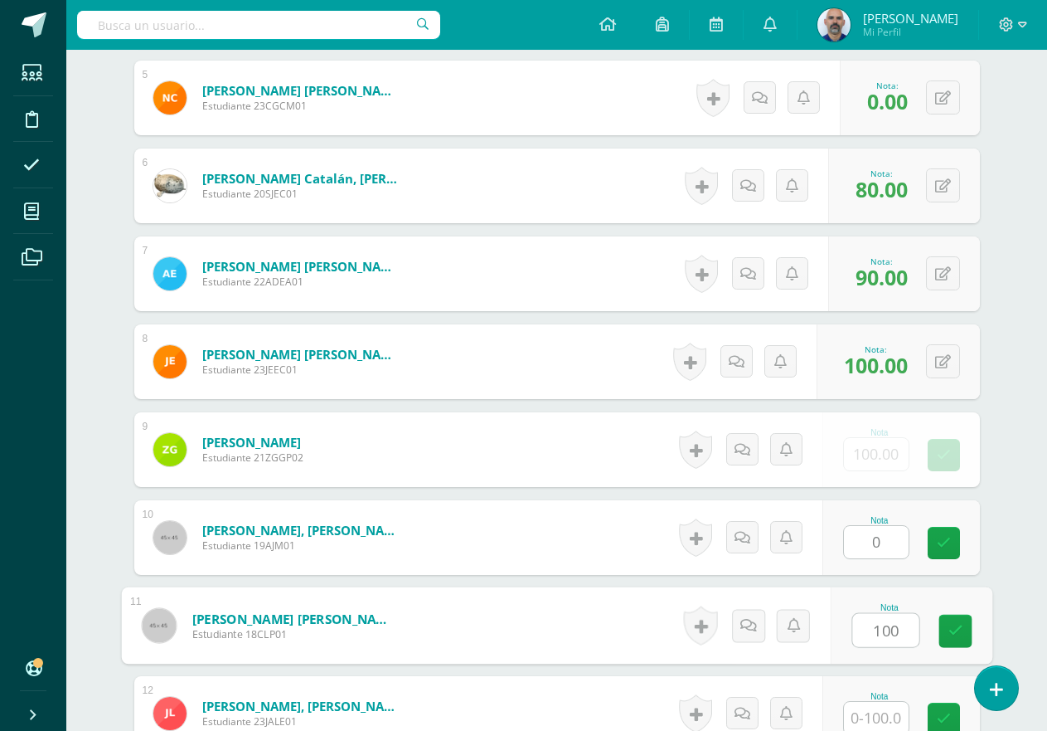
type input "100"
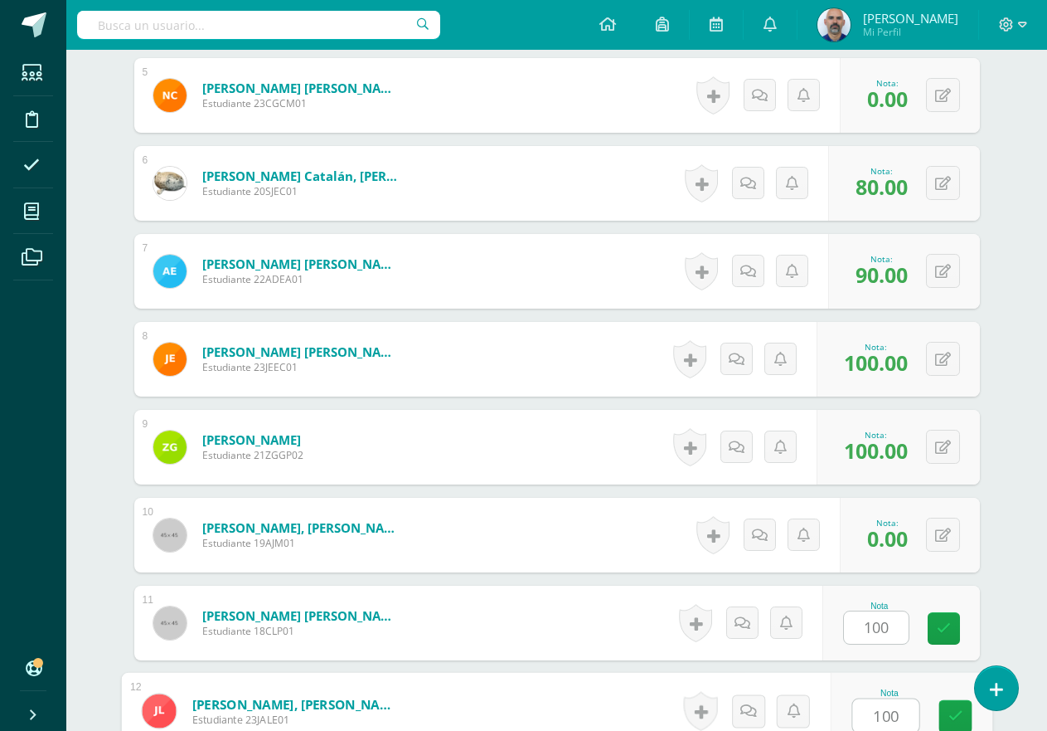
type input "100"
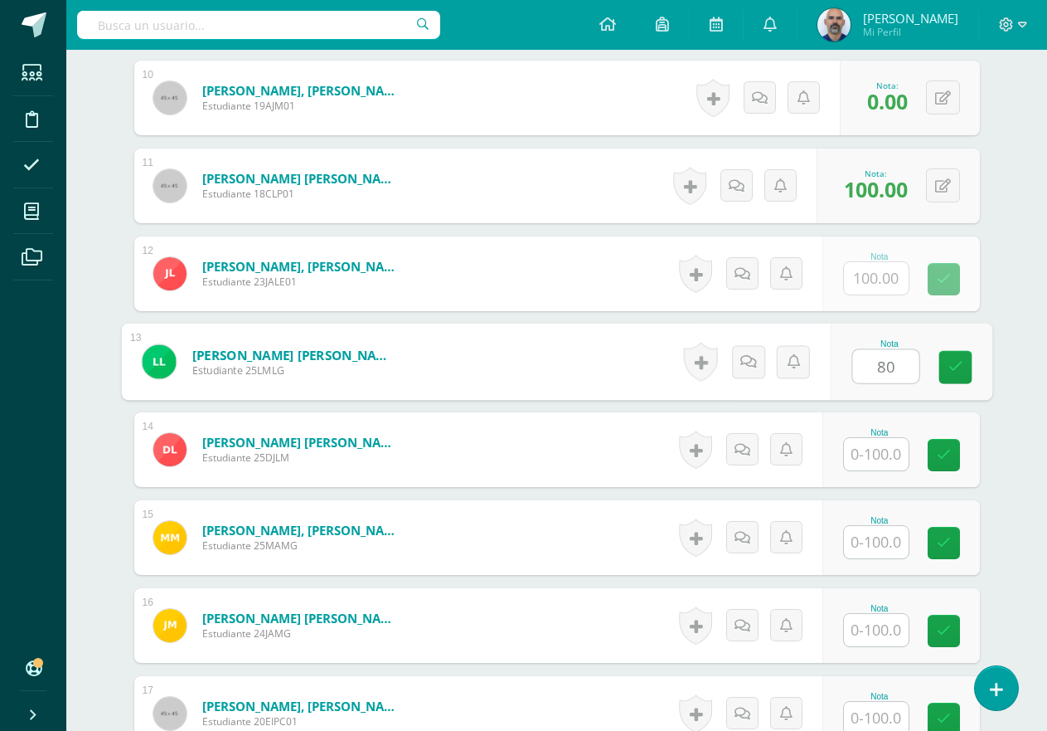
type input "80"
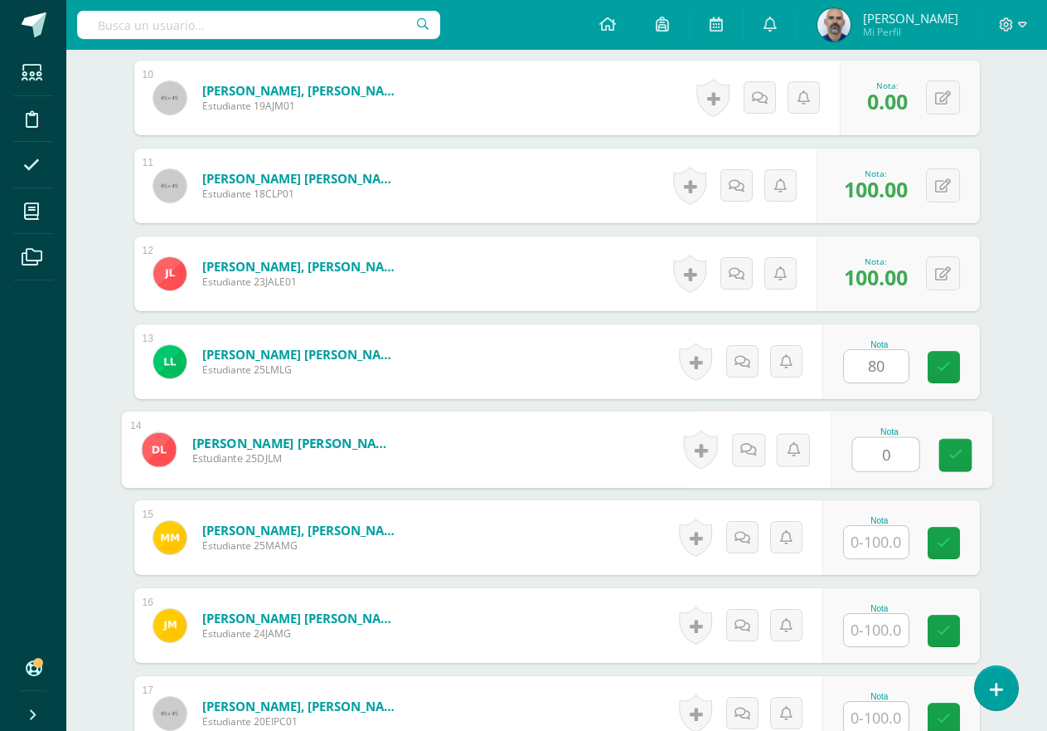
type input "0"
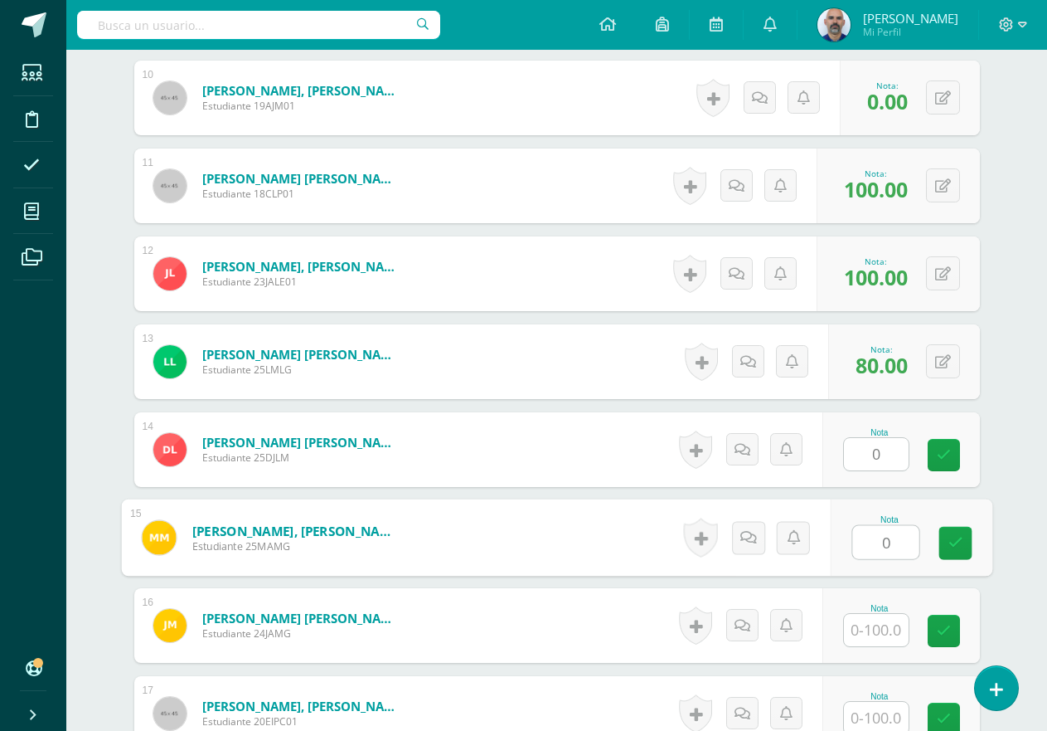
type input "0"
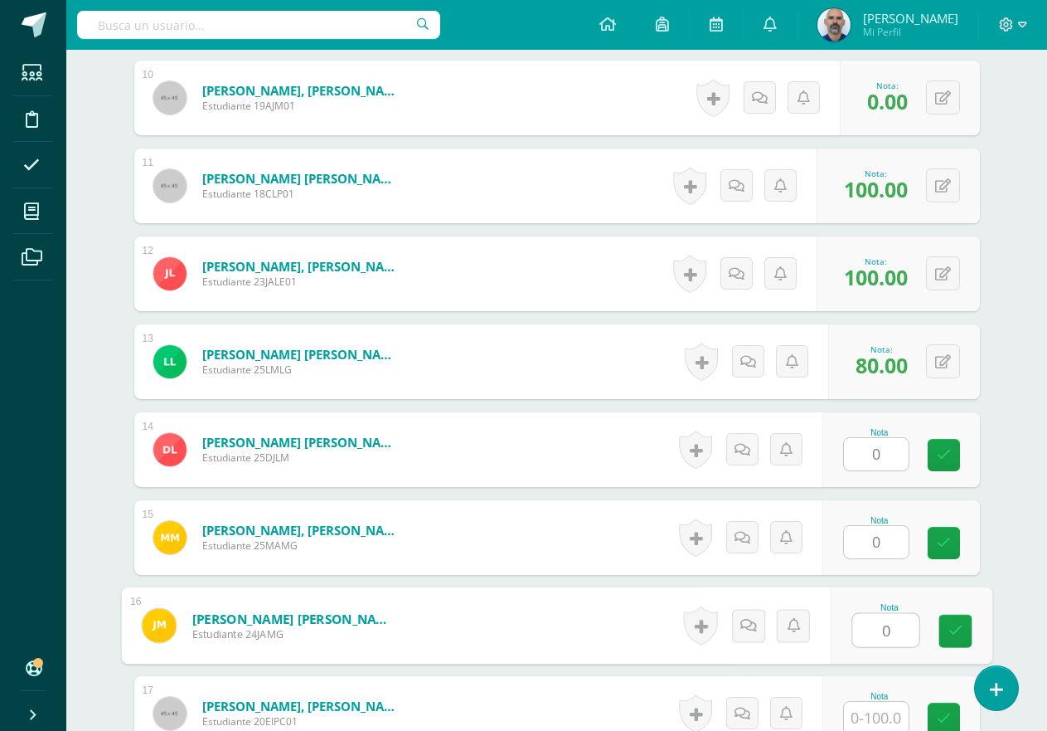
type input "0"
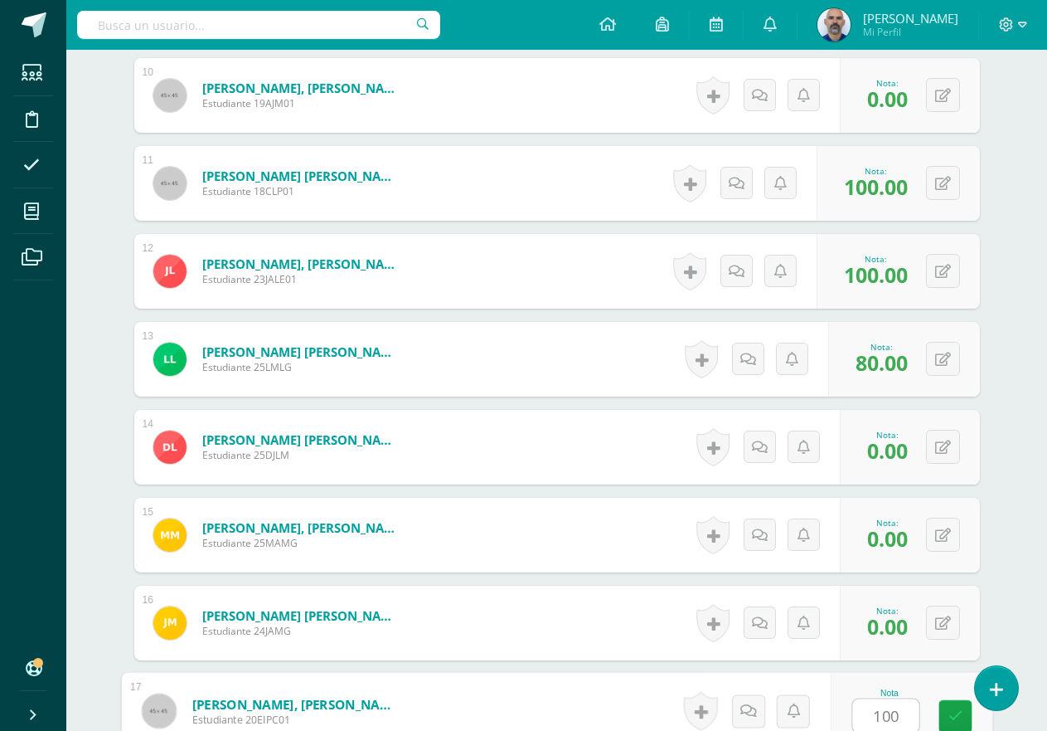
type input "100"
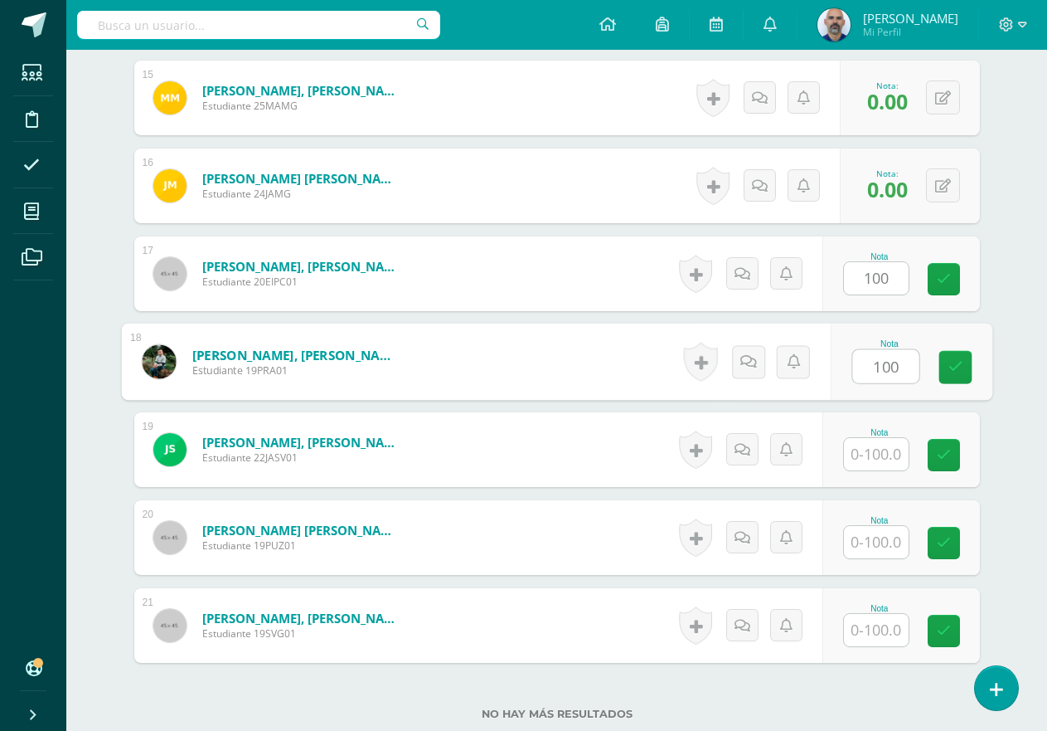
type input "100"
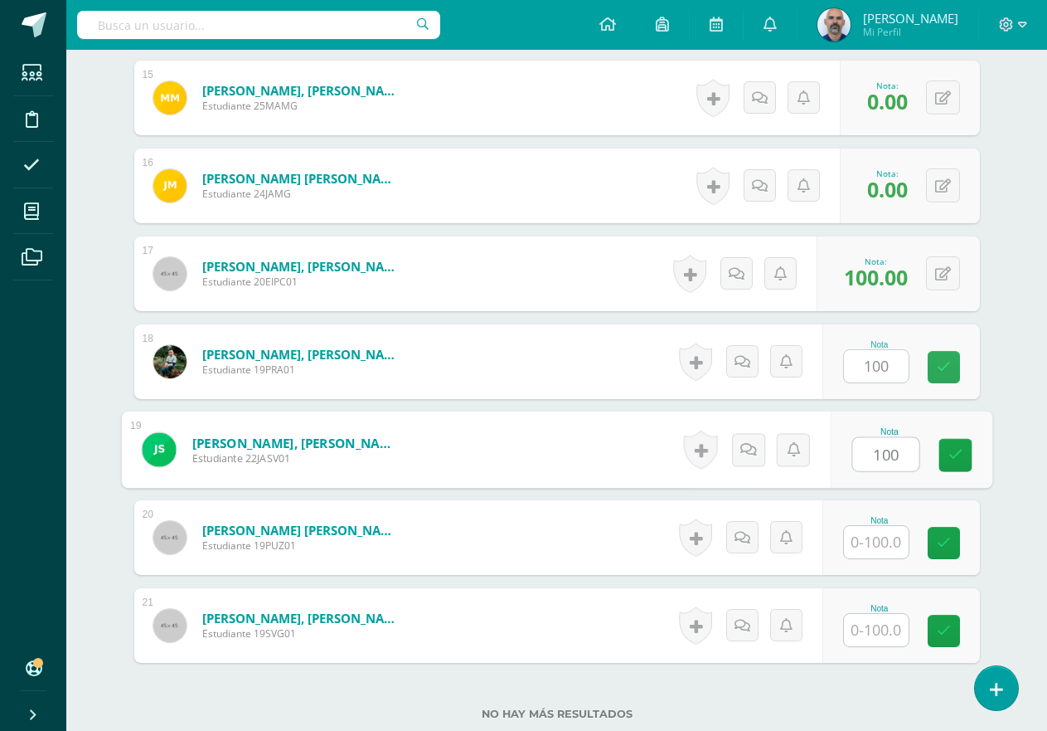
type input "100"
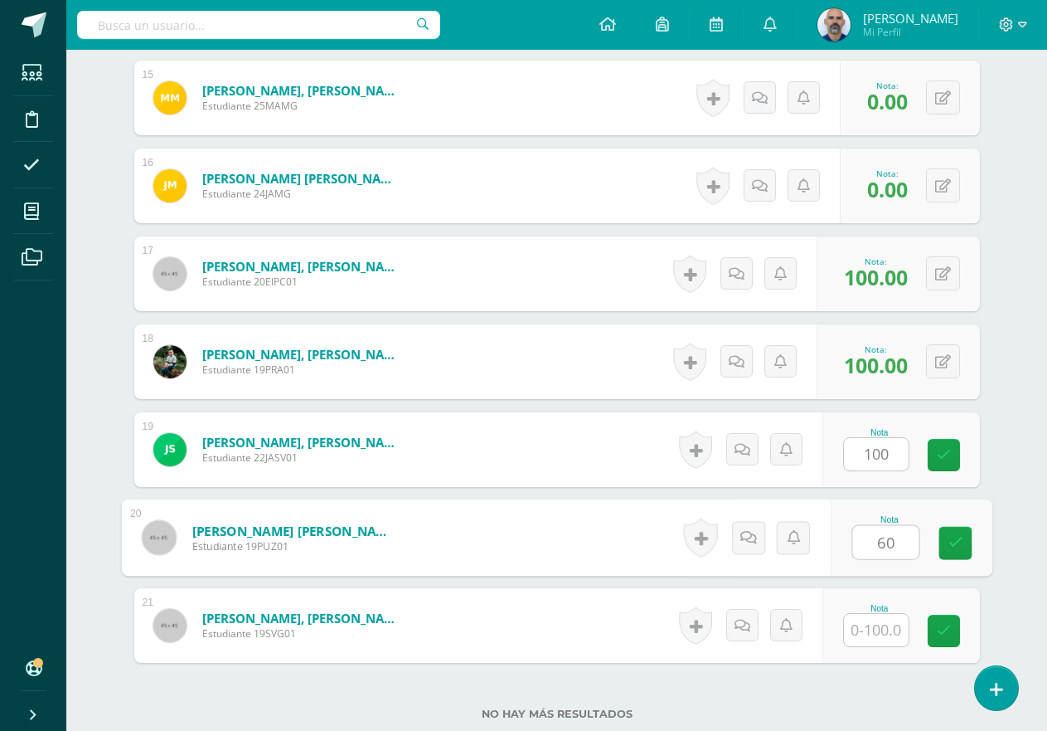
type input "60"
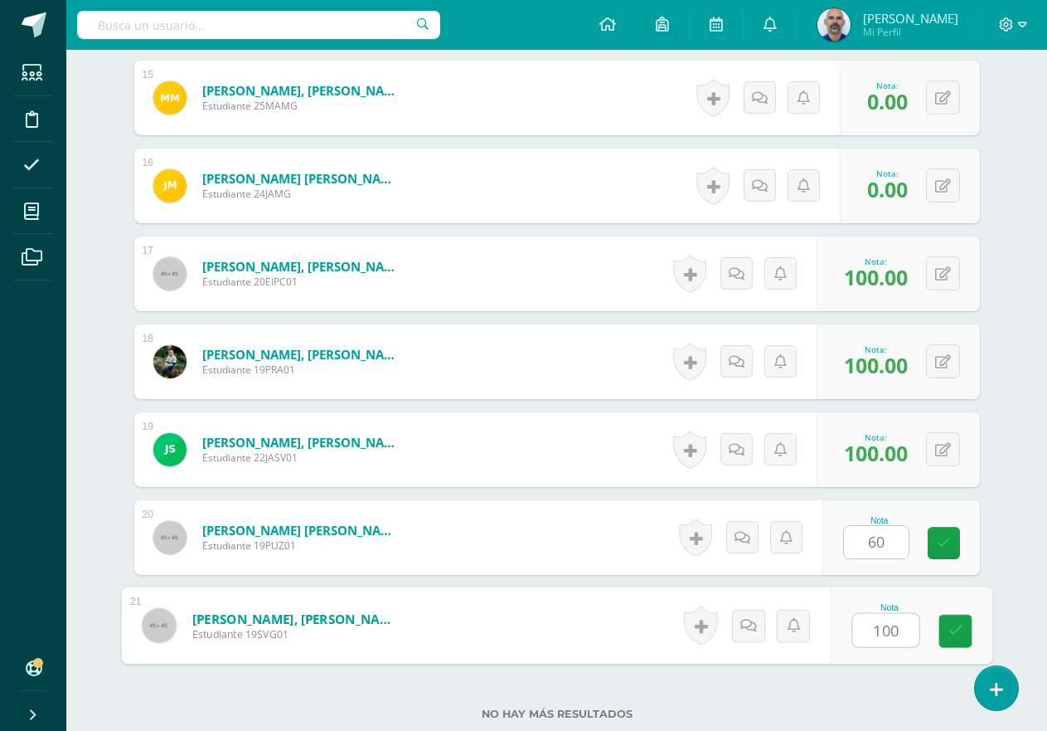
type input "100"
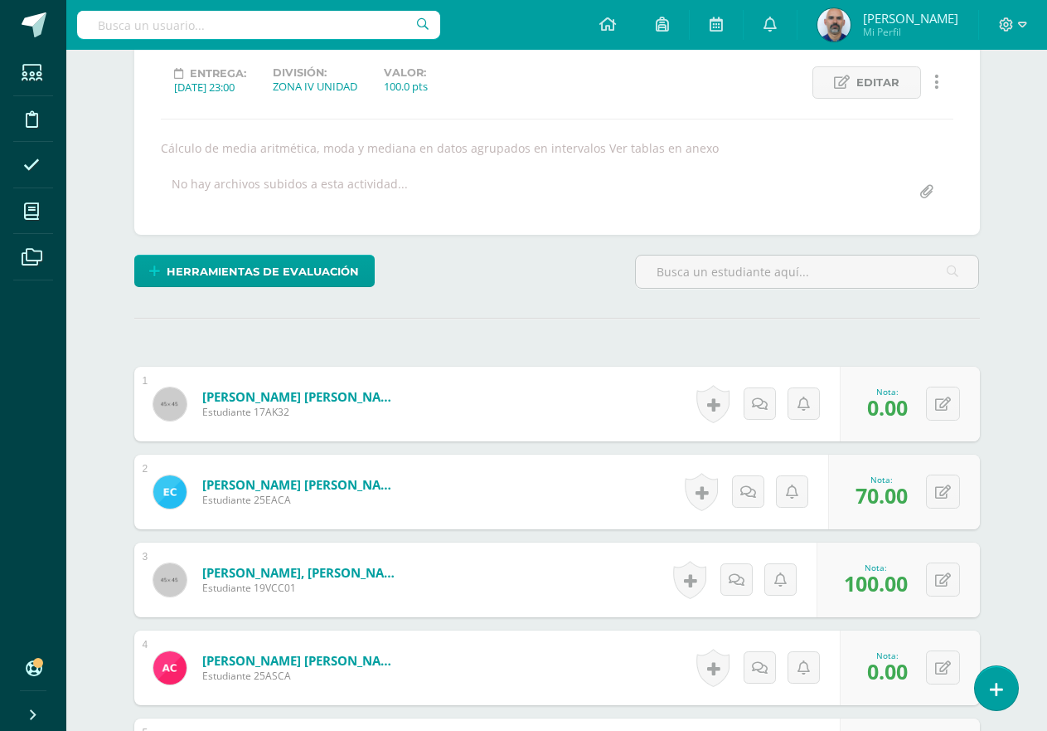
scroll to position [0, 0]
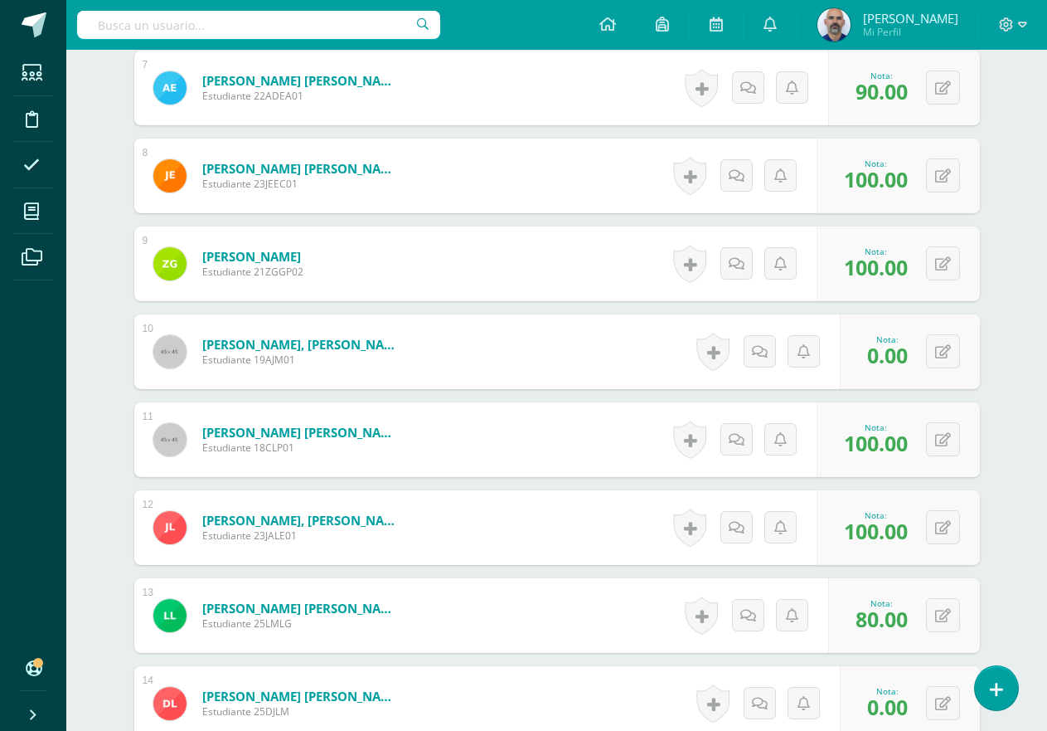
scroll to position [1078, 0]
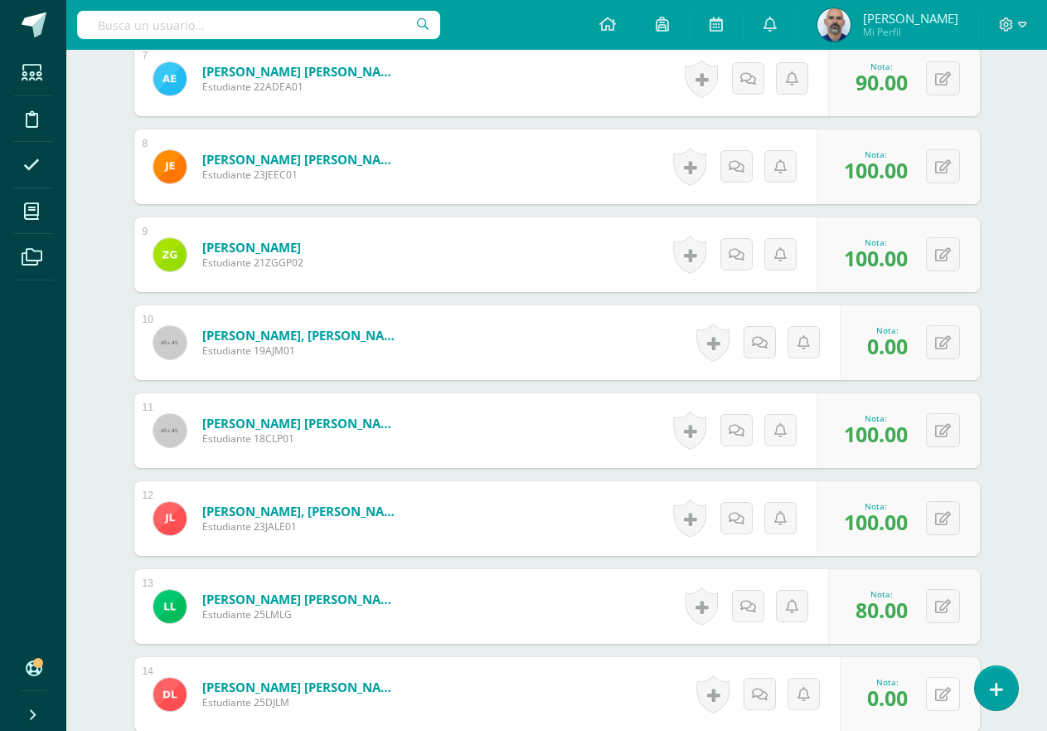
click at [939, 694] on button at bounding box center [943, 694] width 34 height 34
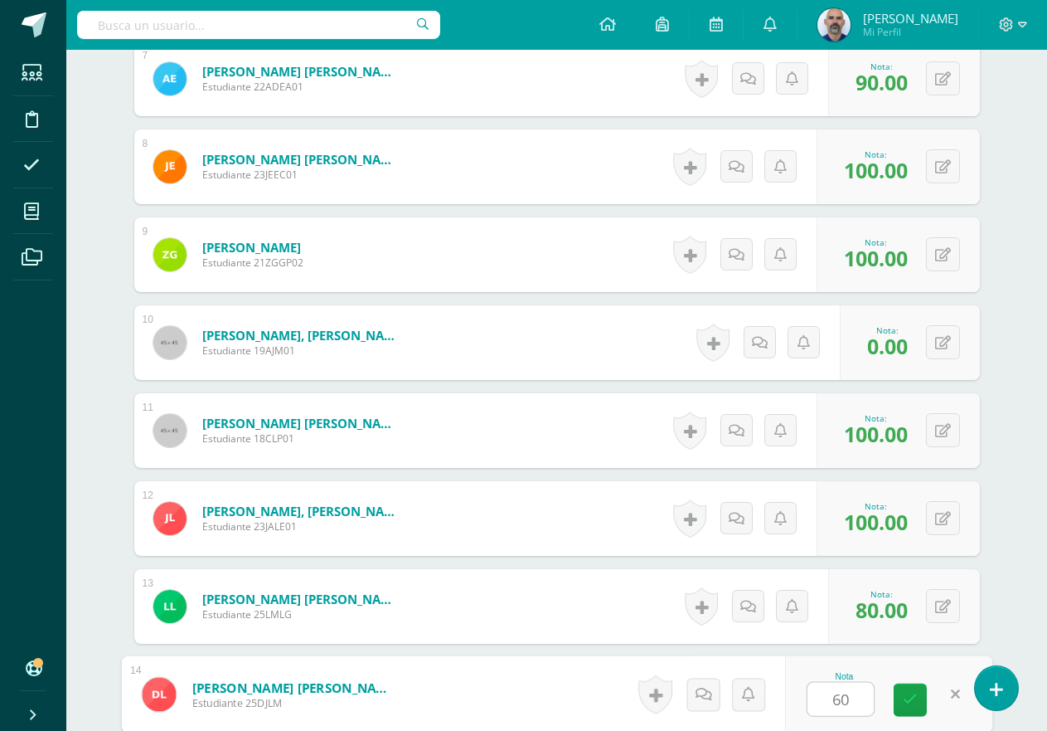
type input "60"
click at [994, 606] on div "¿Estás seguro que quieres eliminar esta actividad? Esto borrará la actividad y …" at bounding box center [557, 311] width 912 height 2450
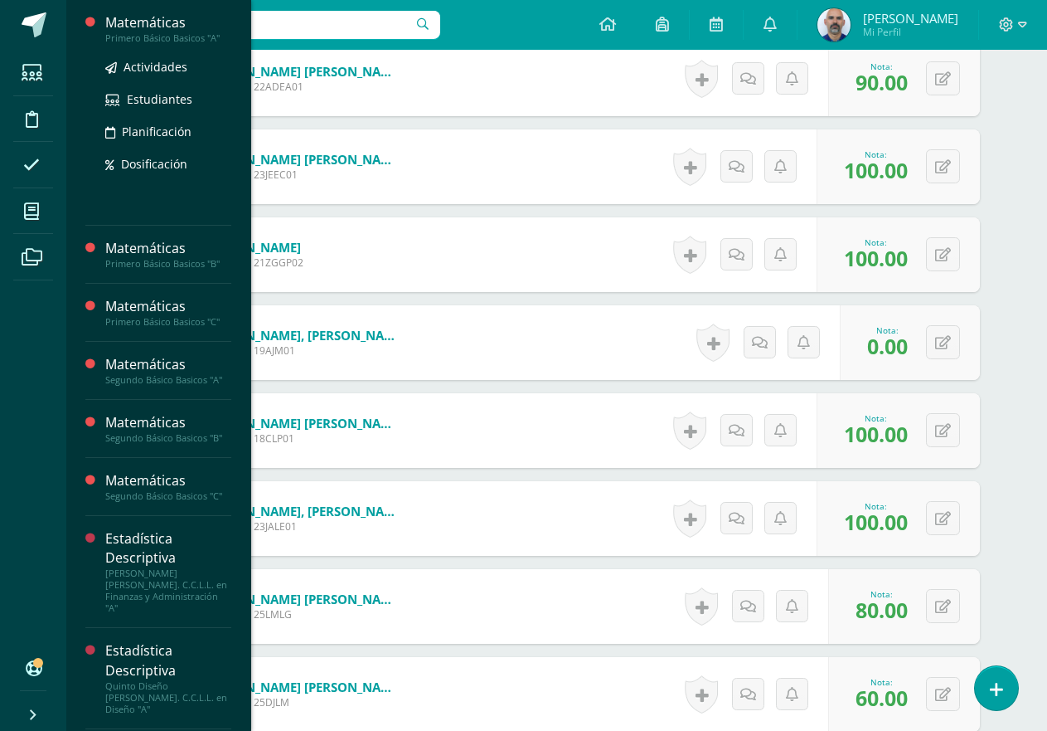
click at [129, 20] on div "Matemáticas" at bounding box center [168, 22] width 126 height 19
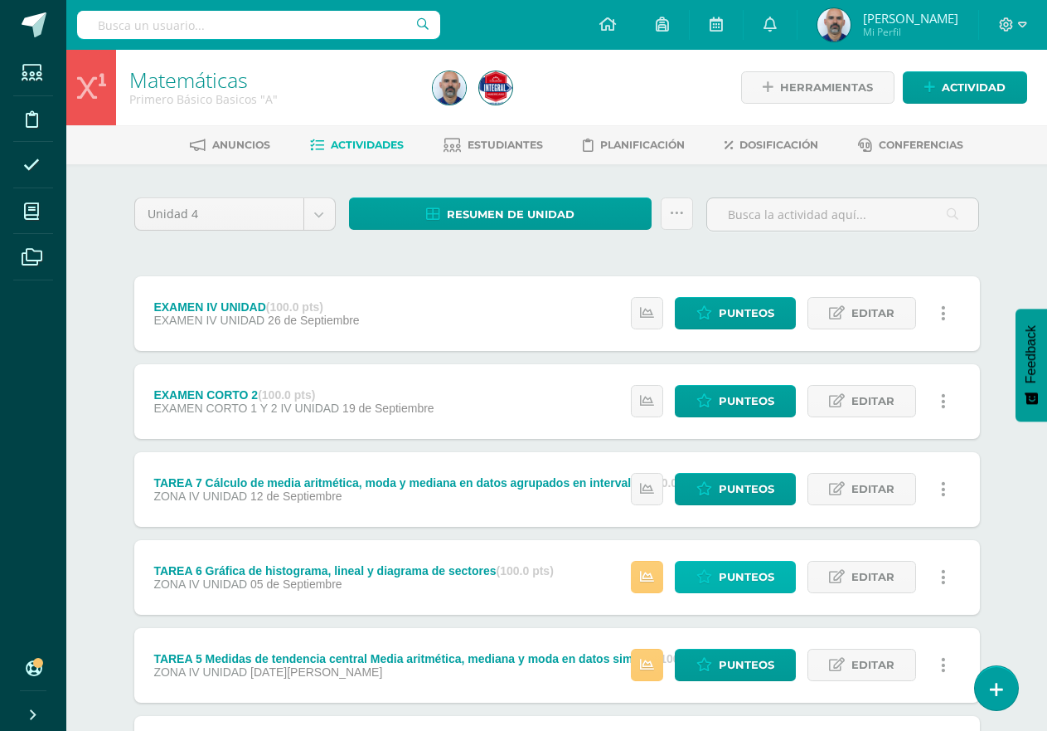
click at [697, 582] on link "Punteos" at bounding box center [735, 577] width 121 height 32
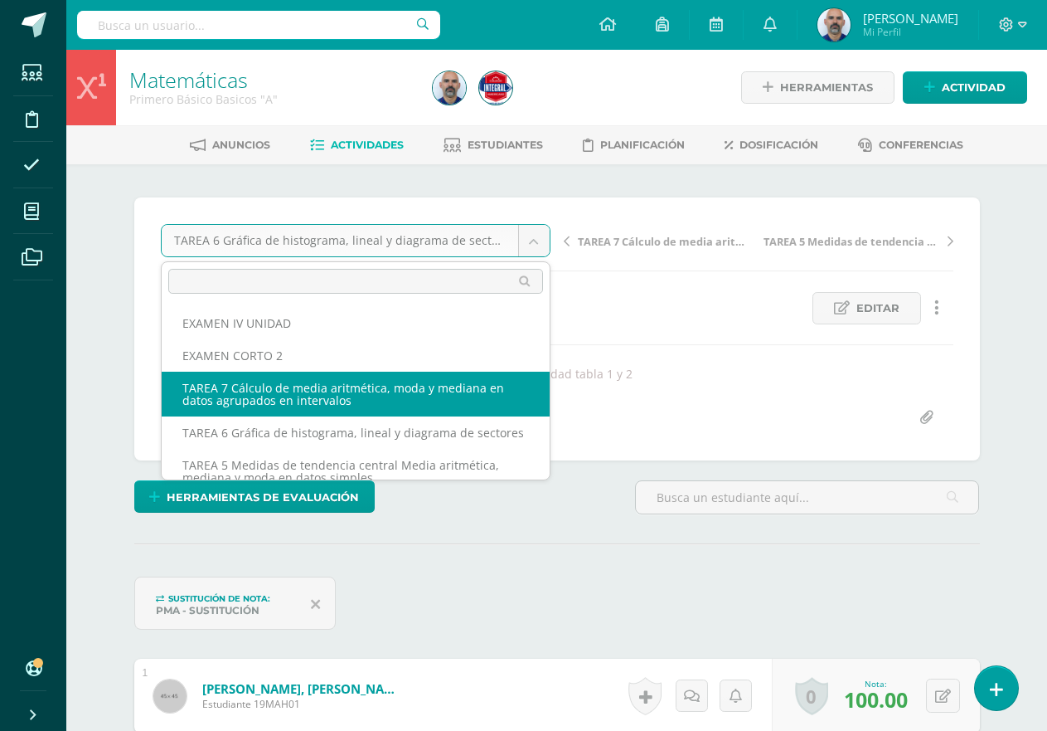
select select "/dashboard/teacher/grade-activity/192813/"
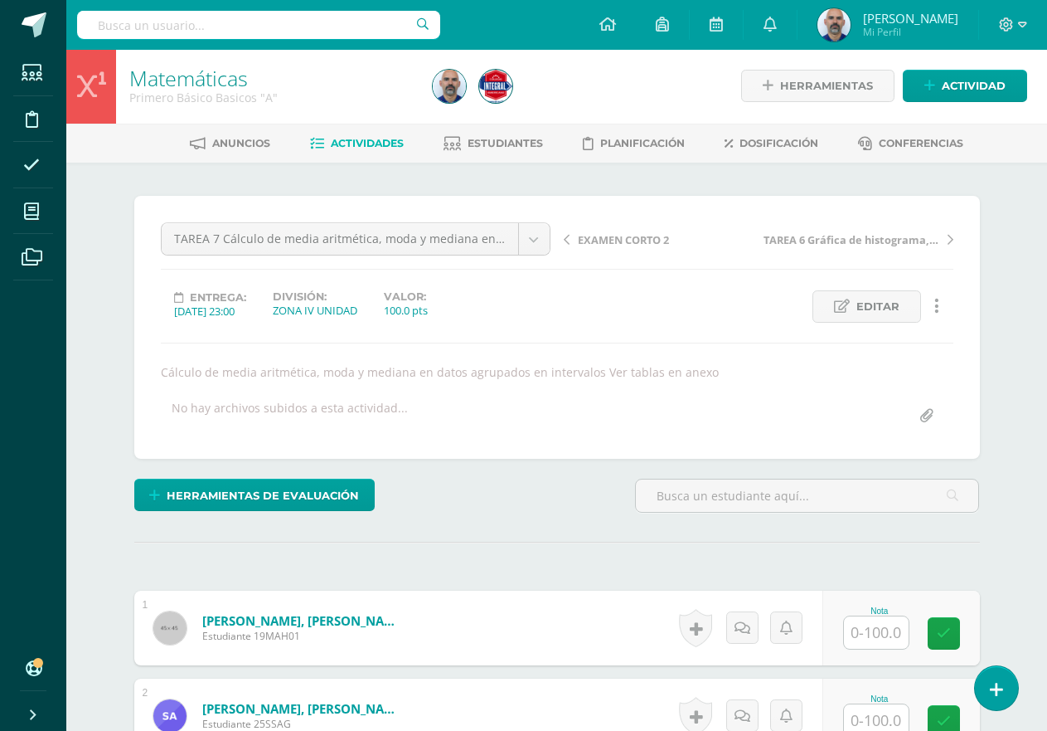
scroll to position [2, 0]
click at [856, 622] on input "text" at bounding box center [876, 631] width 65 height 32
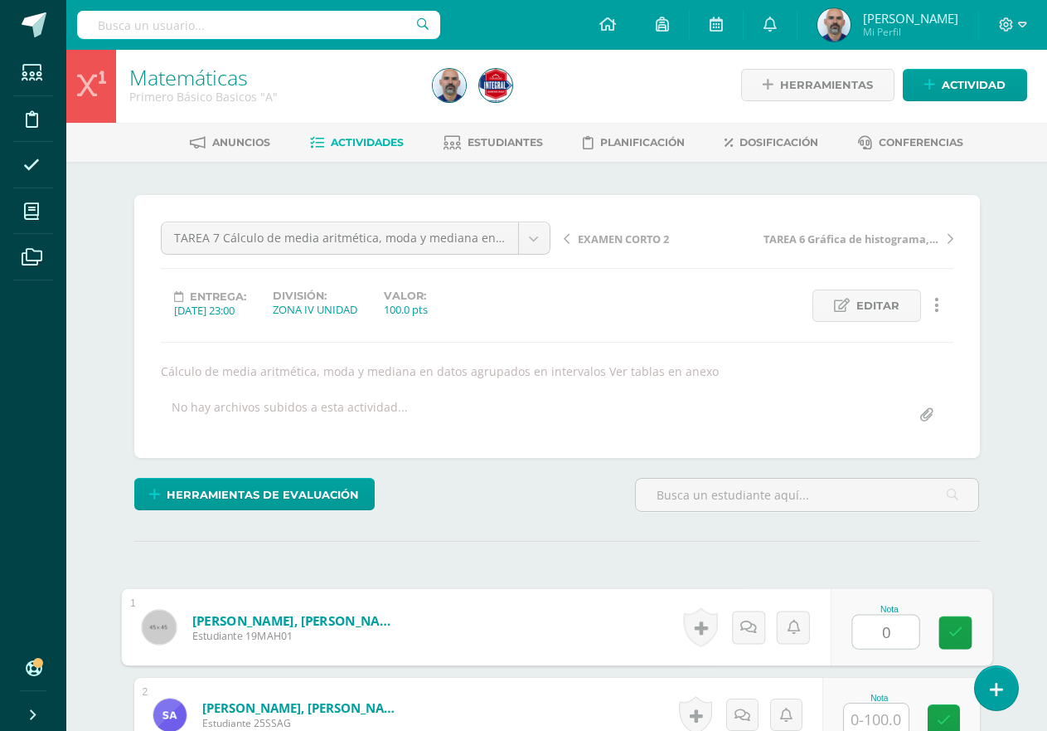
type input "0"
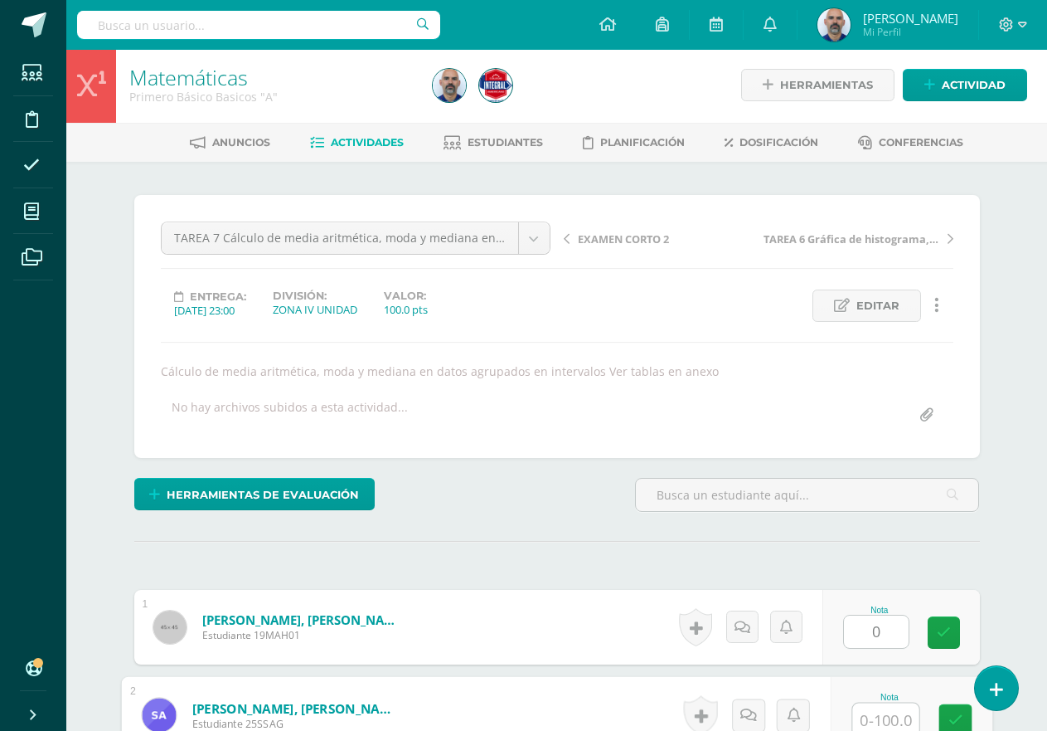
scroll to position [7, 0]
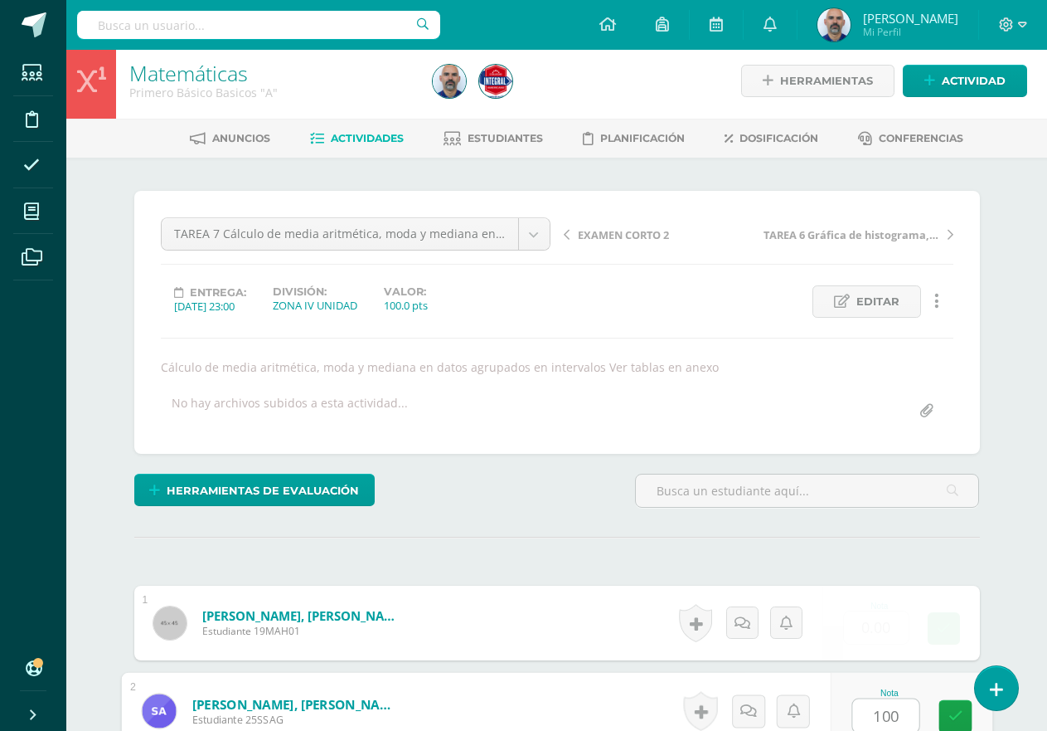
type input "100"
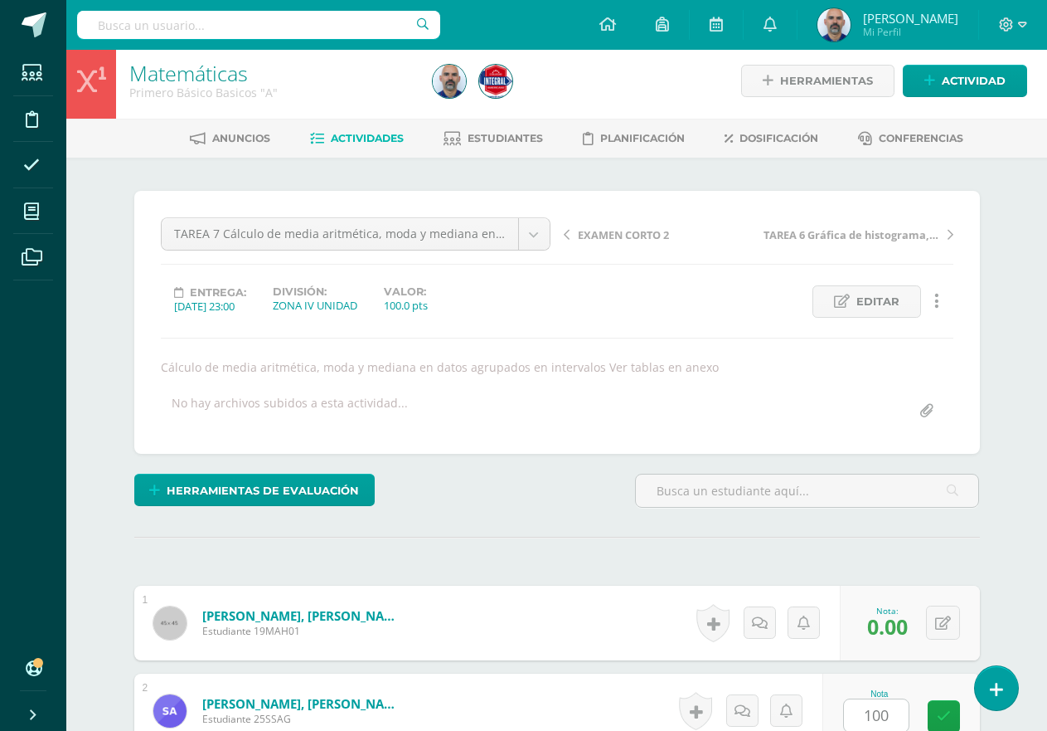
scroll to position [444, 0]
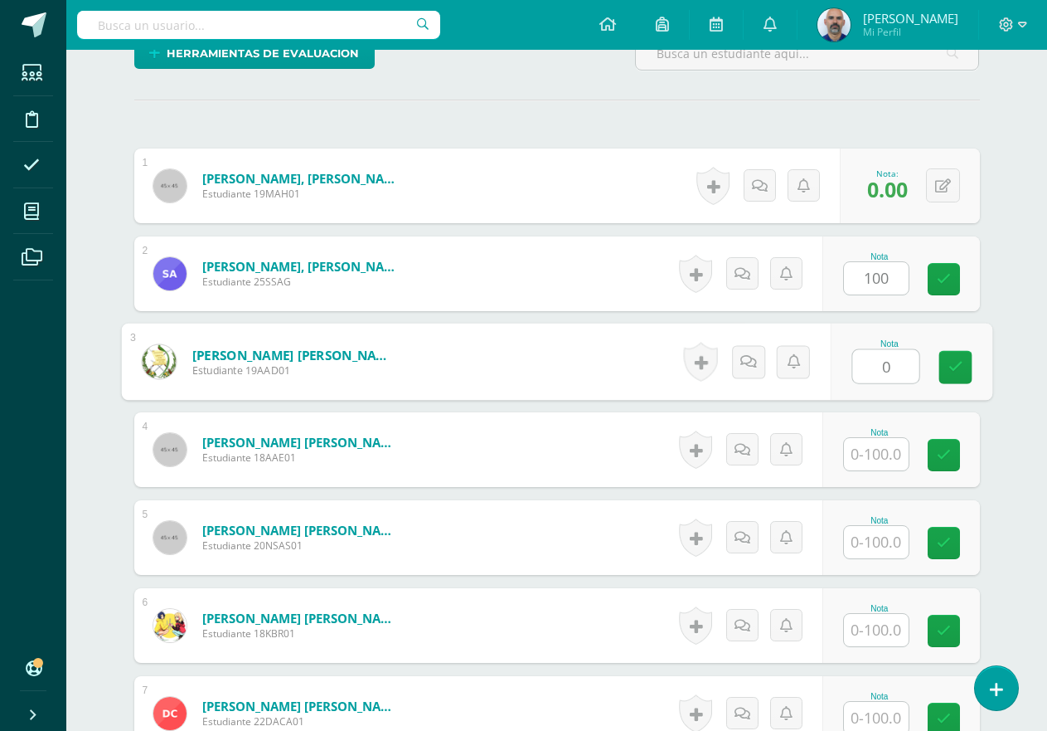
type input "0"
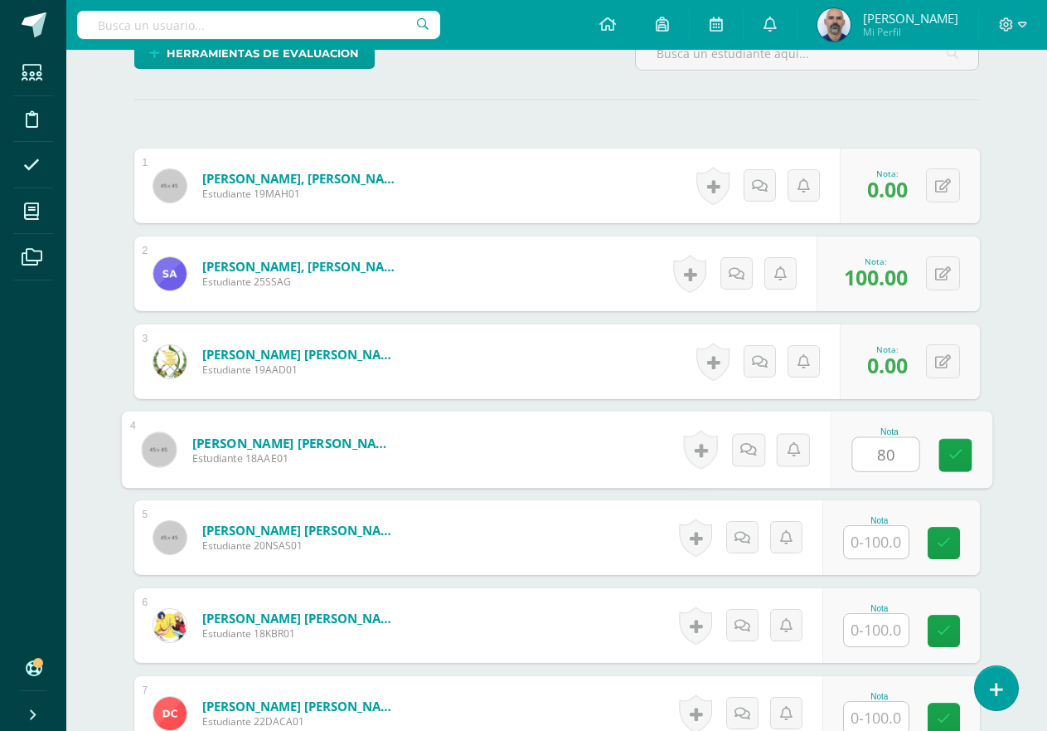
type input "80"
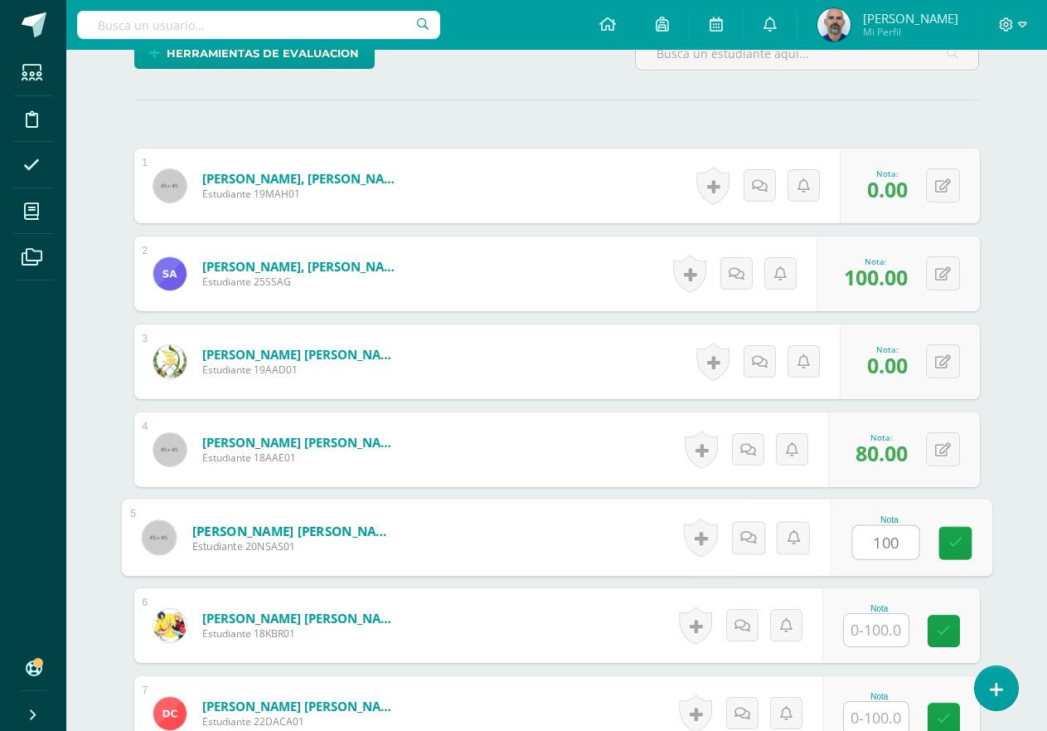
type input "100"
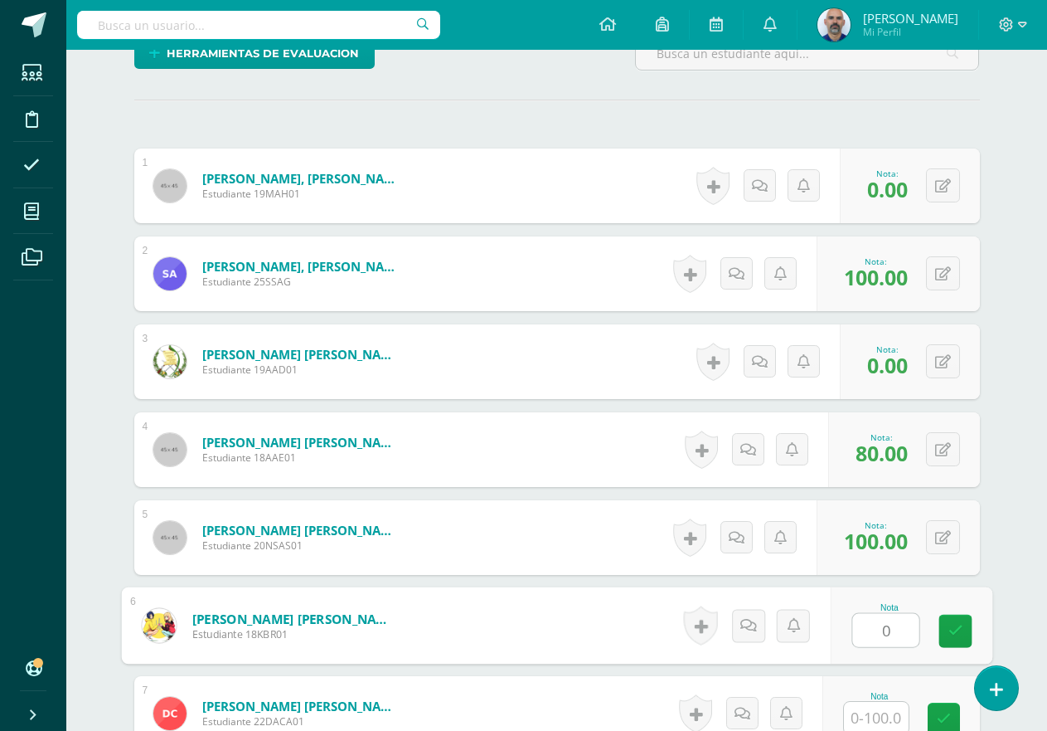
type input "0"
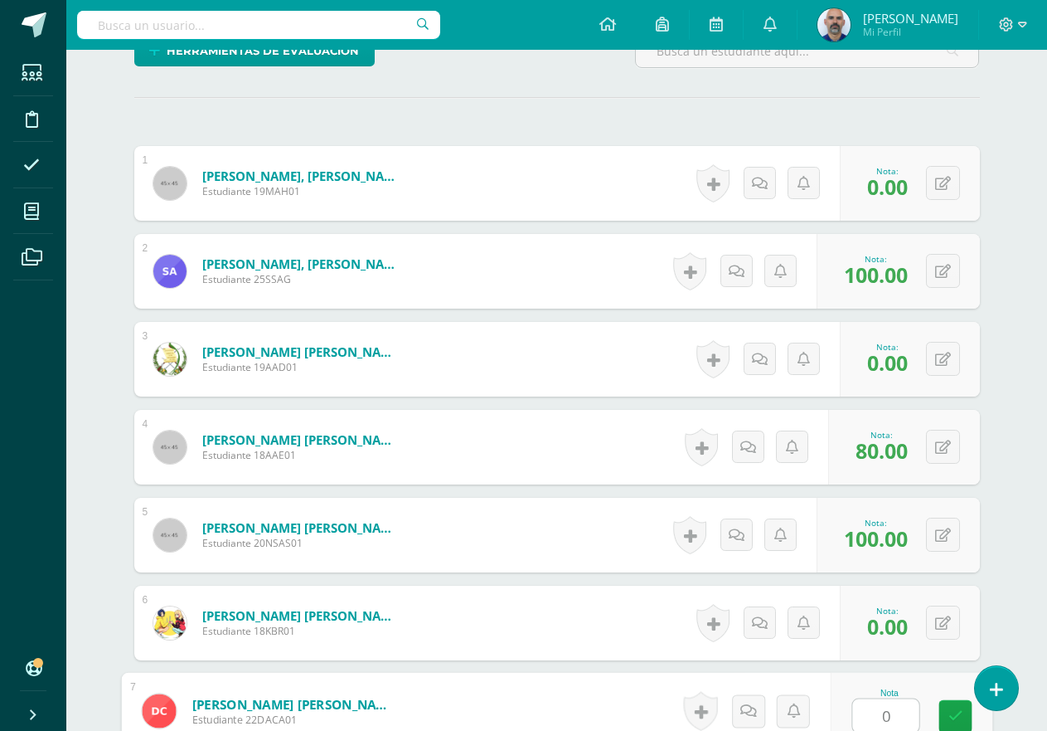
type input "0"
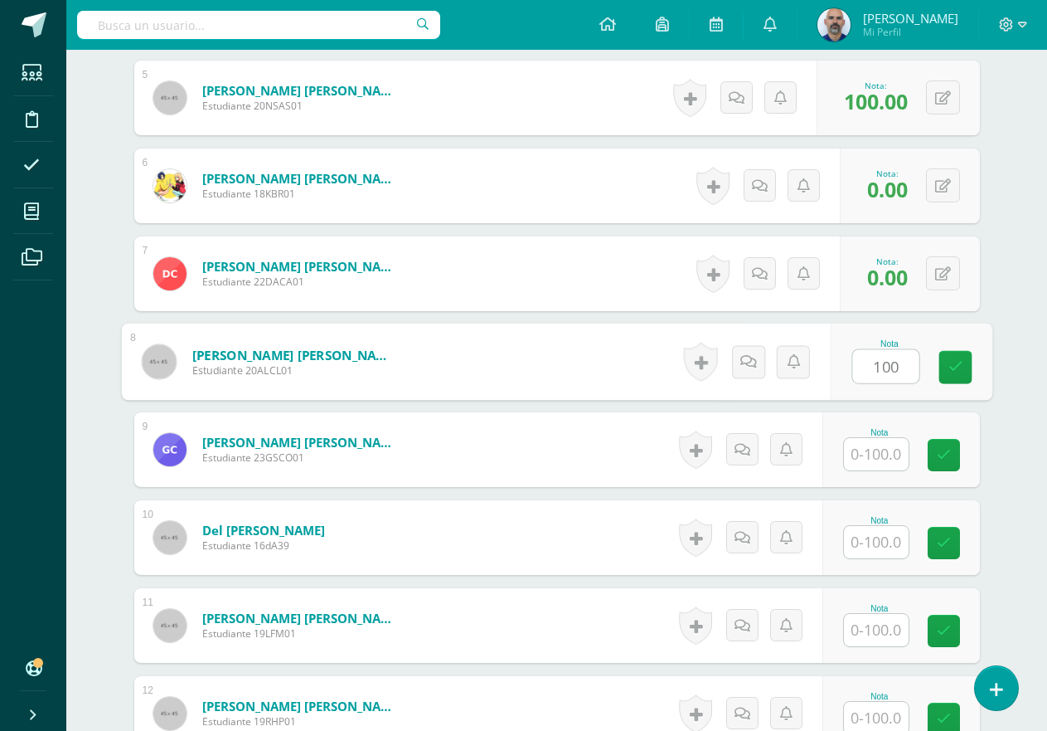
type input "100"
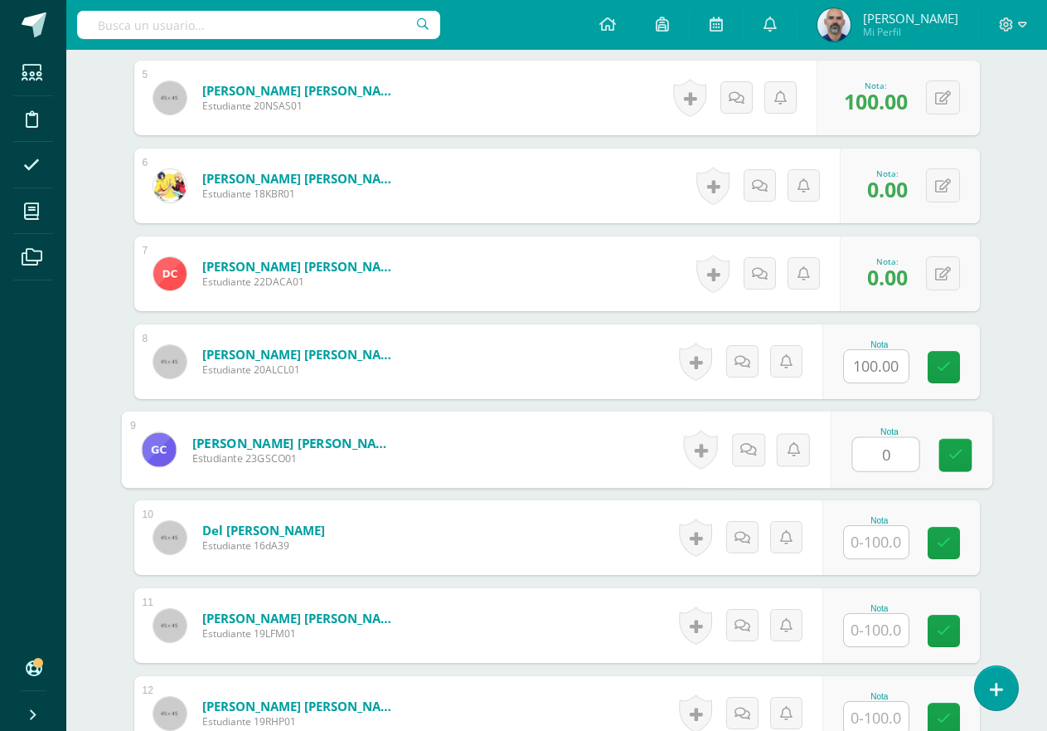
type input "0"
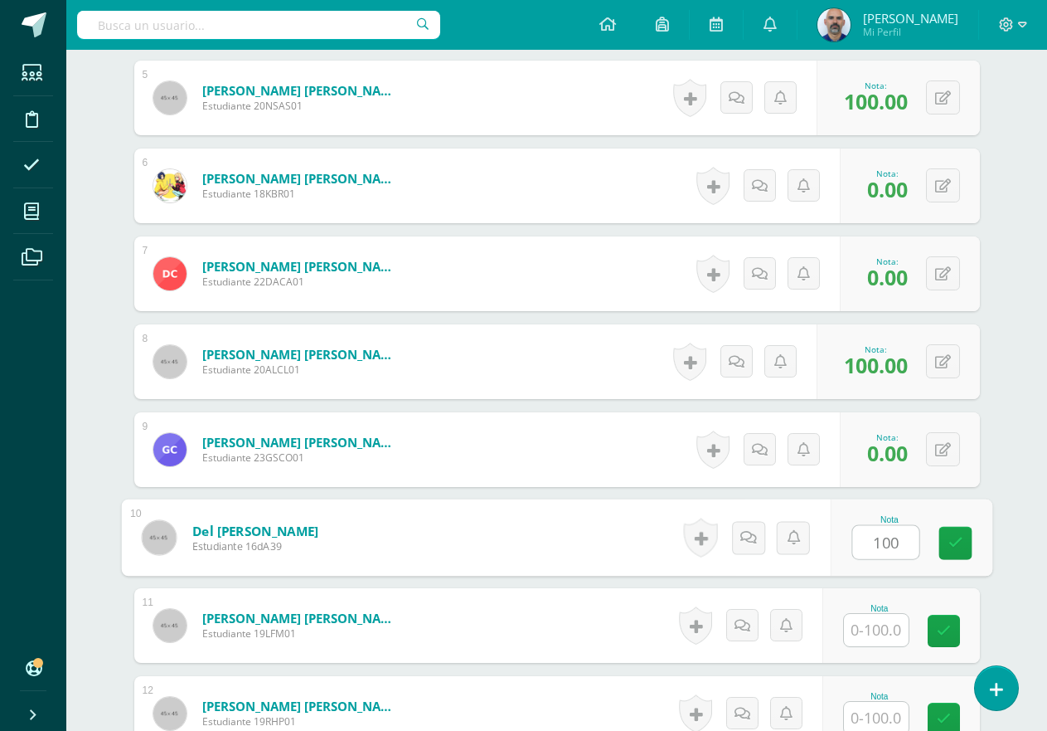
type input "100"
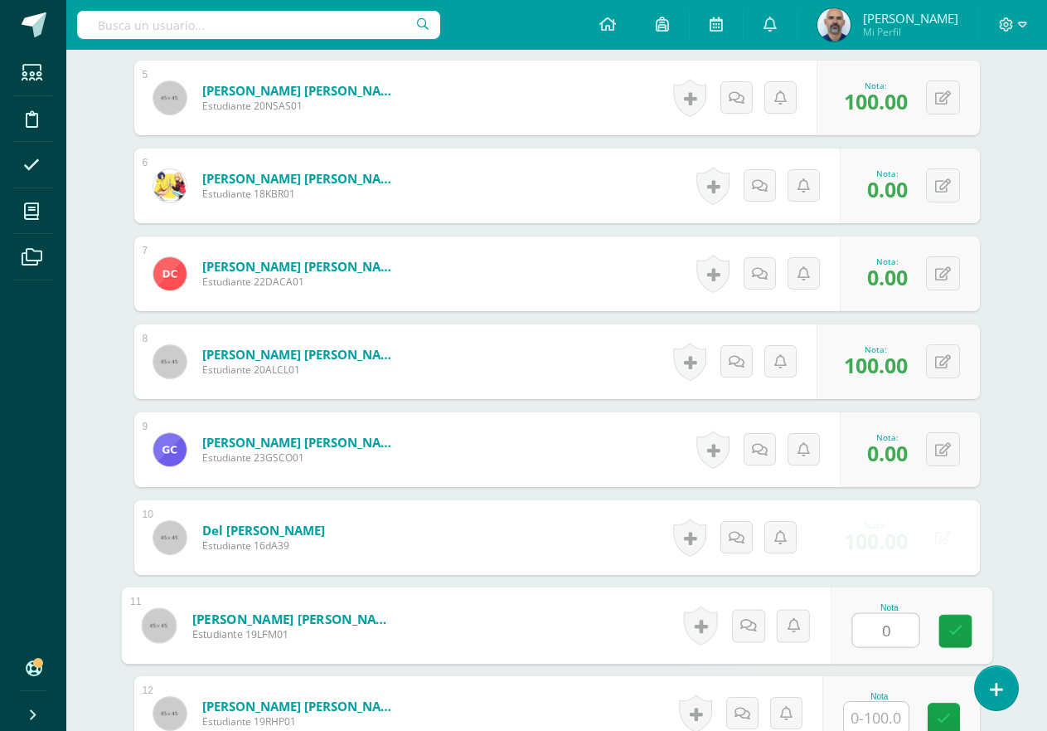
type input "0"
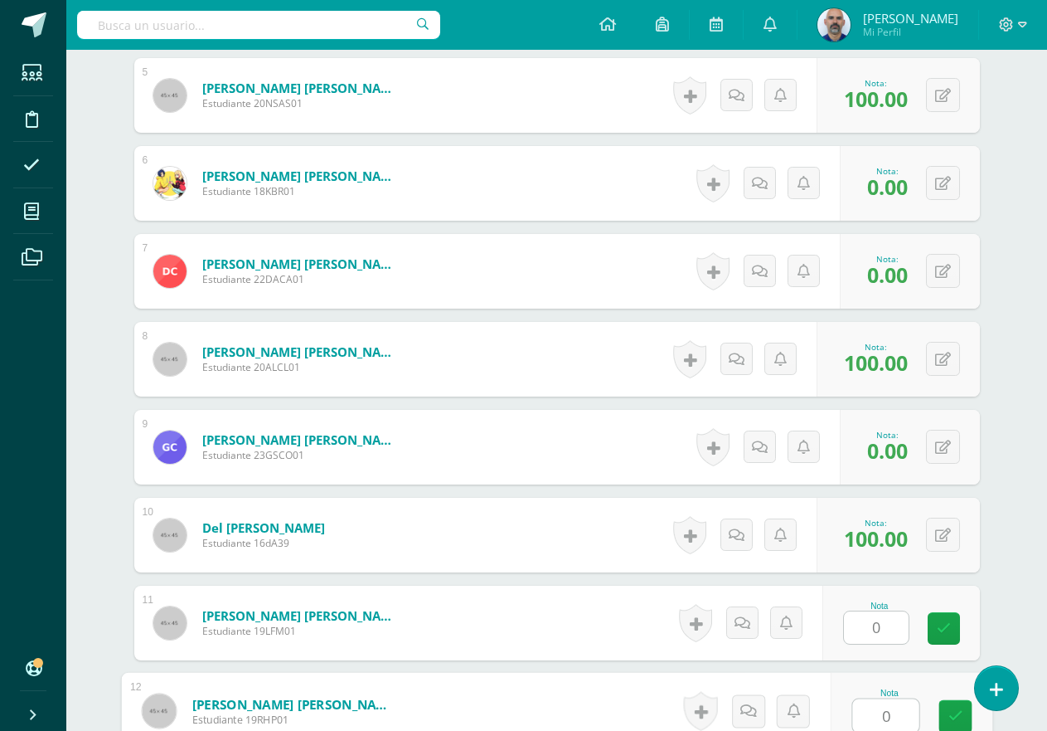
type input "0"
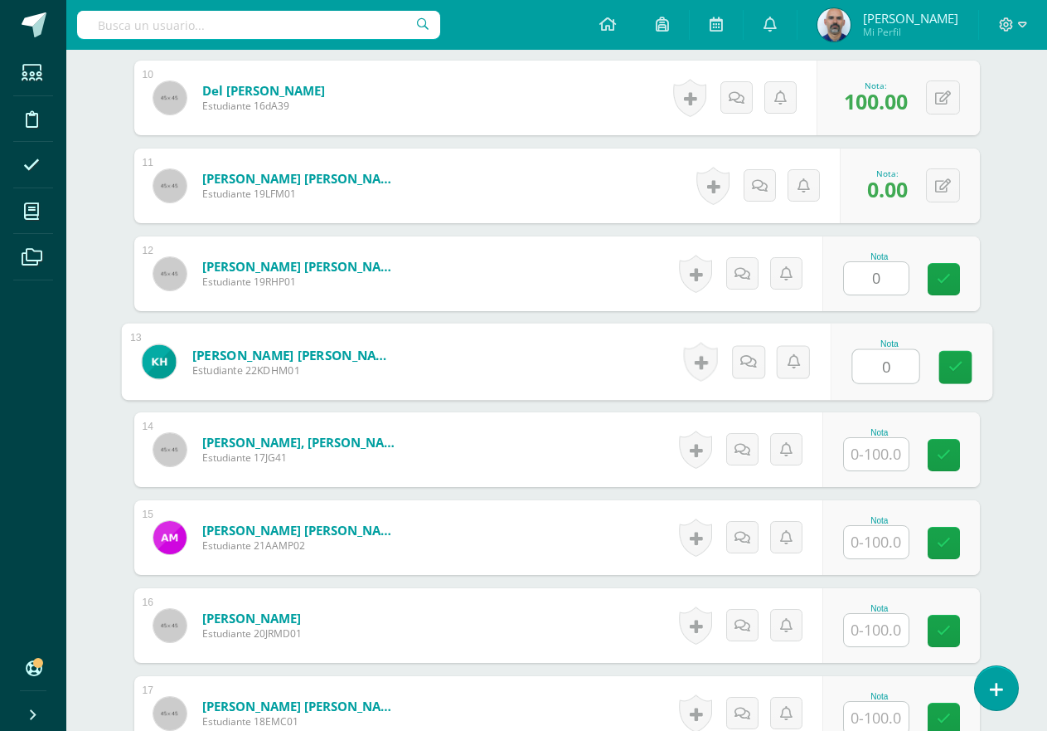
type input "0"
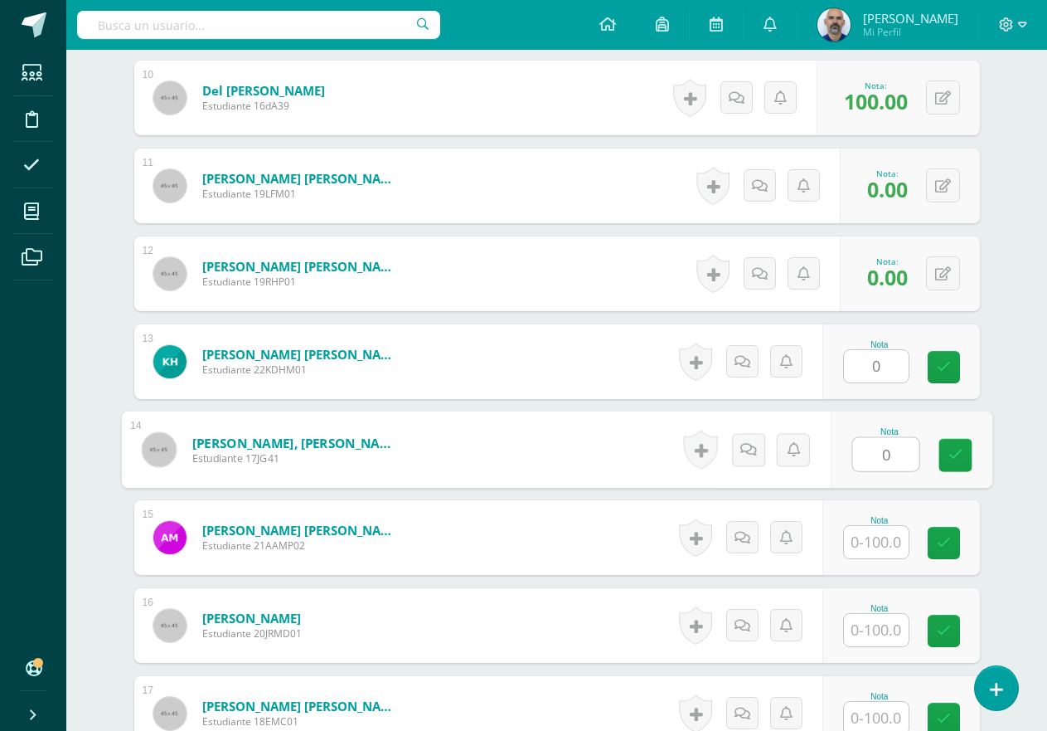
type input "0"
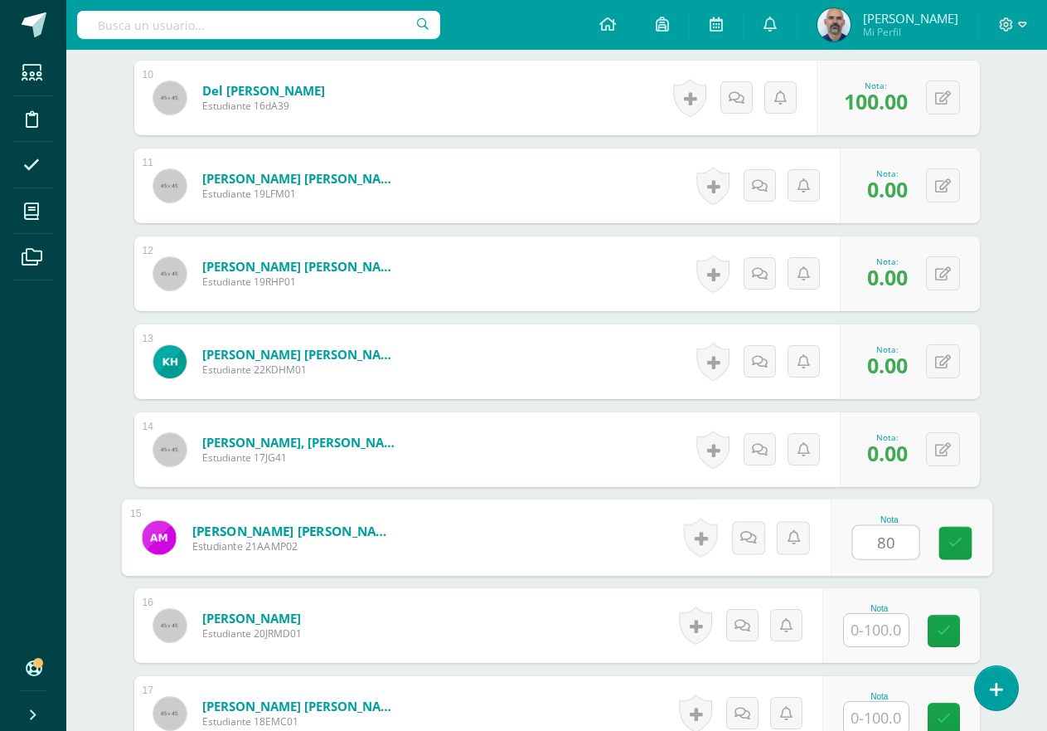
type input "80"
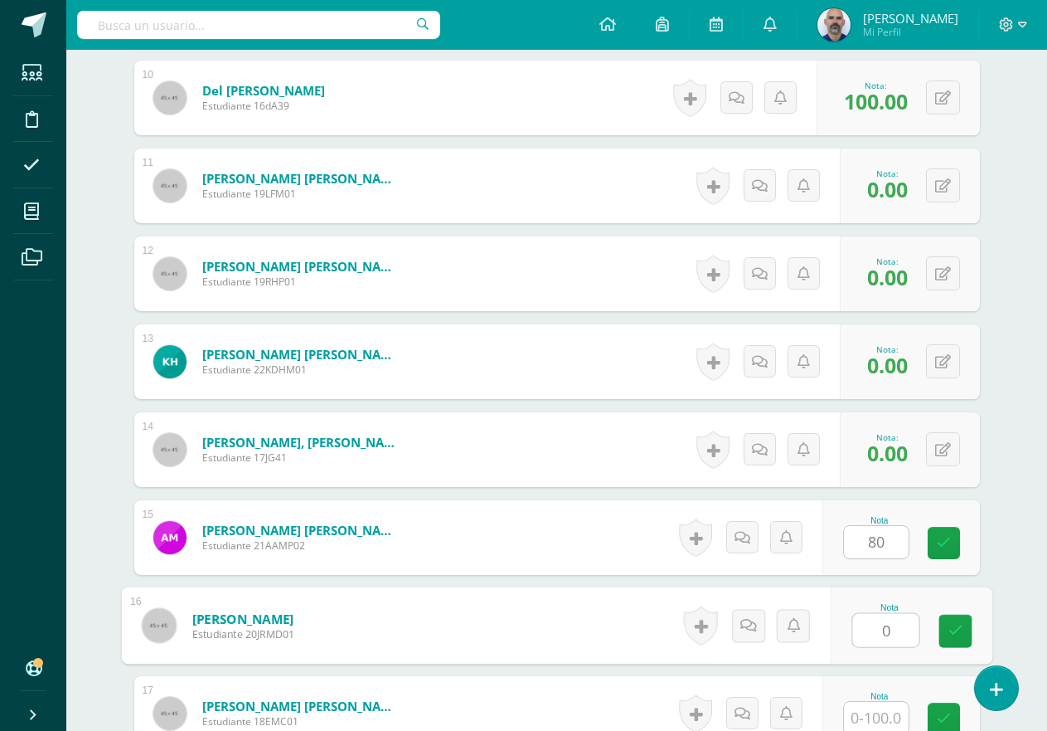
type input "0"
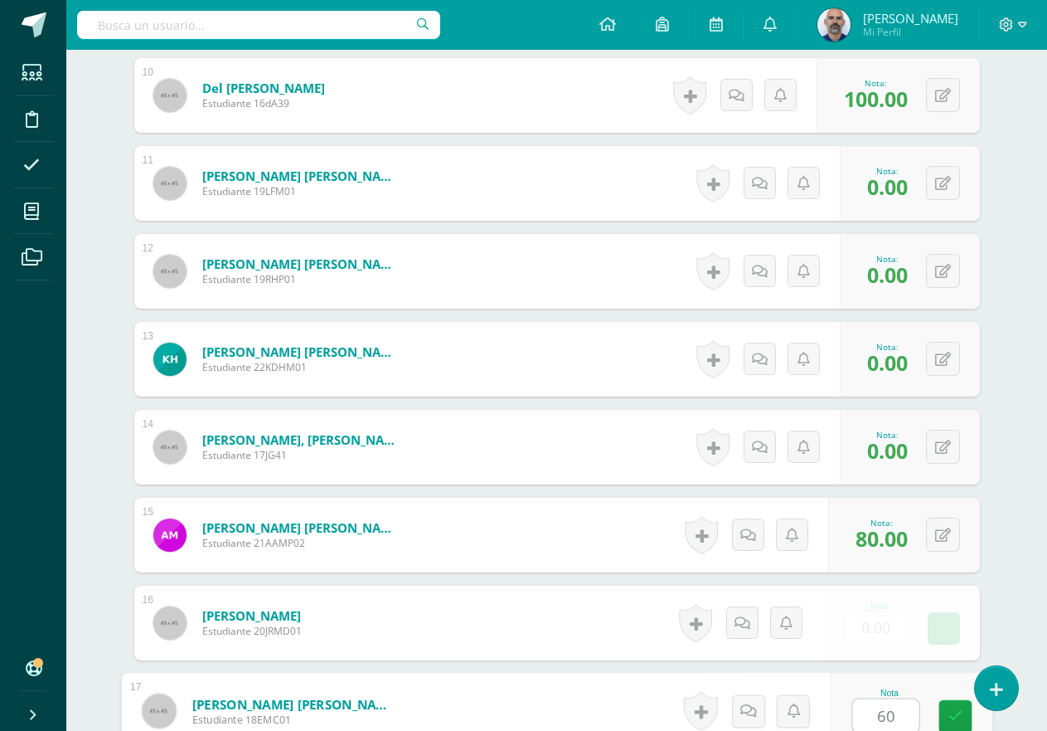
type input "60"
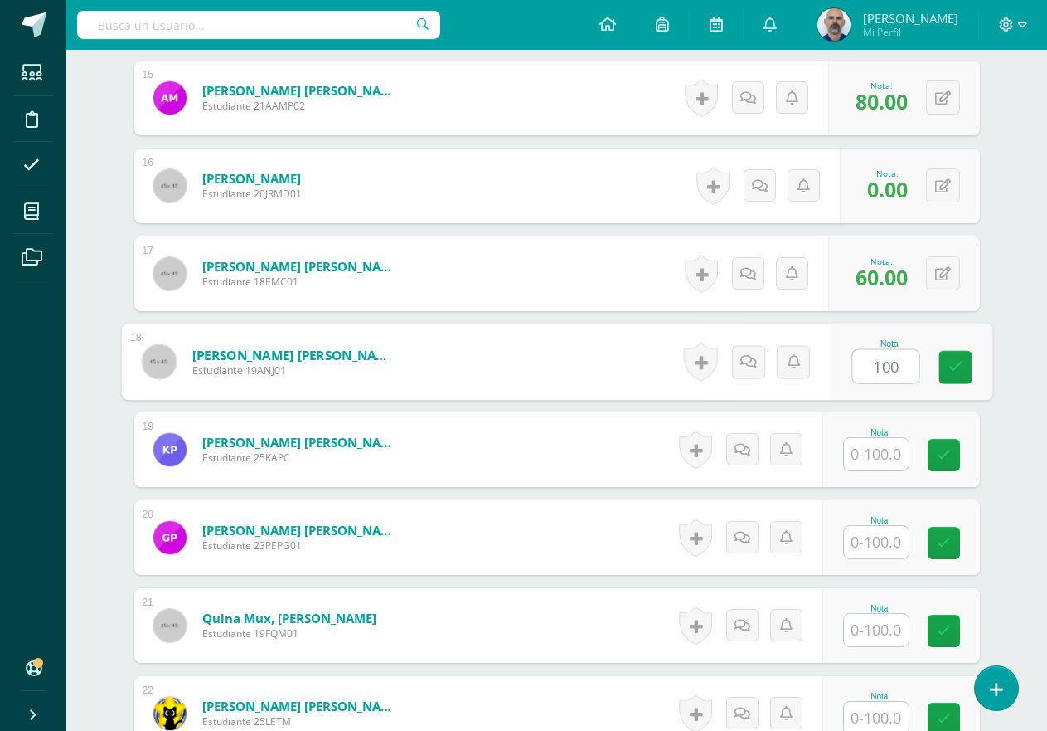
type input "100"
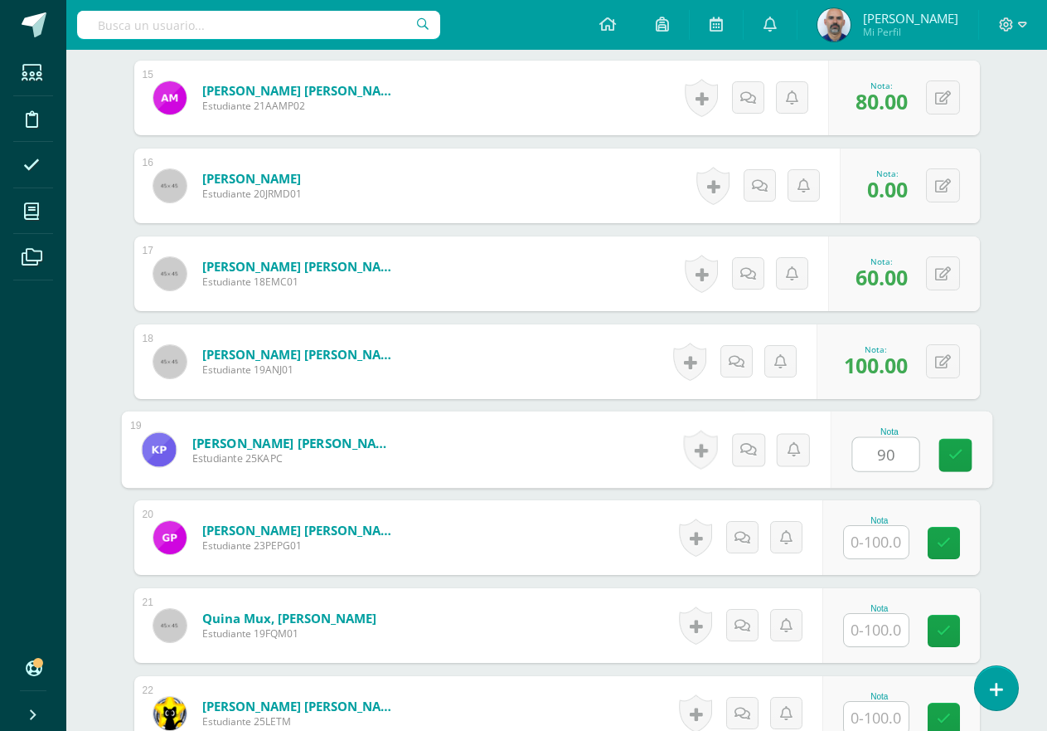
type input "90"
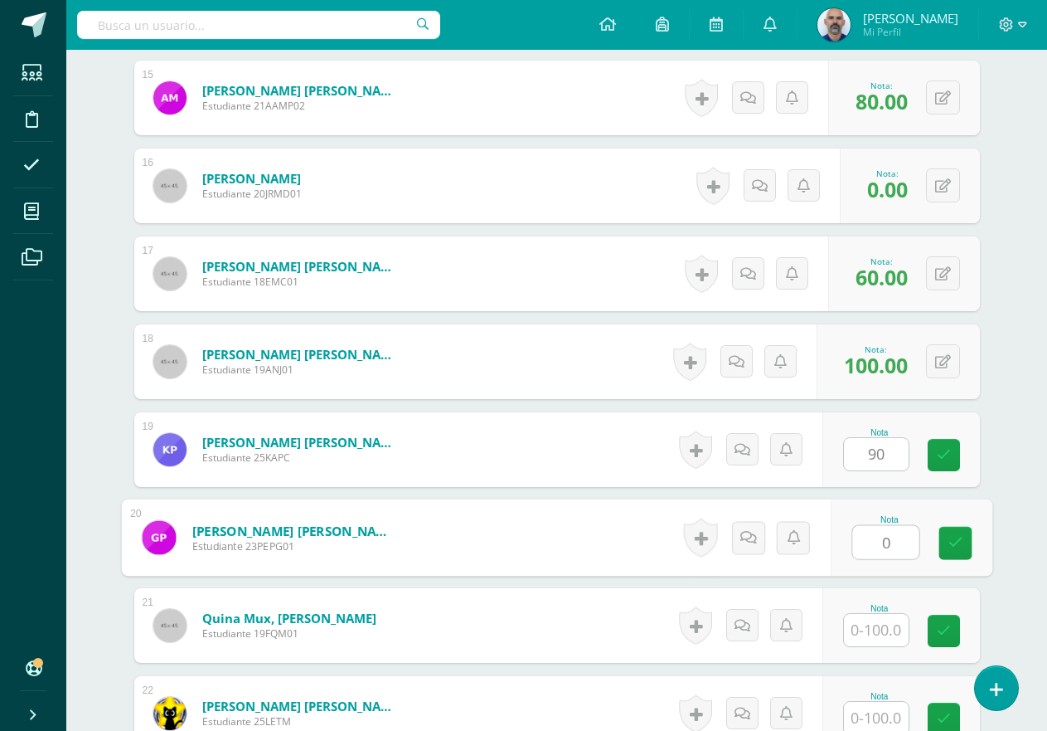
type input "0"
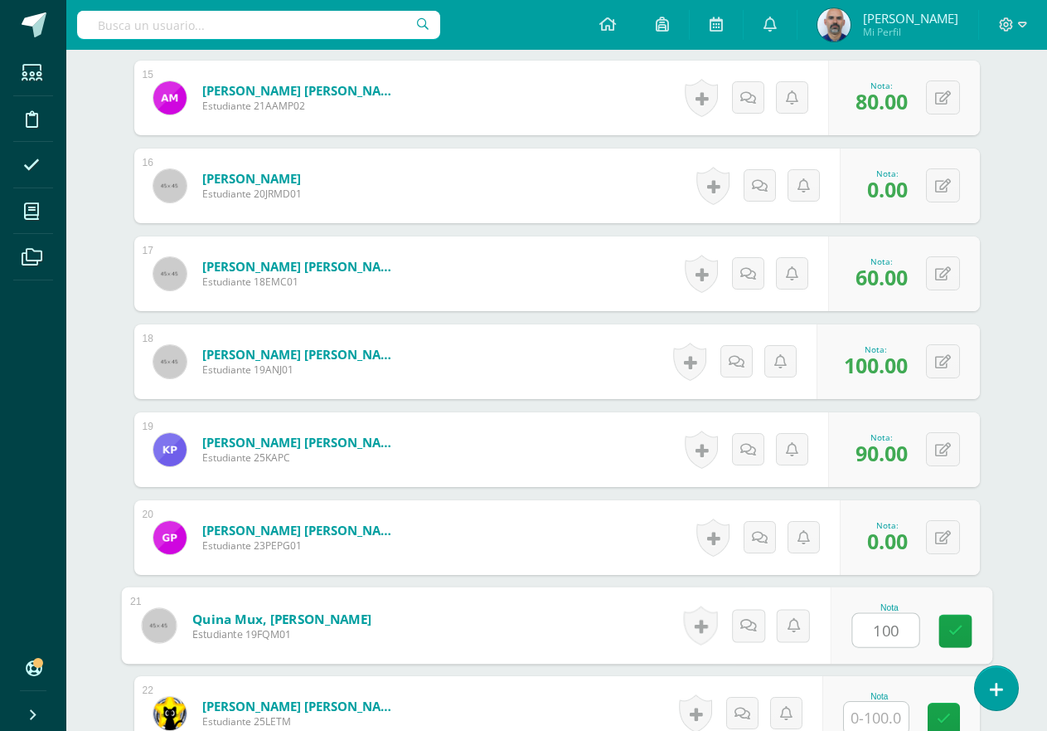
type input "100"
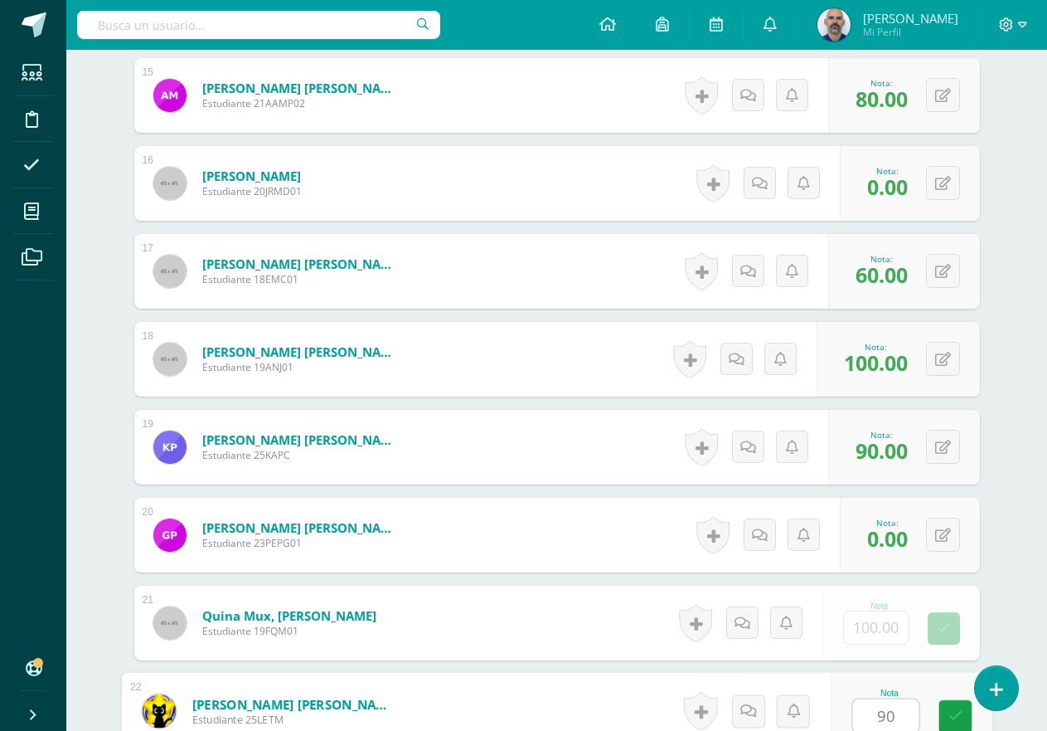
type input "90"
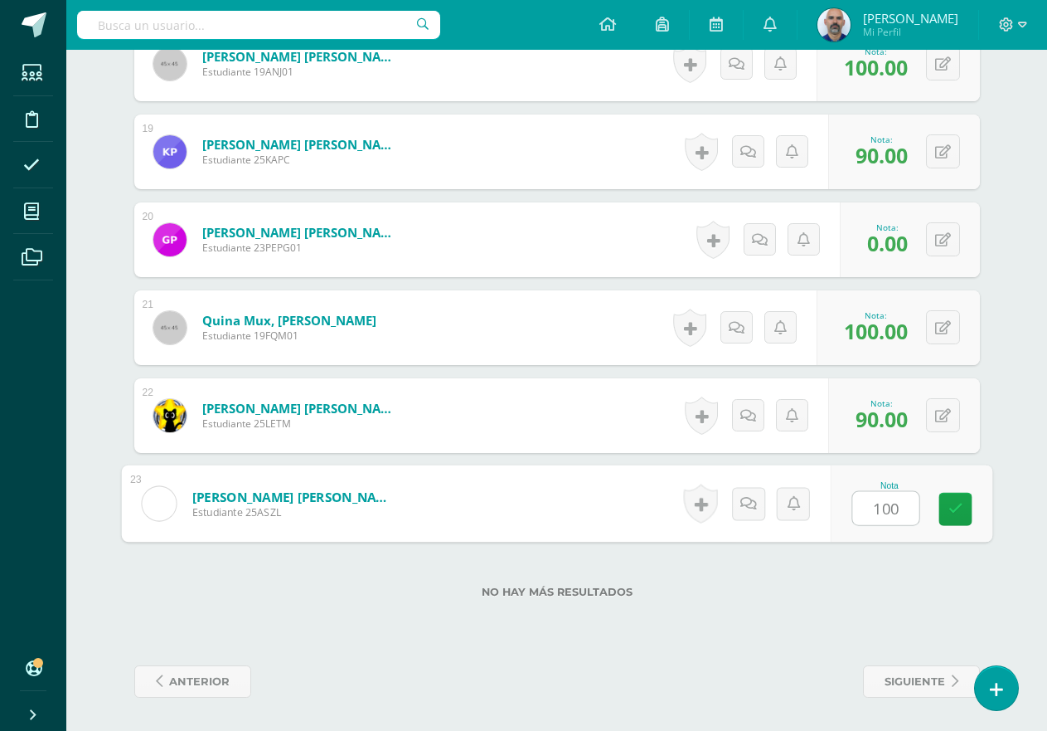
type input "100"
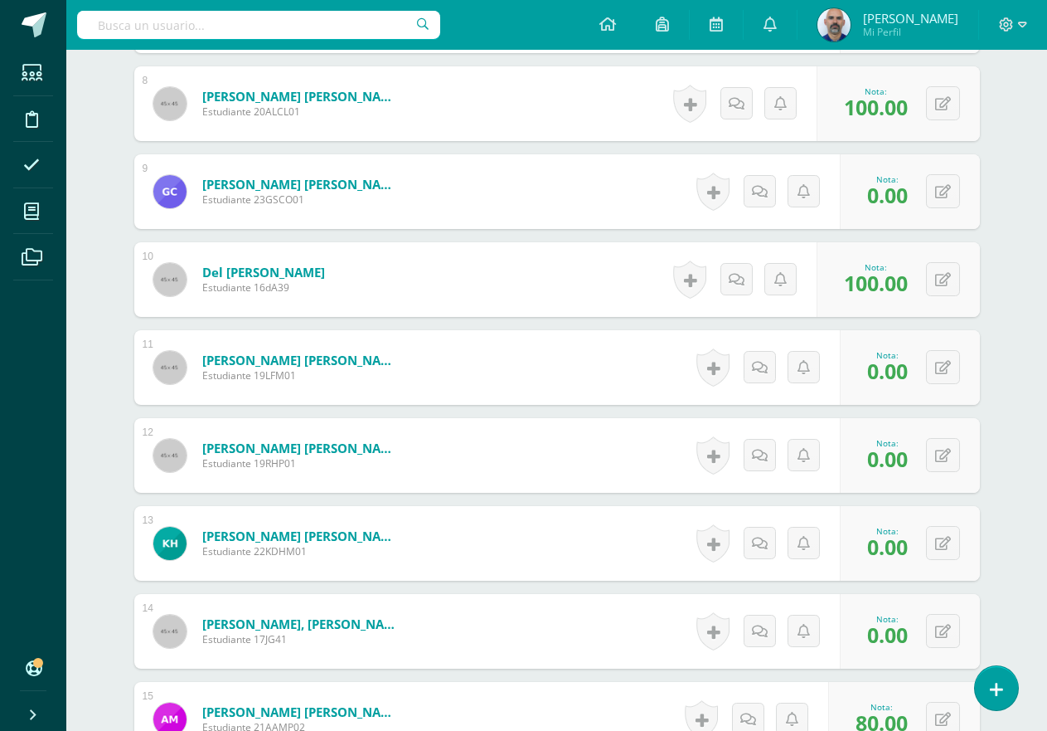
scroll to position [982, 0]
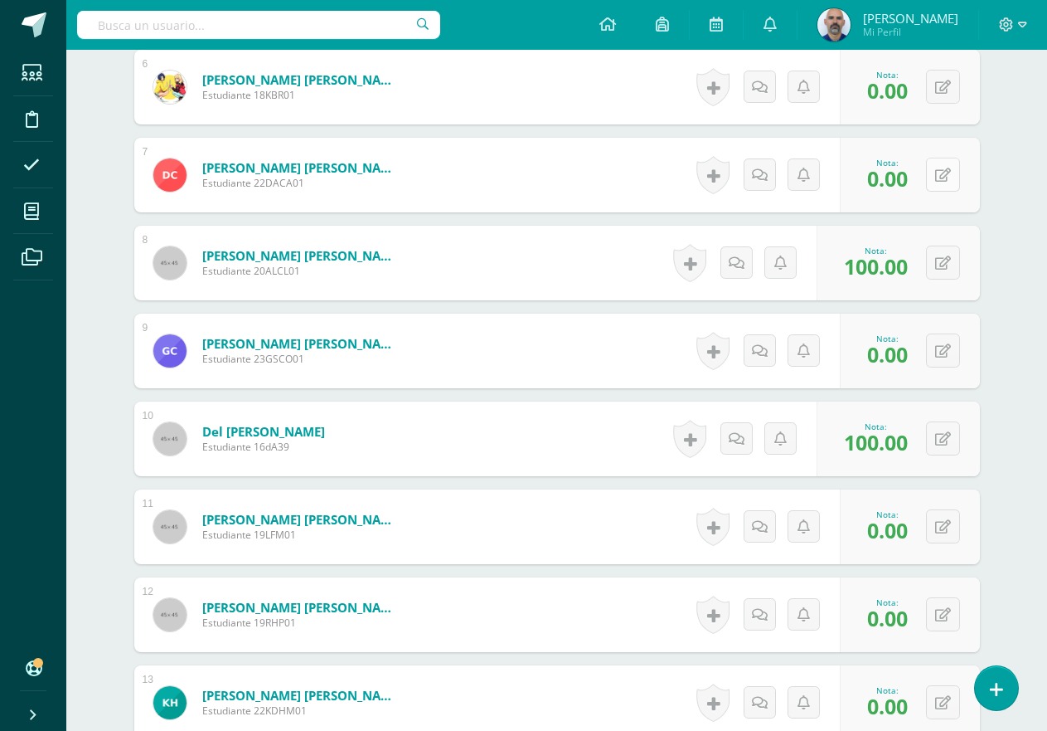
click at [956, 182] on button at bounding box center [943, 175] width 34 height 34
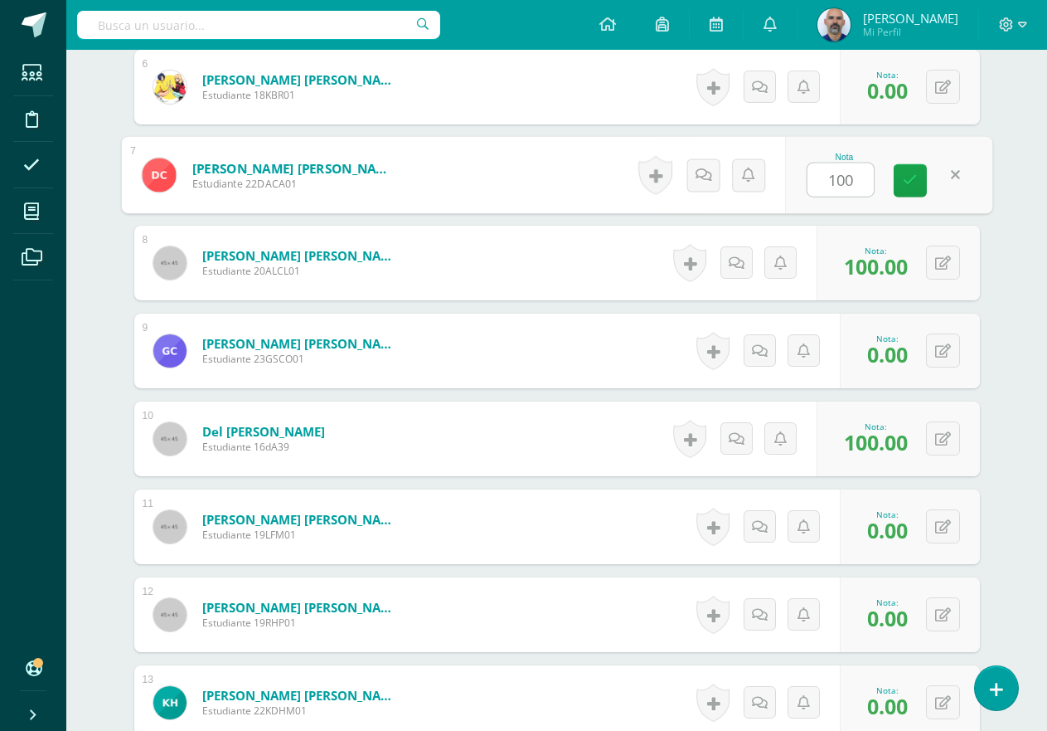
type input "100"
click at [1000, 206] on div "¿Estás seguro que quieres eliminar esta actividad? Esto borrará la actividad y …" at bounding box center [557, 495] width 912 height 2626
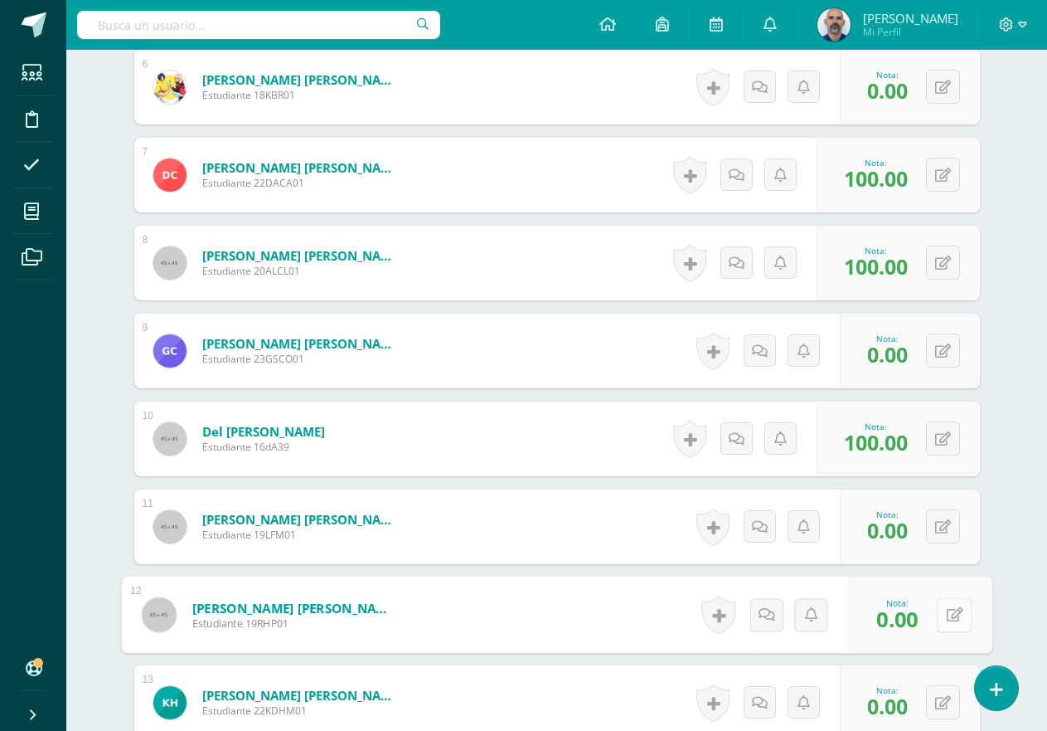
click at [946, 610] on icon at bounding box center [954, 614] width 17 height 14
type input "100"
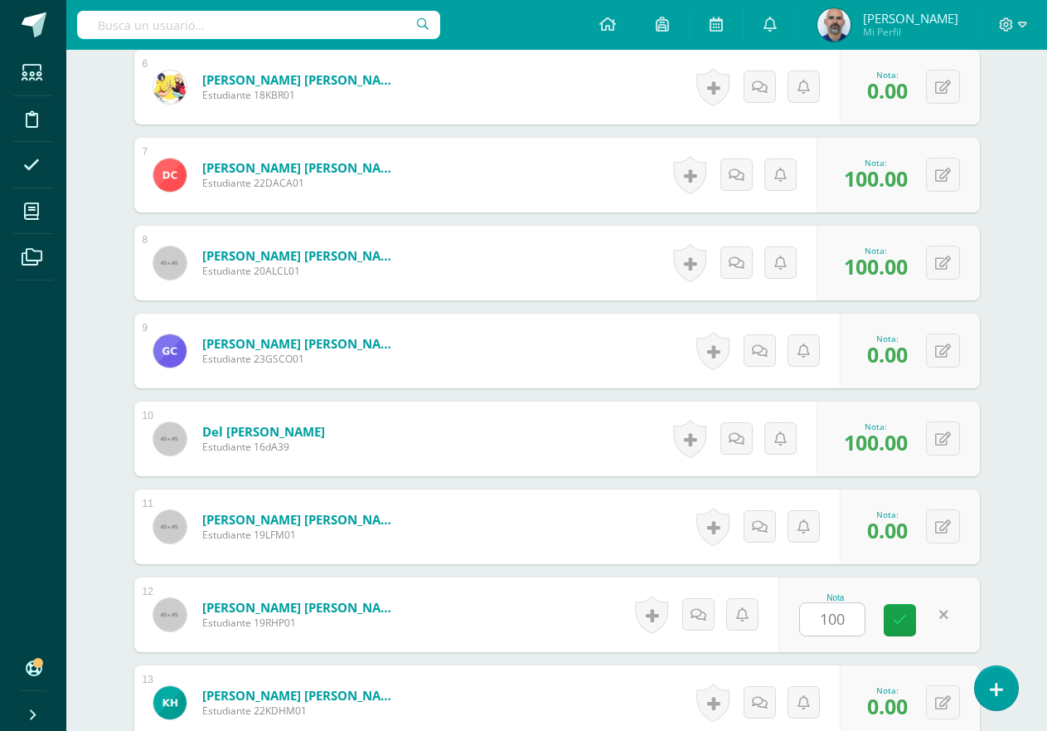
click at [1008, 600] on div "¿Estás seguro que quieres eliminar esta actividad? Esto borrará la actividad y …" at bounding box center [557, 495] width 912 height 2626
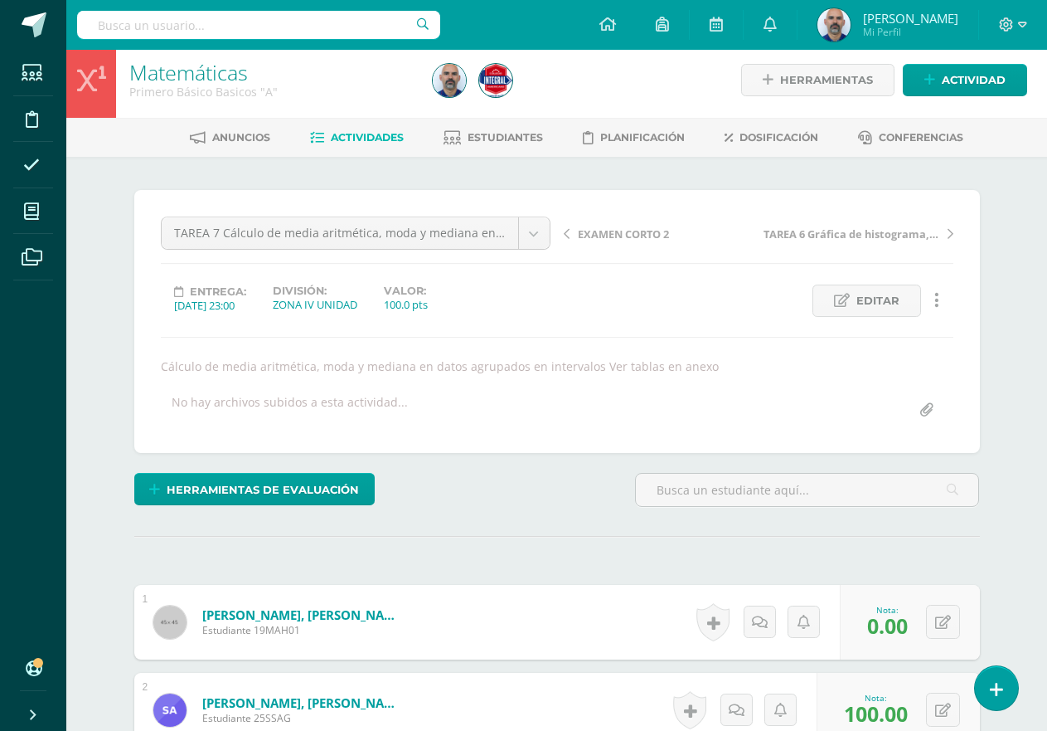
scroll to position [0, 0]
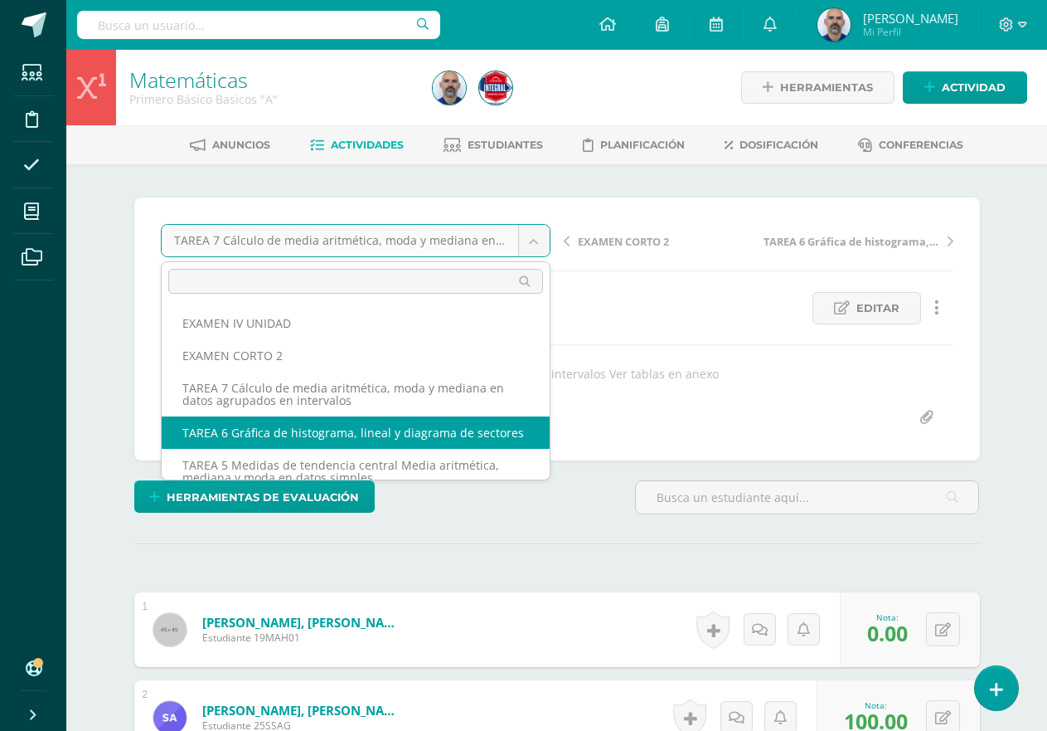
select select "/dashboard/teacher/grade-activity/192810/"
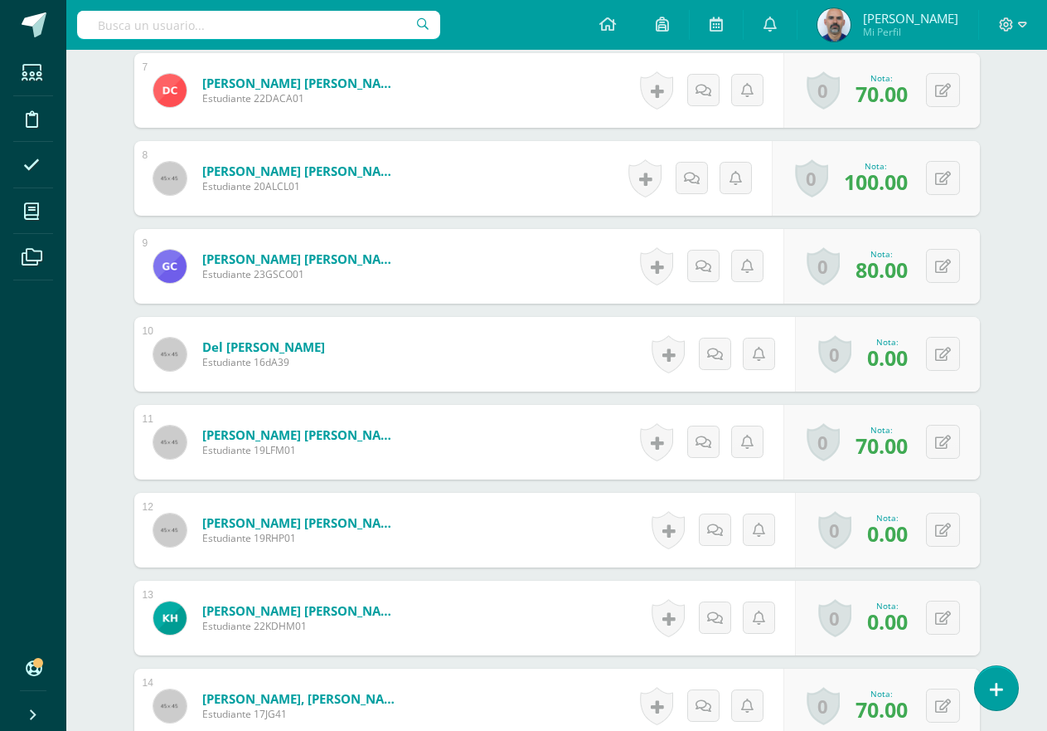
scroll to position [1329, 0]
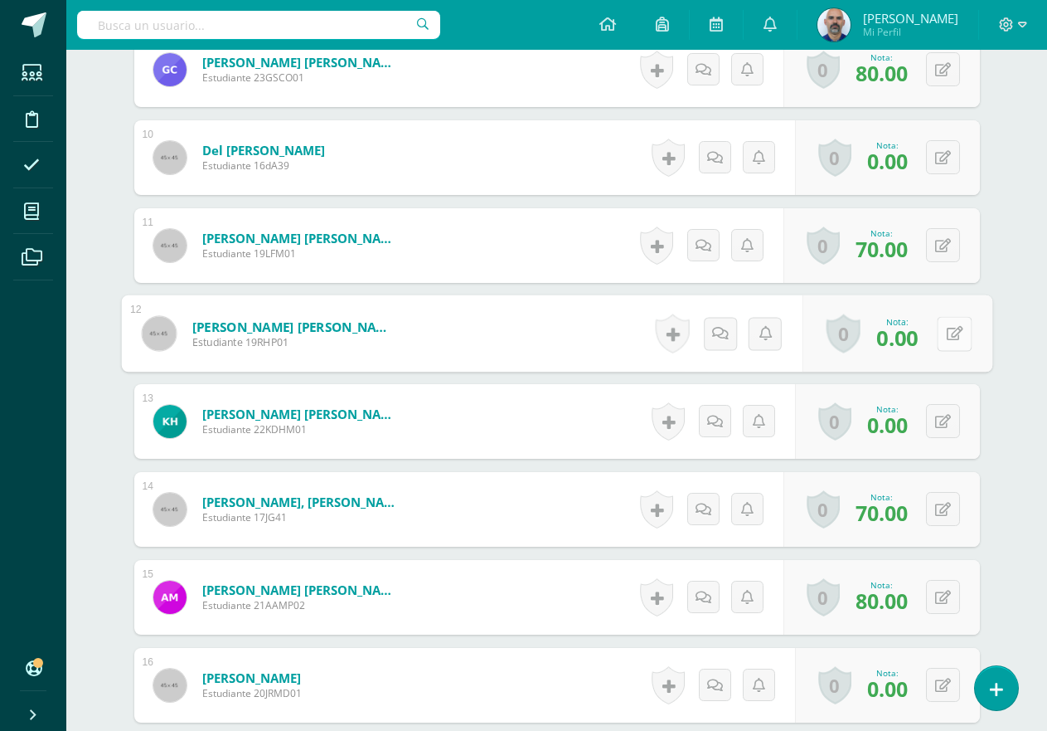
click at [946, 330] on icon at bounding box center [954, 333] width 17 height 14
type input "70"
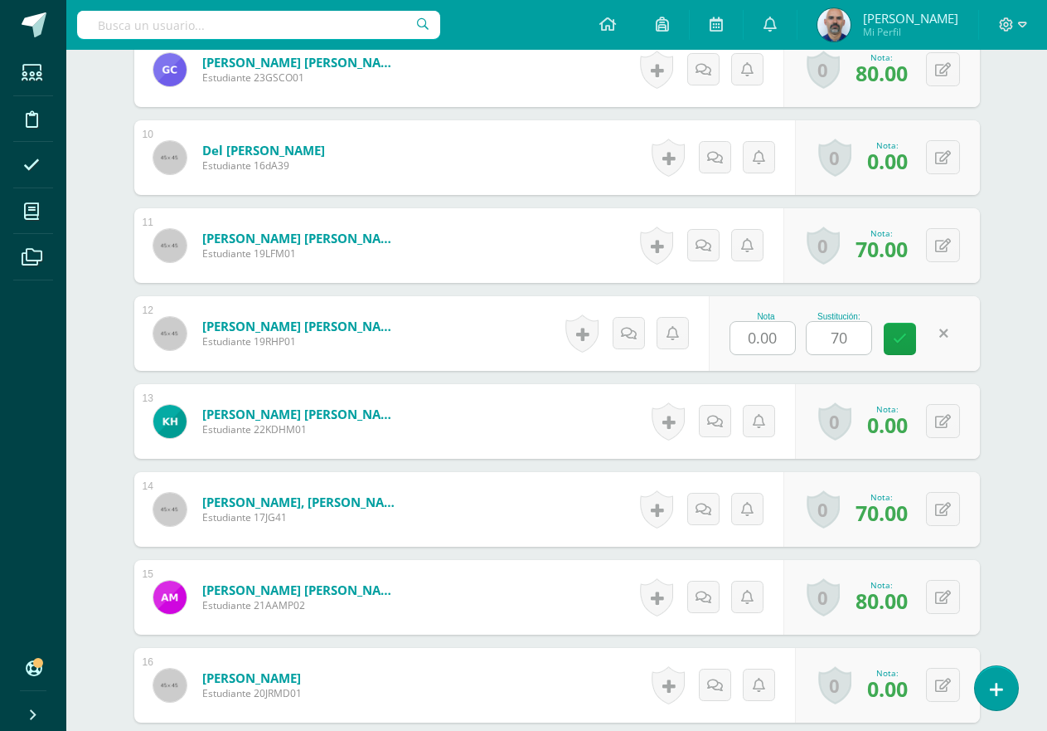
click at [1009, 362] on div "¿Estás seguro que quieres eliminar esta actividad? Esto borrará la actividad y …" at bounding box center [557, 181] width 912 height 2693
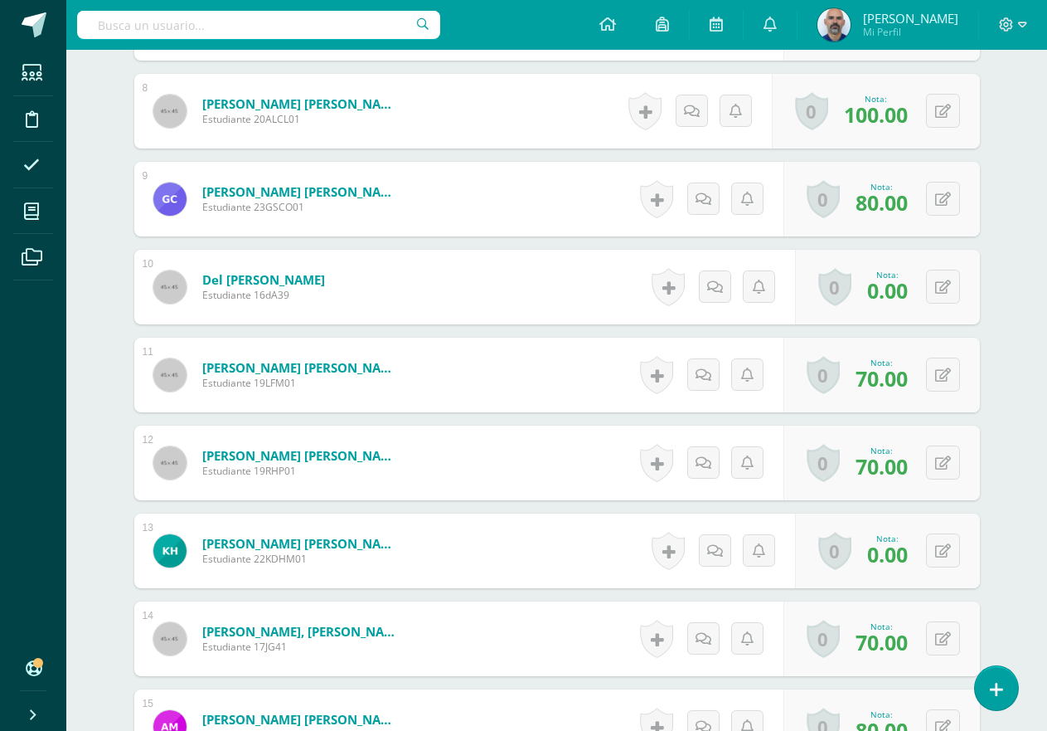
scroll to position [1081, 0]
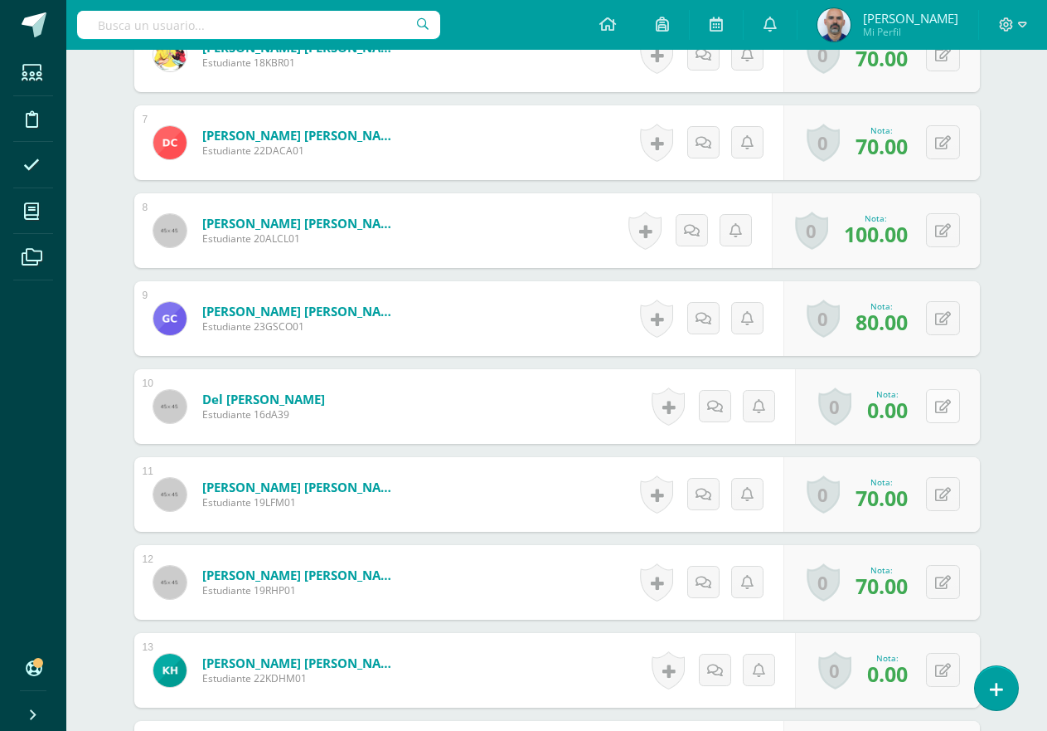
click at [947, 406] on icon at bounding box center [943, 407] width 16 height 14
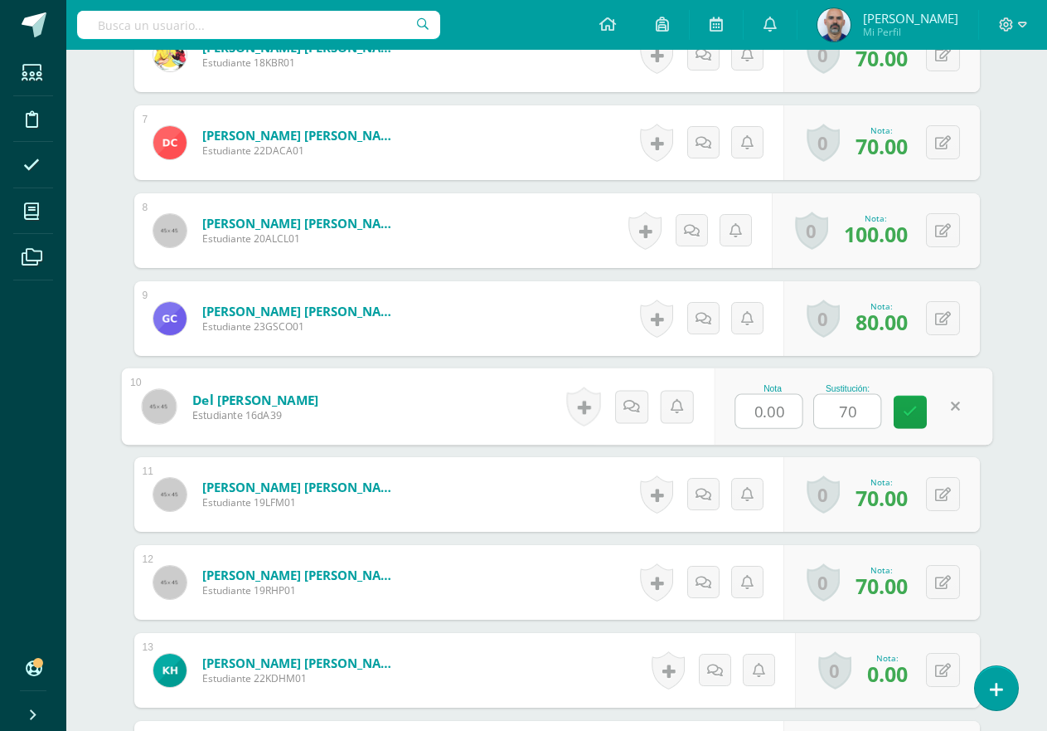
type input "70"
click at [993, 418] on div "¿Estás seguro que quieres eliminar esta actividad? Esto borrará la actividad y …" at bounding box center [557, 430] width 912 height 2693
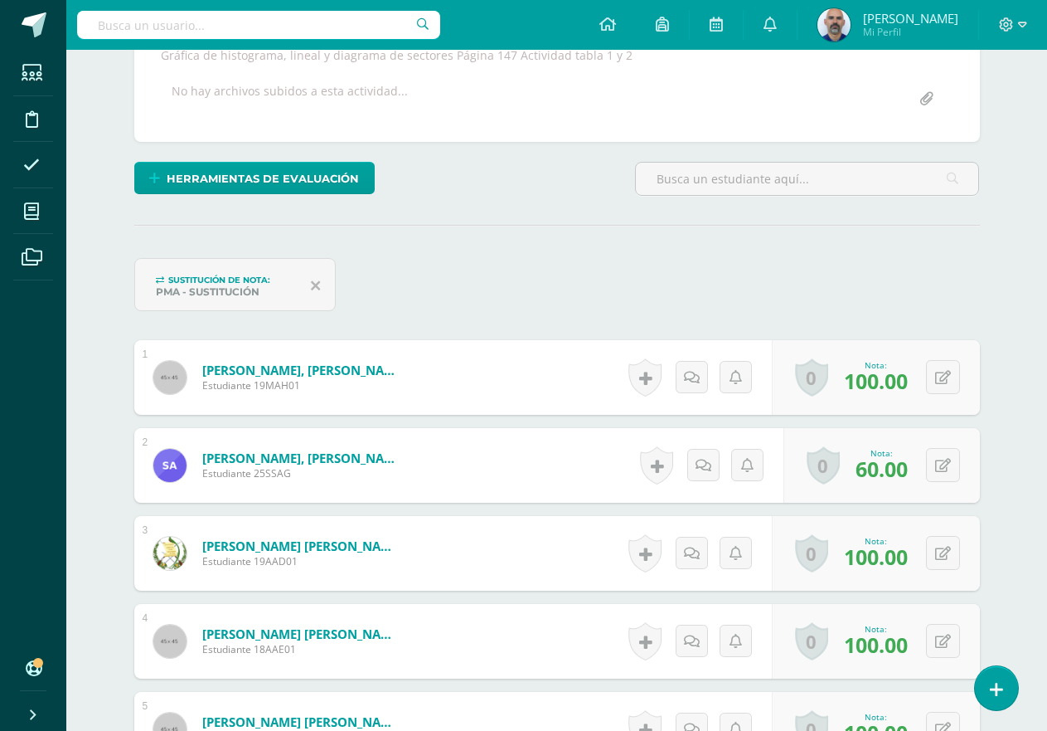
scroll to position [2, 0]
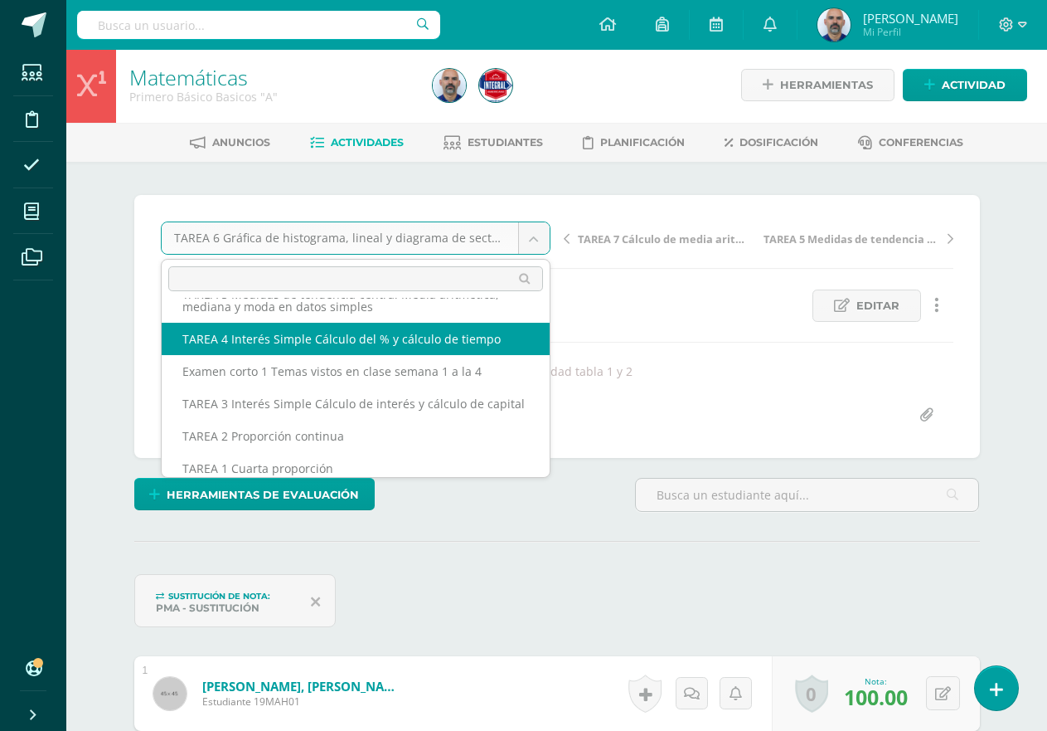
scroll to position [161, 0]
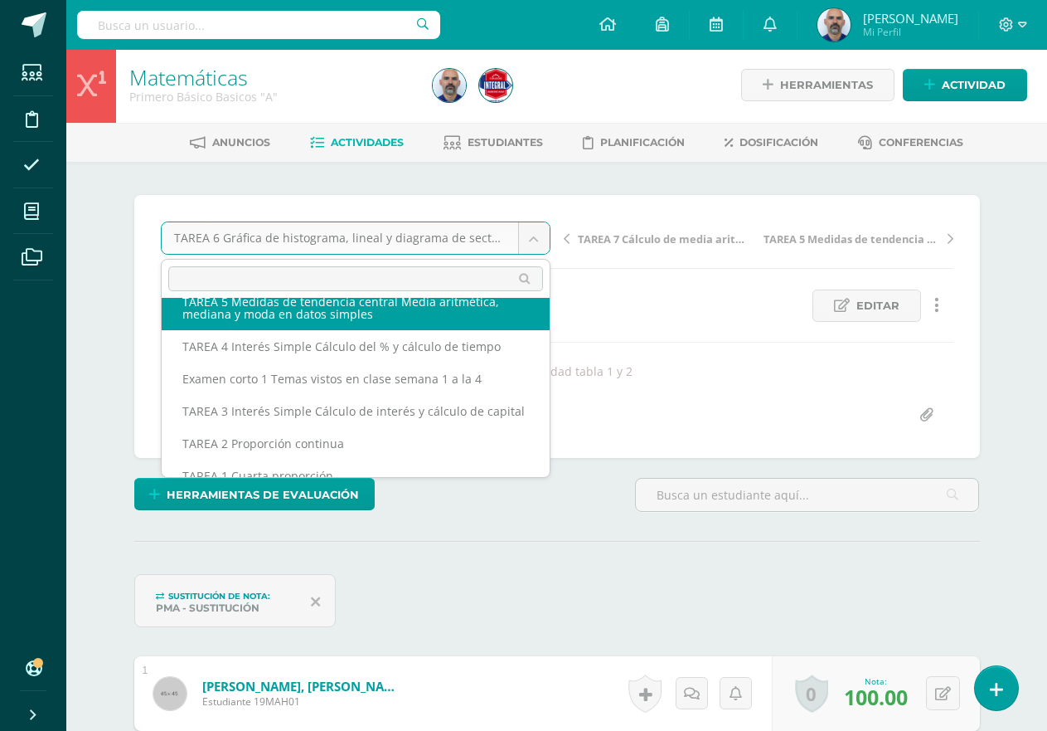
select select "/dashboard/teacher/grade-activity/192807/"
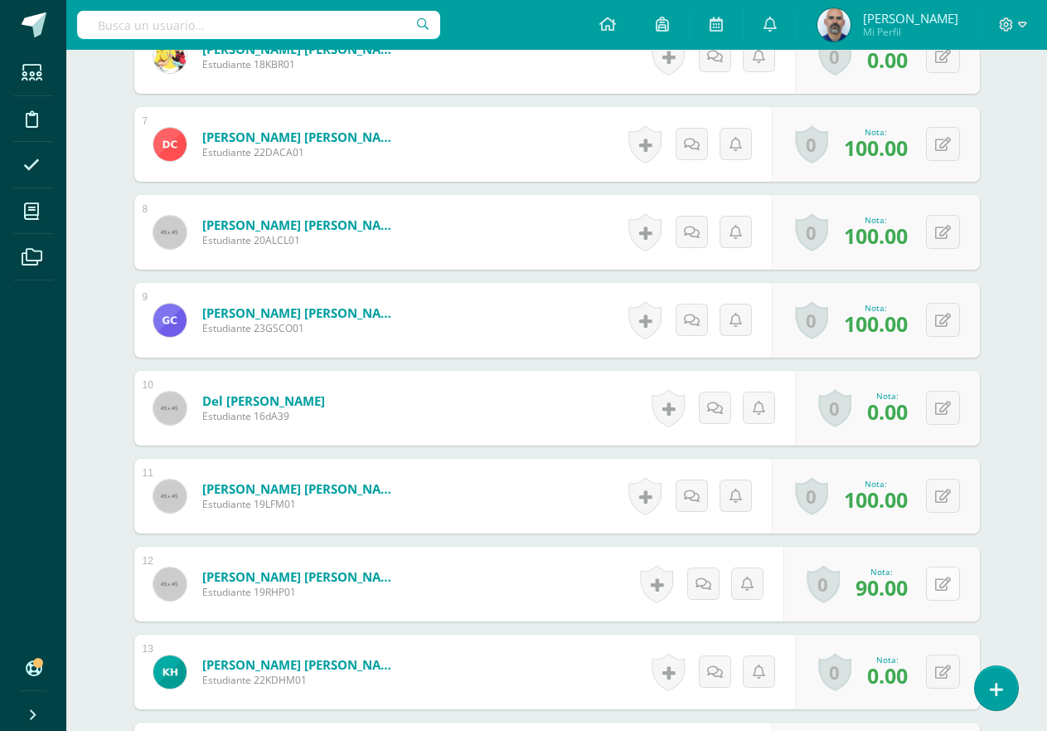
scroll to position [1080, 0]
click at [946, 407] on icon at bounding box center [954, 407] width 17 height 14
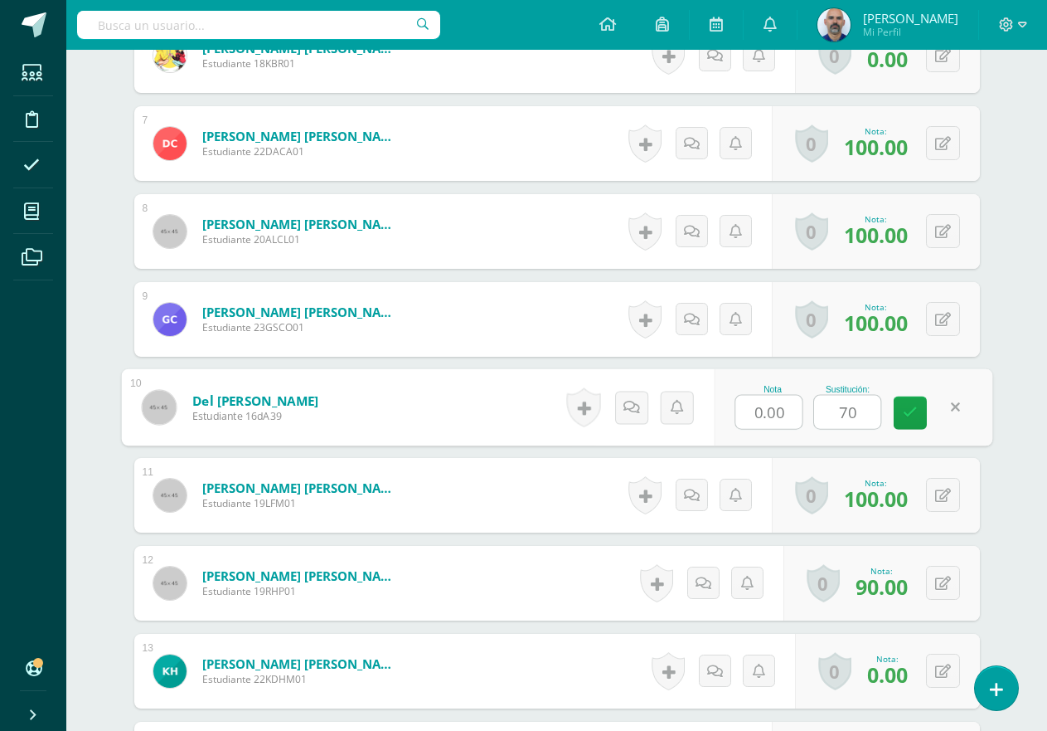
type input "70"
click at [1027, 520] on div "Matemáticas Primero Básico Basicos "A" Herramientas Detalle de asistencias Acti…" at bounding box center [556, 373] width 981 height 2807
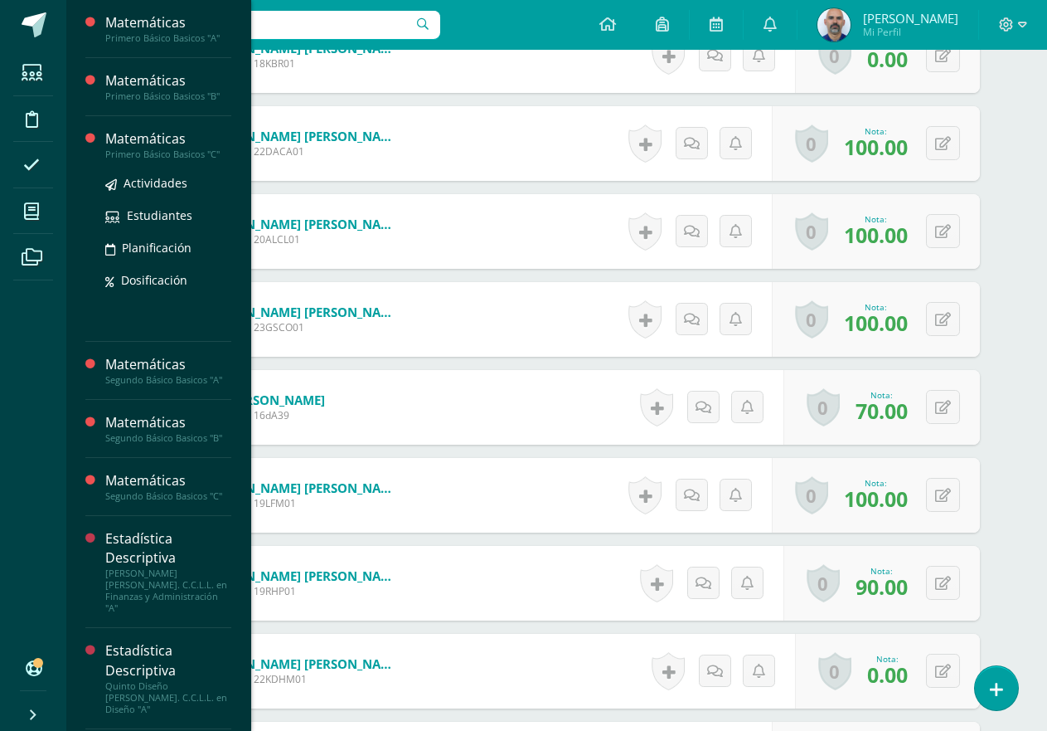
click at [124, 147] on div "Matemáticas" at bounding box center [168, 138] width 126 height 19
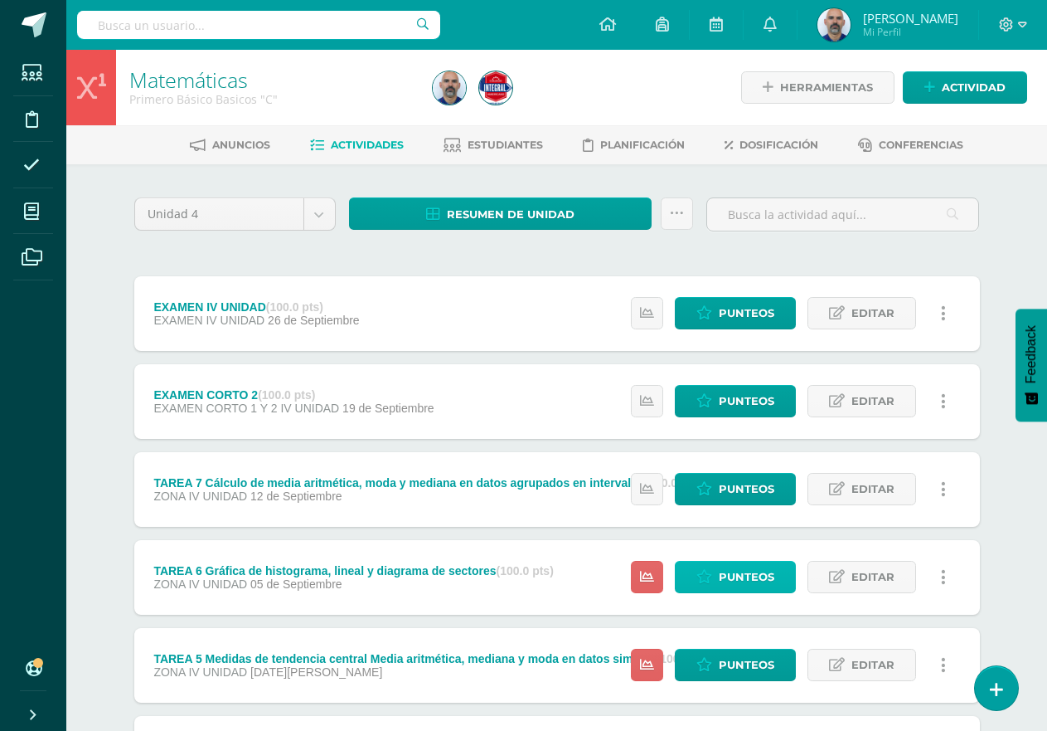
click at [714, 585] on link "Punteos" at bounding box center [735, 577] width 121 height 32
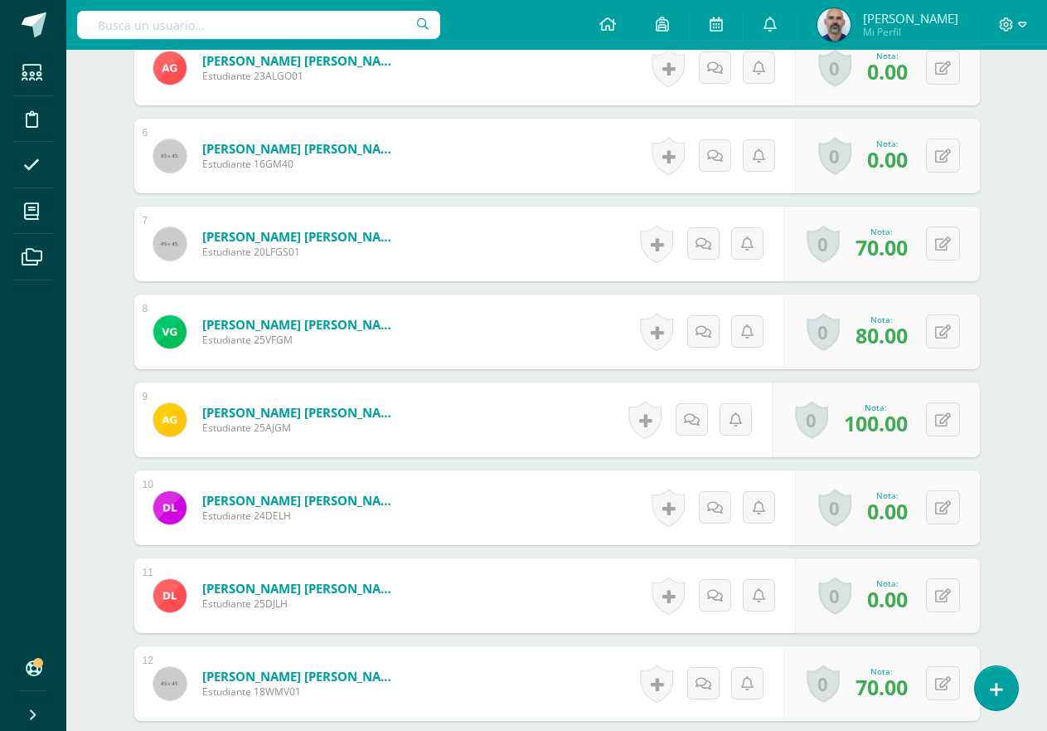
scroll to position [914, 0]
click at [940, 509] on icon at bounding box center [943, 507] width 16 height 14
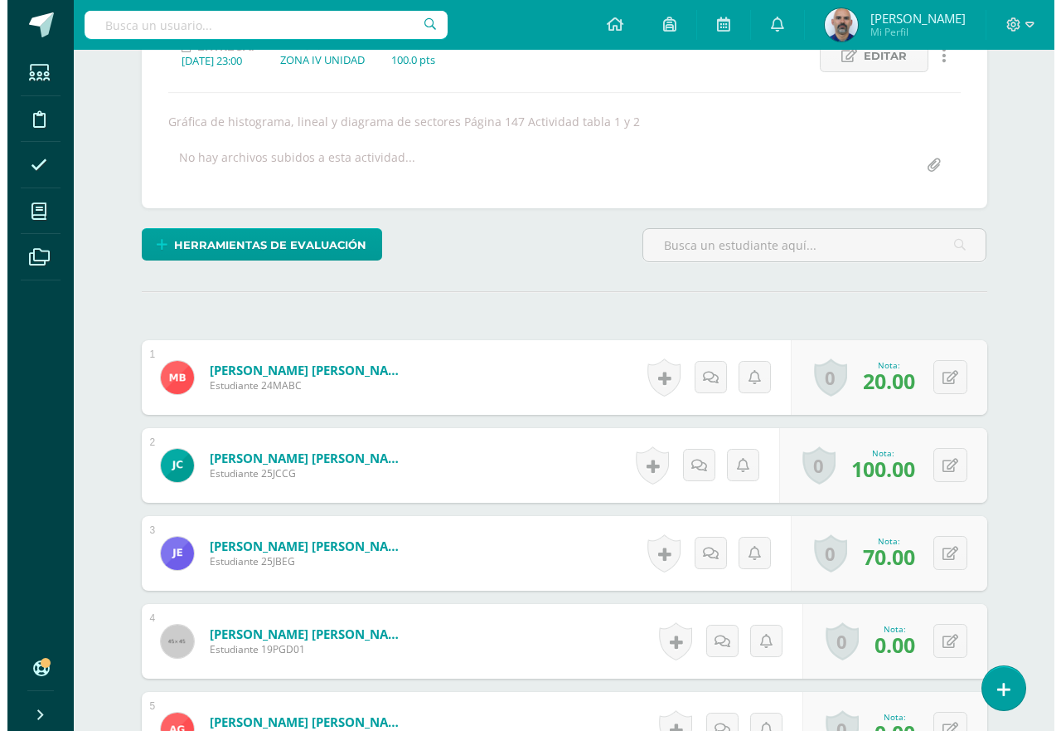
scroll to position [251, 0]
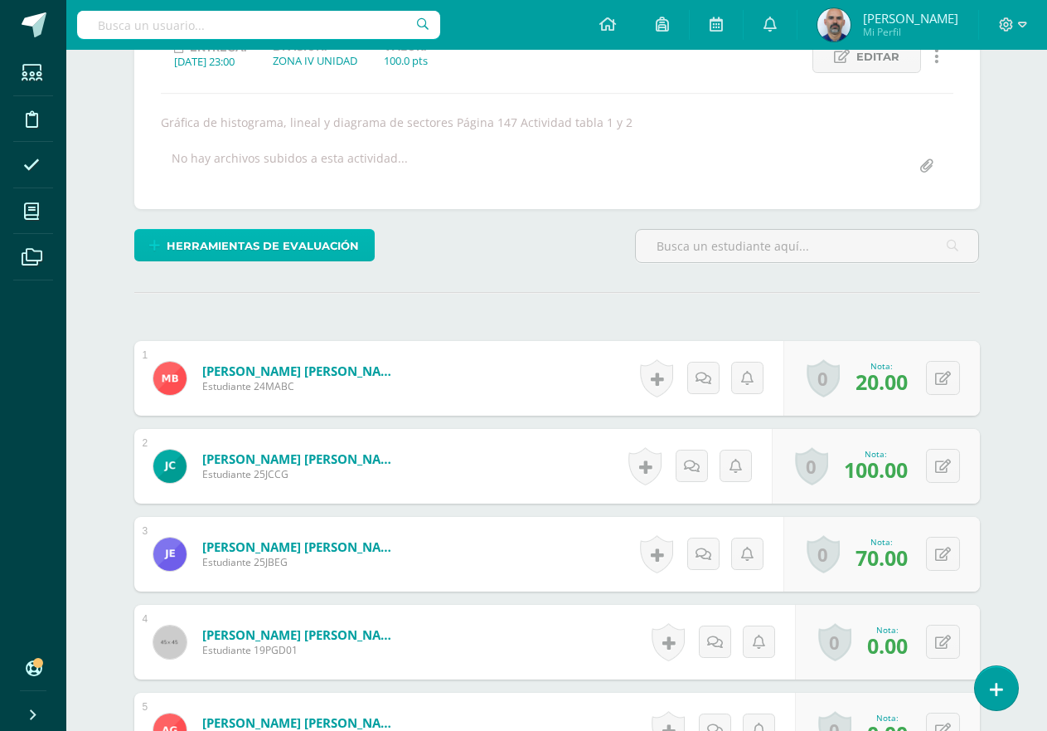
click at [264, 246] on span "Herramientas de evaluación" at bounding box center [263, 246] width 192 height 31
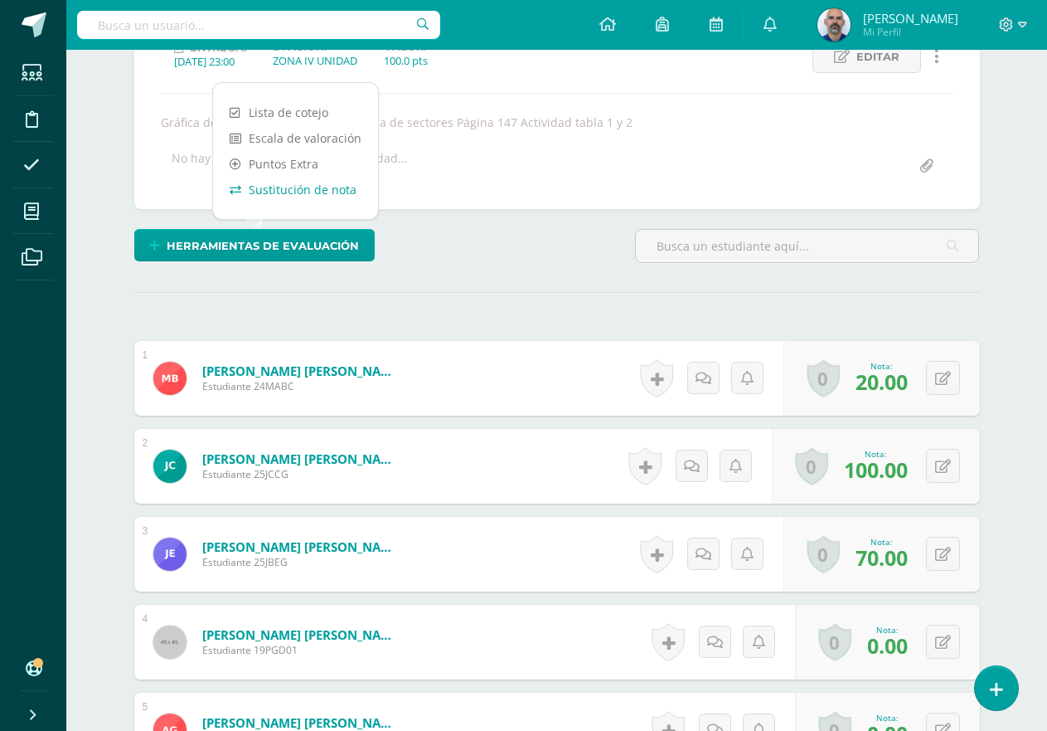
click at [278, 192] on link "Sustitución de nota" at bounding box center [295, 190] width 165 height 26
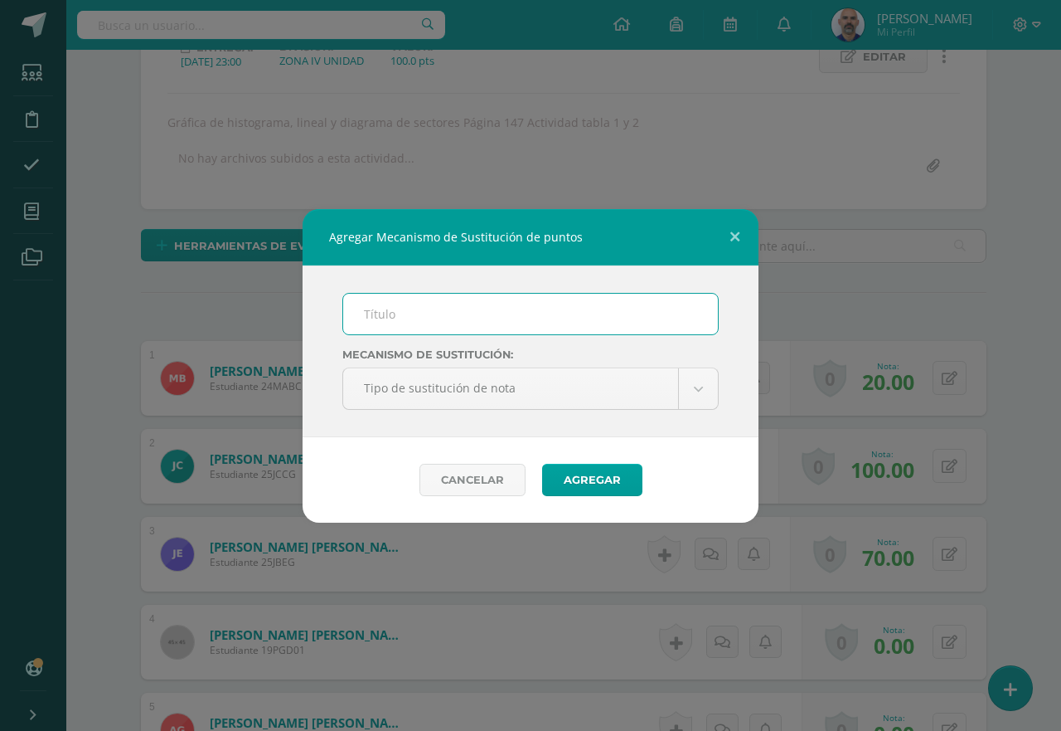
click at [415, 322] on input "text" at bounding box center [530, 314] width 375 height 41
type input "PMA"
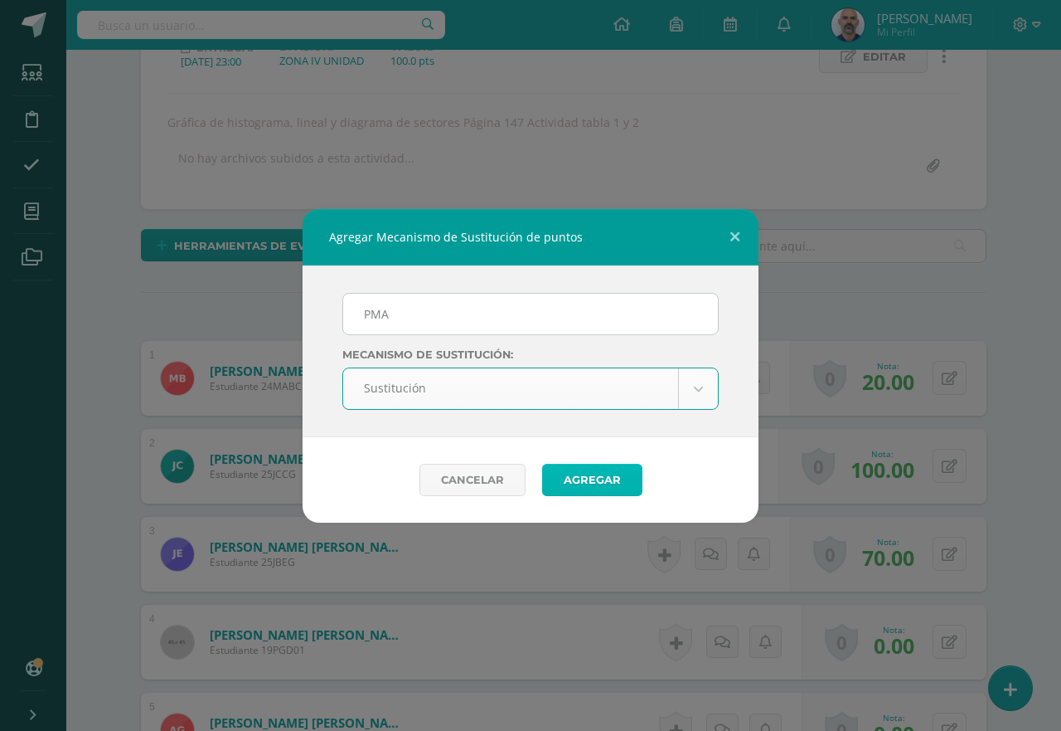
click at [586, 492] on button "Agregar" at bounding box center [592, 480] width 100 height 32
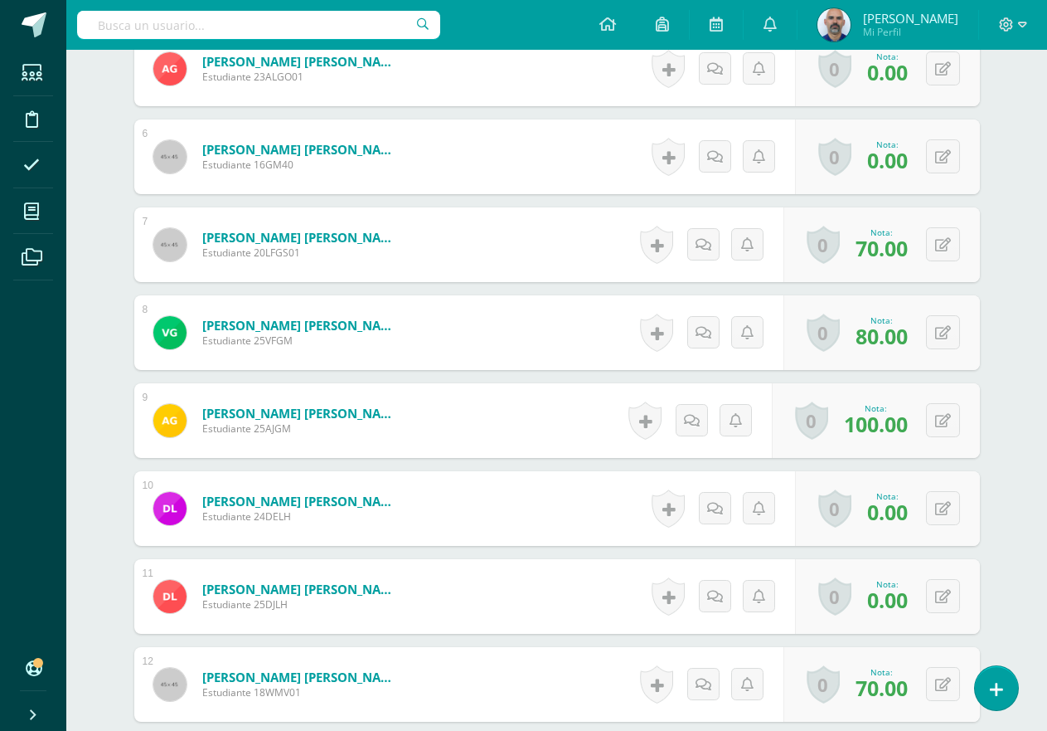
scroll to position [979, 0]
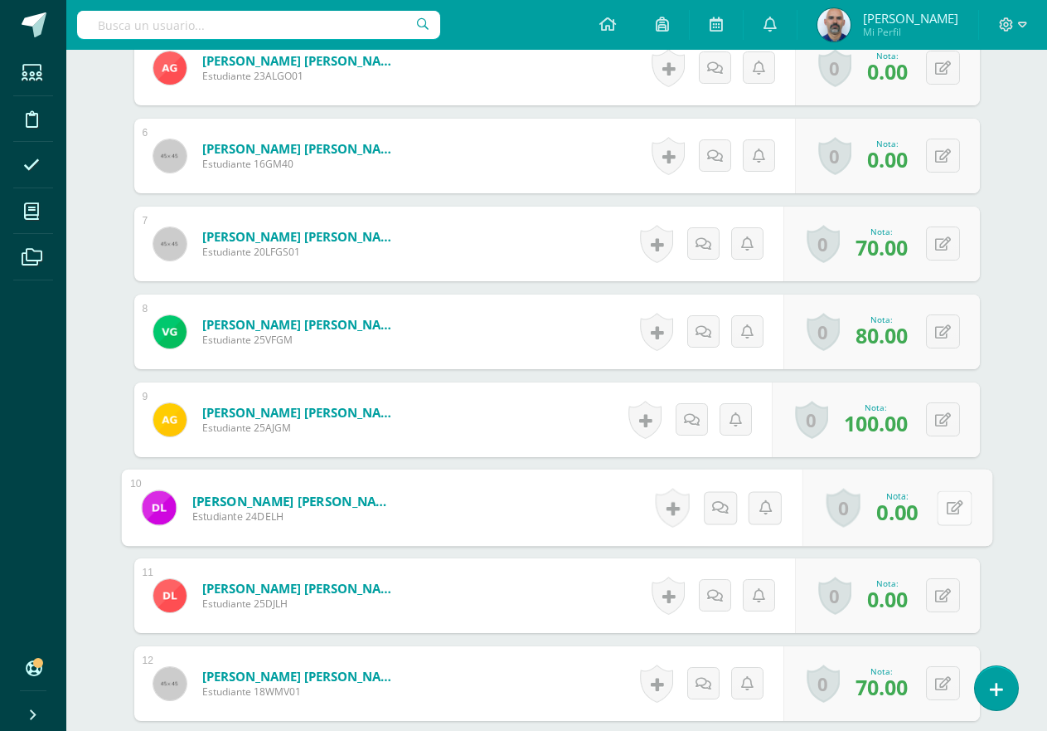
click at [952, 501] on button at bounding box center [954, 507] width 35 height 35
type input "60"
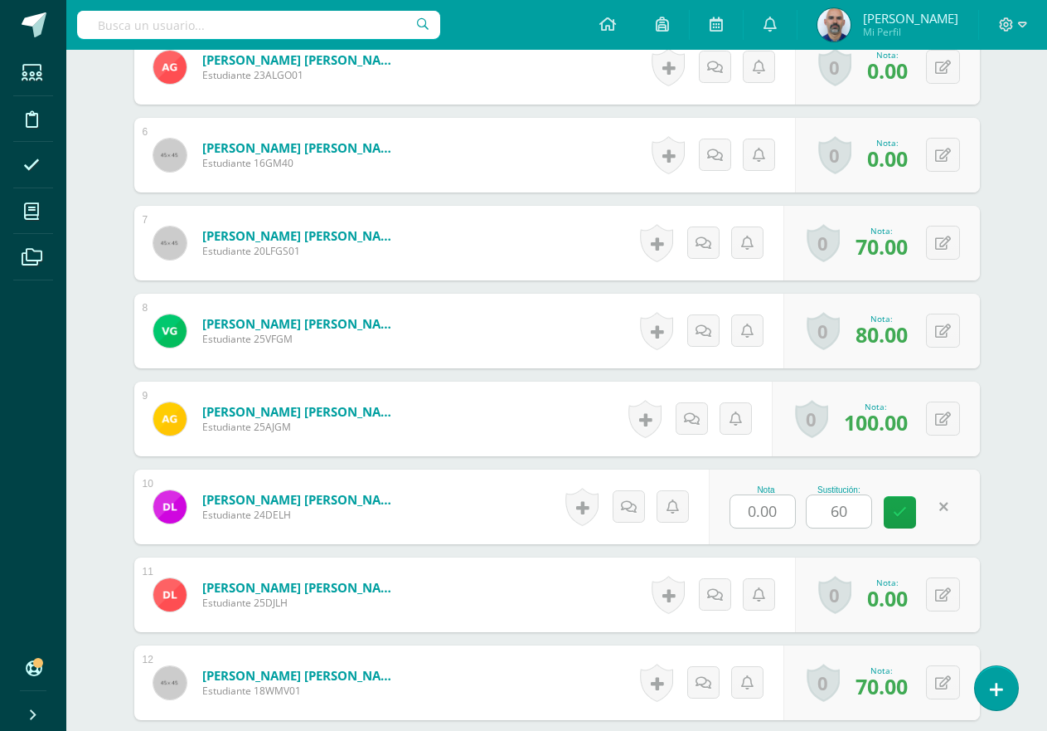
click at [1022, 489] on div "Matemáticas Primero Básico Basicos "C" Herramientas Detalle de asistencias Acti…" at bounding box center [556, 517] width 981 height 2895
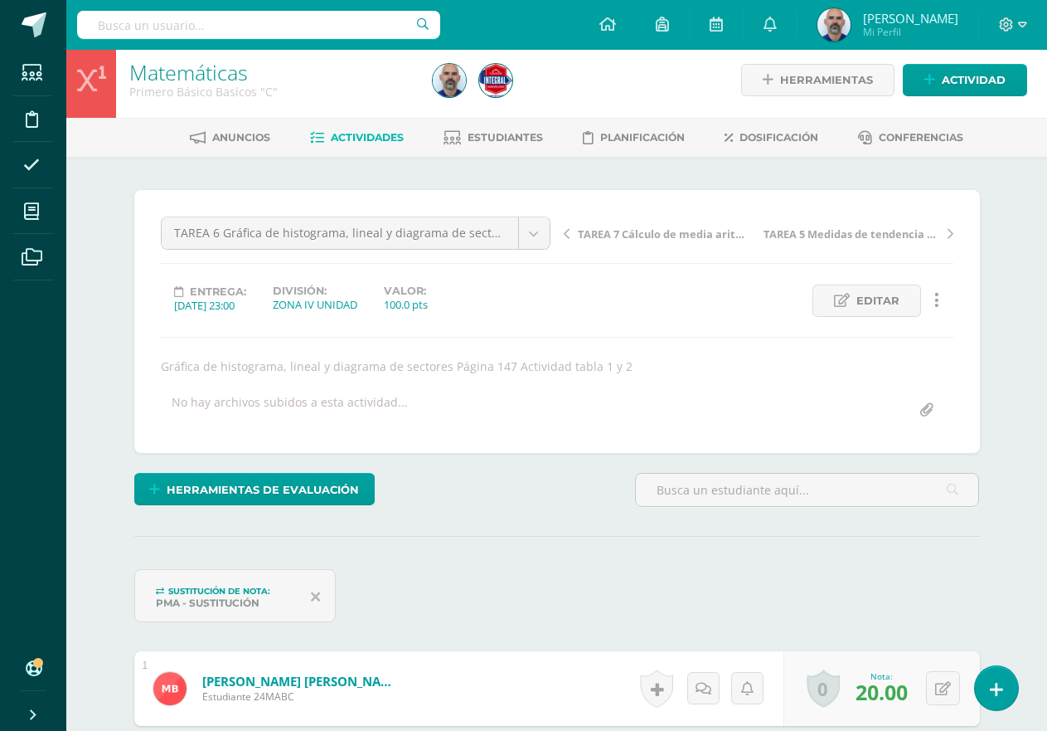
scroll to position [0, 0]
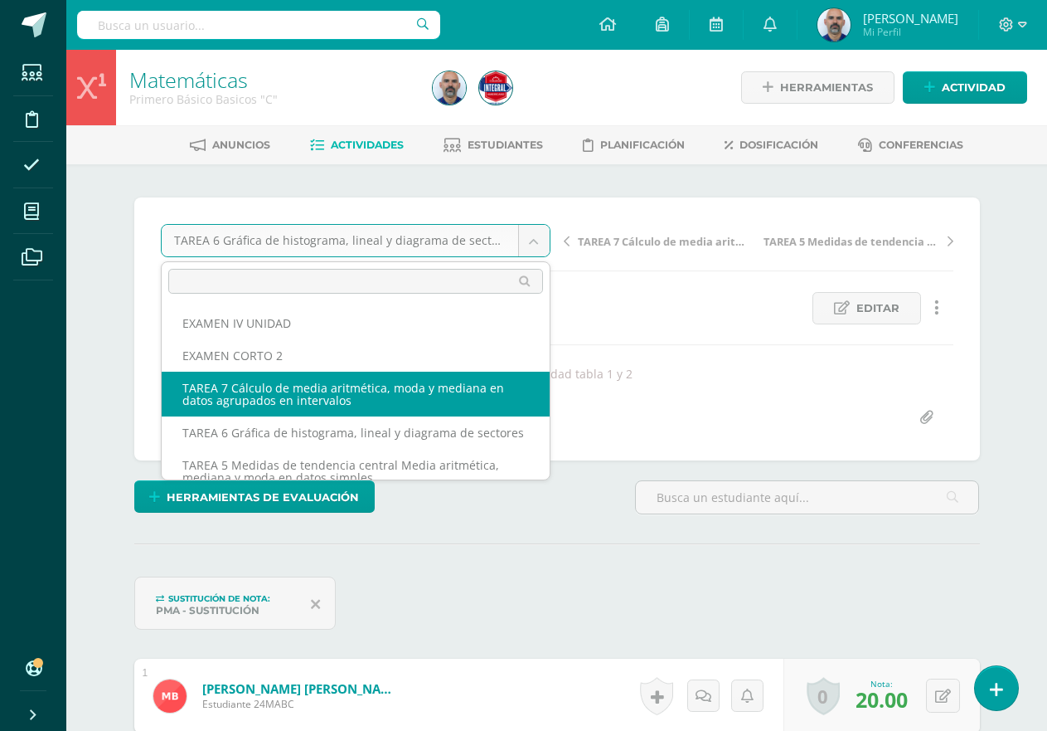
select select "/dashboard/teacher/grade-activity/192815/"
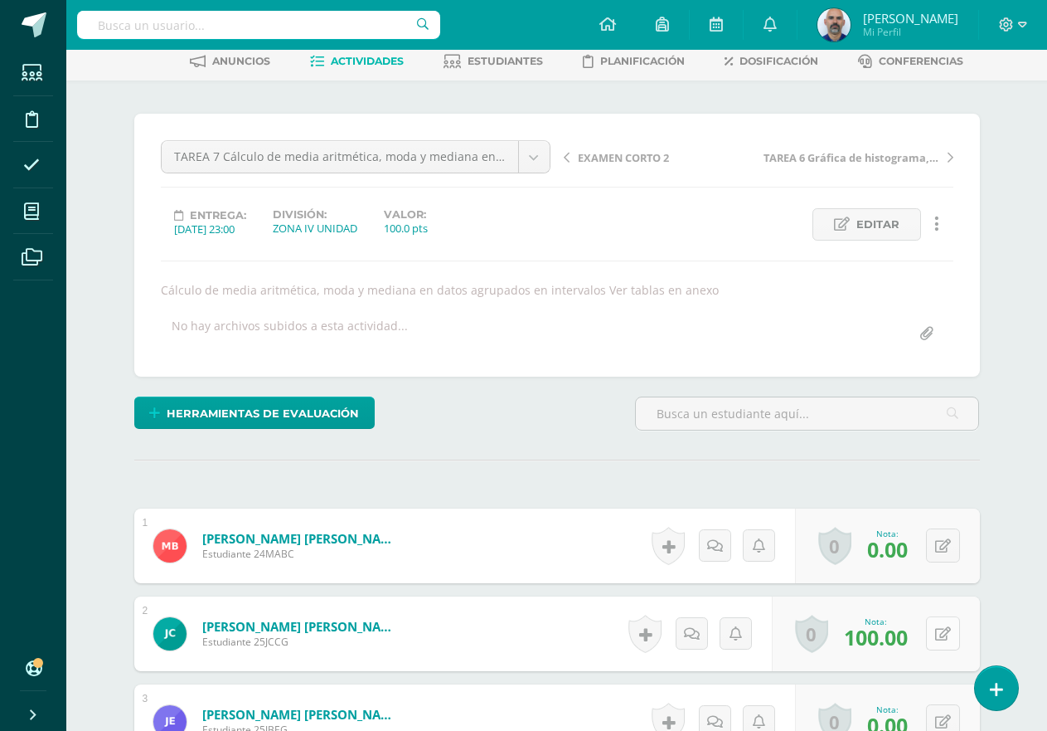
scroll to position [85, 0]
